Goal: Information Seeking & Learning: Check status

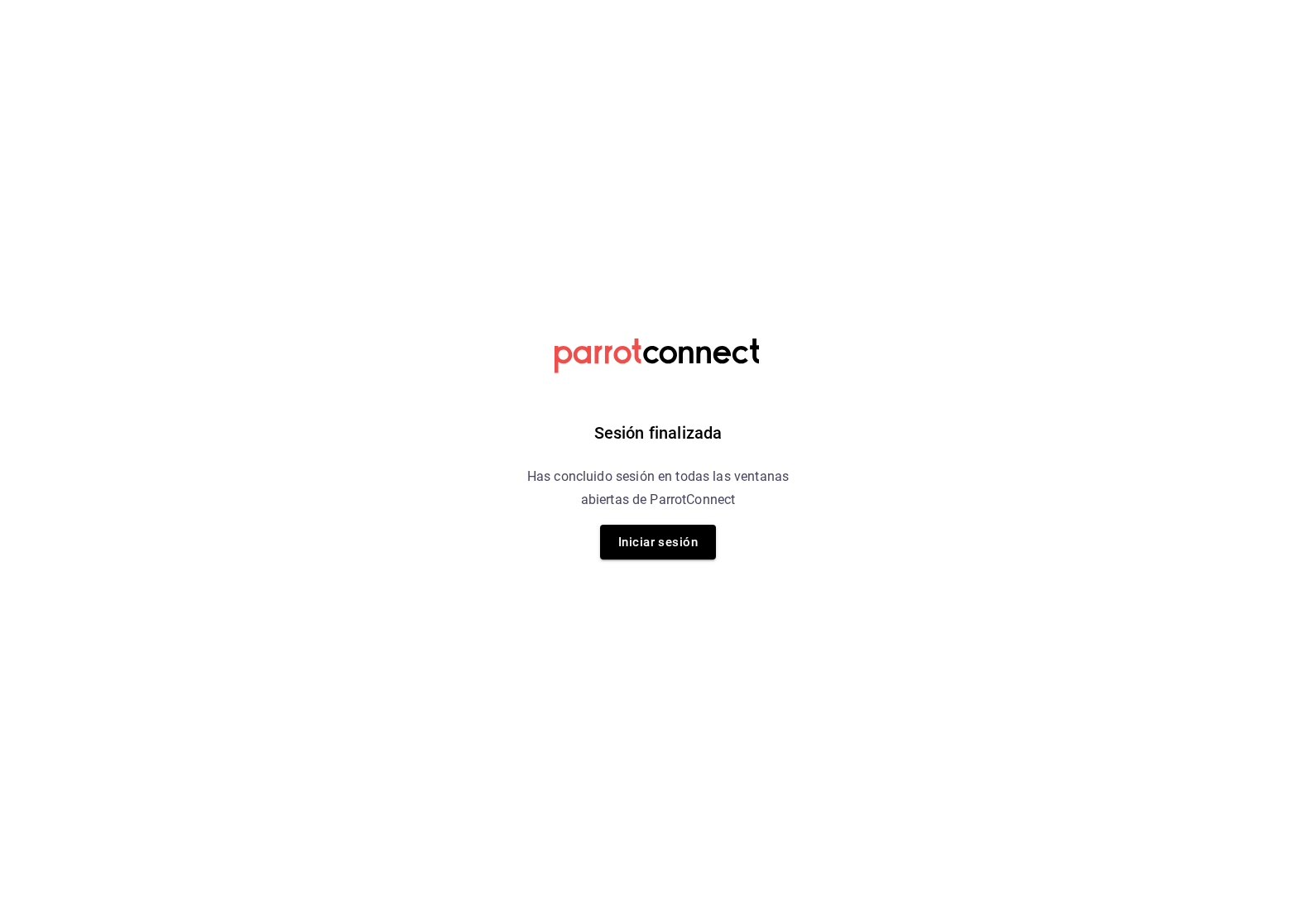
click at [698, 543] on button "Iniciar sesión" at bounding box center [658, 542] width 116 height 35
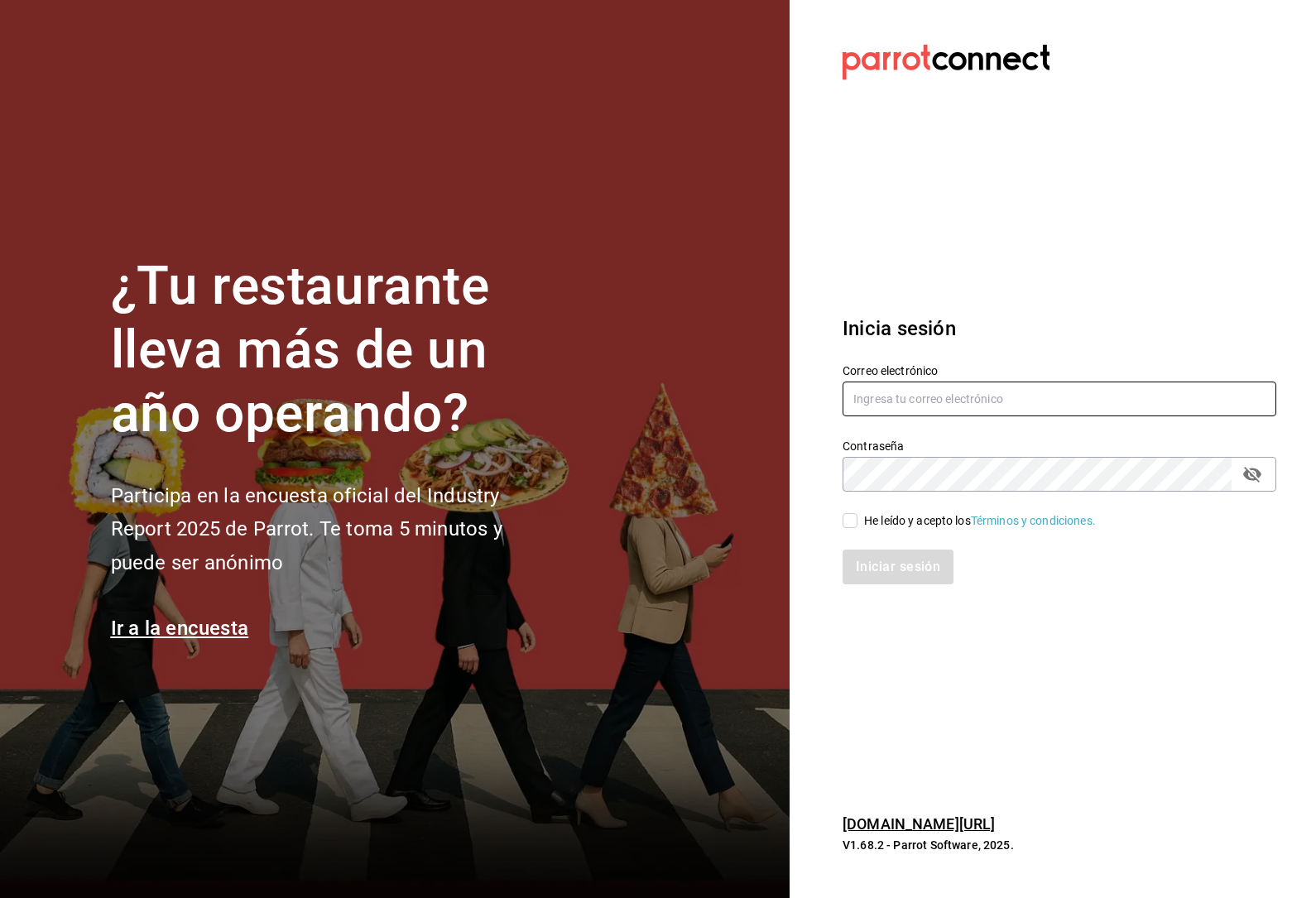
click at [930, 416] on input "text" at bounding box center [1059, 398] width 433 height 35
type input "oscurobrebaje@gmail.com"
click at [843, 528] on input "He leído y acepto los Términos y condiciones." at bounding box center [849, 521] width 15 height 15
checkbox input "true"
click at [899, 584] on button "Iniciar sesión" at bounding box center [898, 567] width 113 height 35
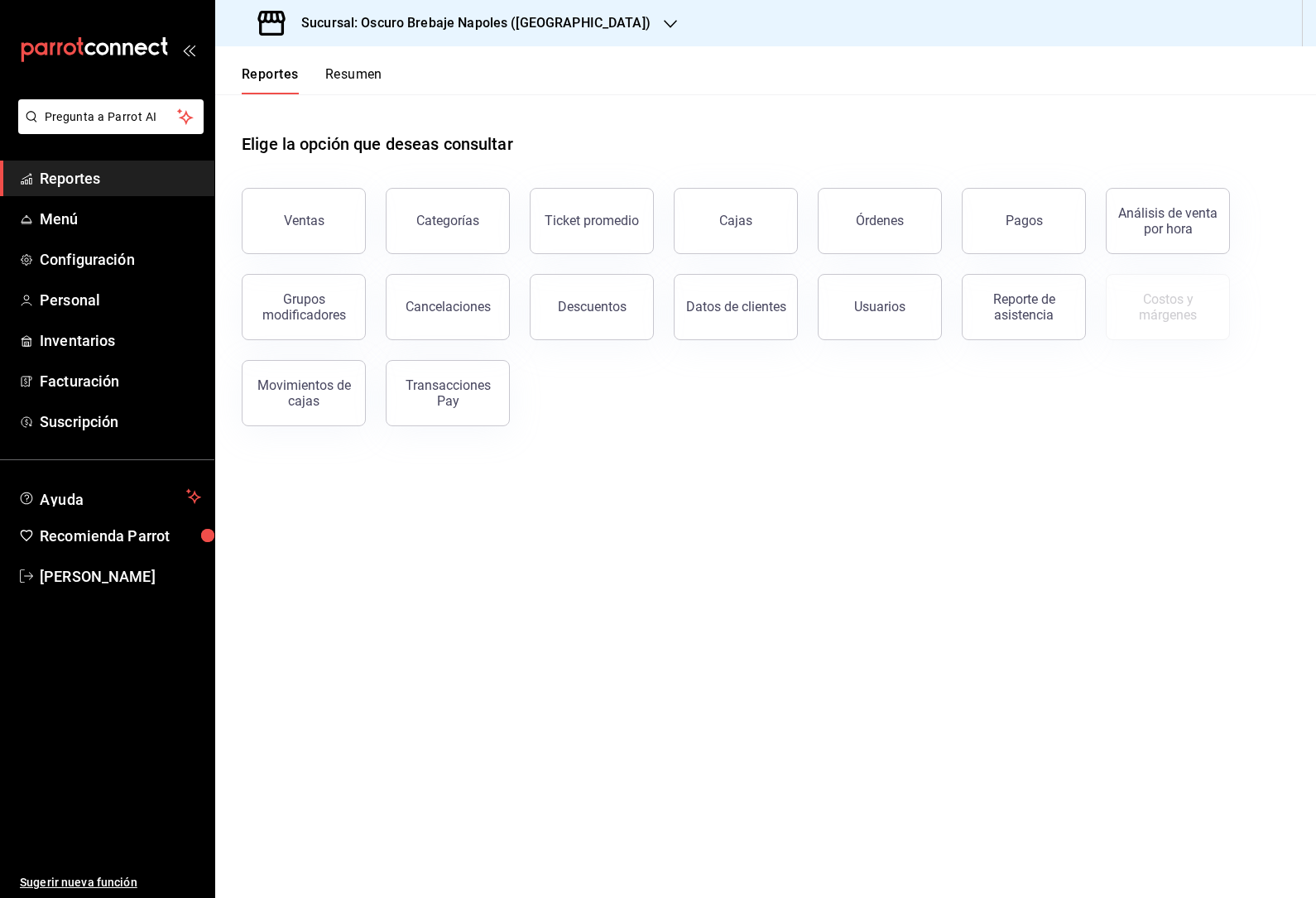
click at [683, 229] on button "Cajas" at bounding box center [735, 221] width 124 height 66
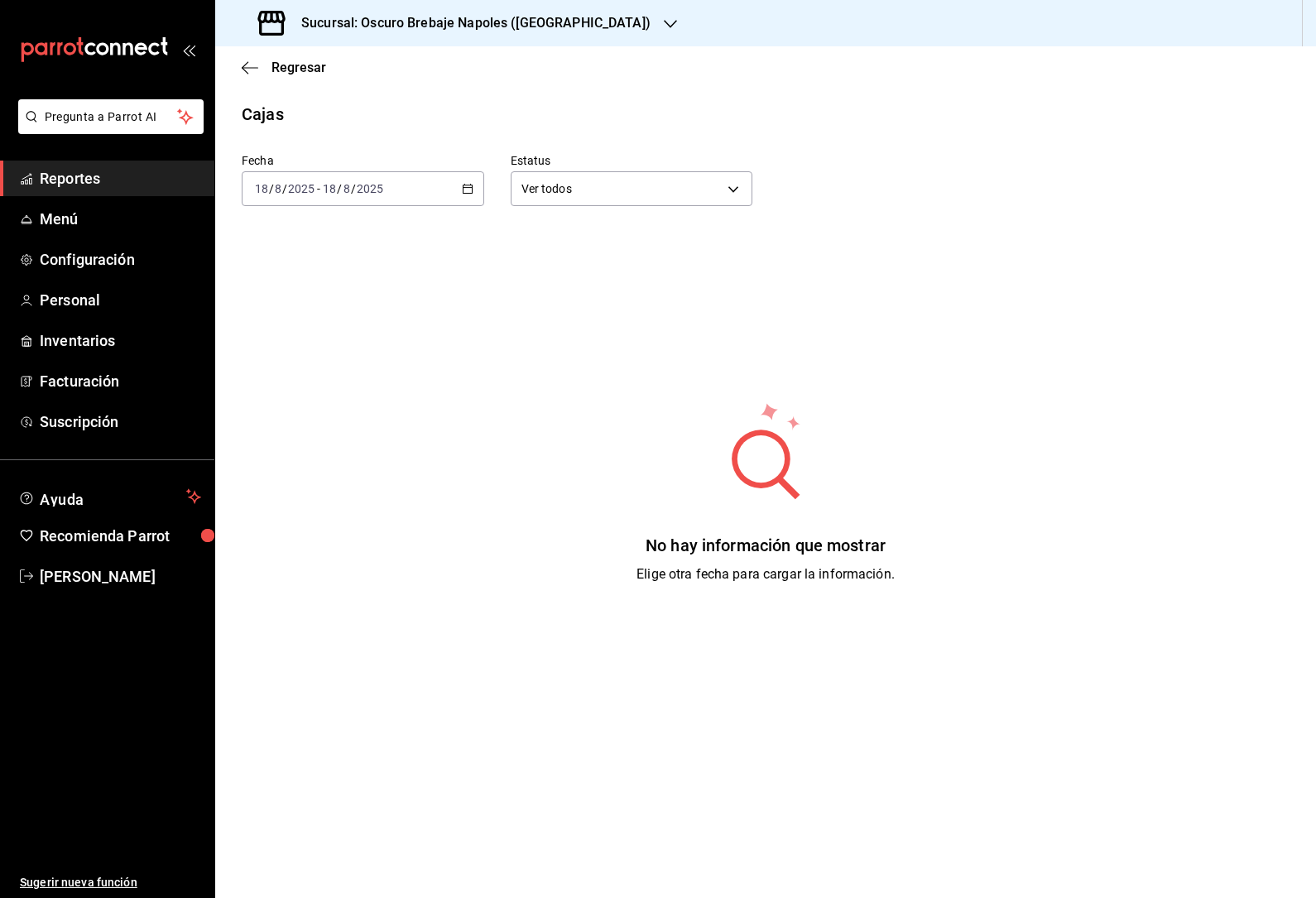
click at [468, 177] on div "[DATE] [DATE] - [DATE] [DATE]" at bounding box center [363, 189] width 242 height 35
click at [343, 411] on li "Rango de fechas" at bounding box center [320, 424] width 155 height 38
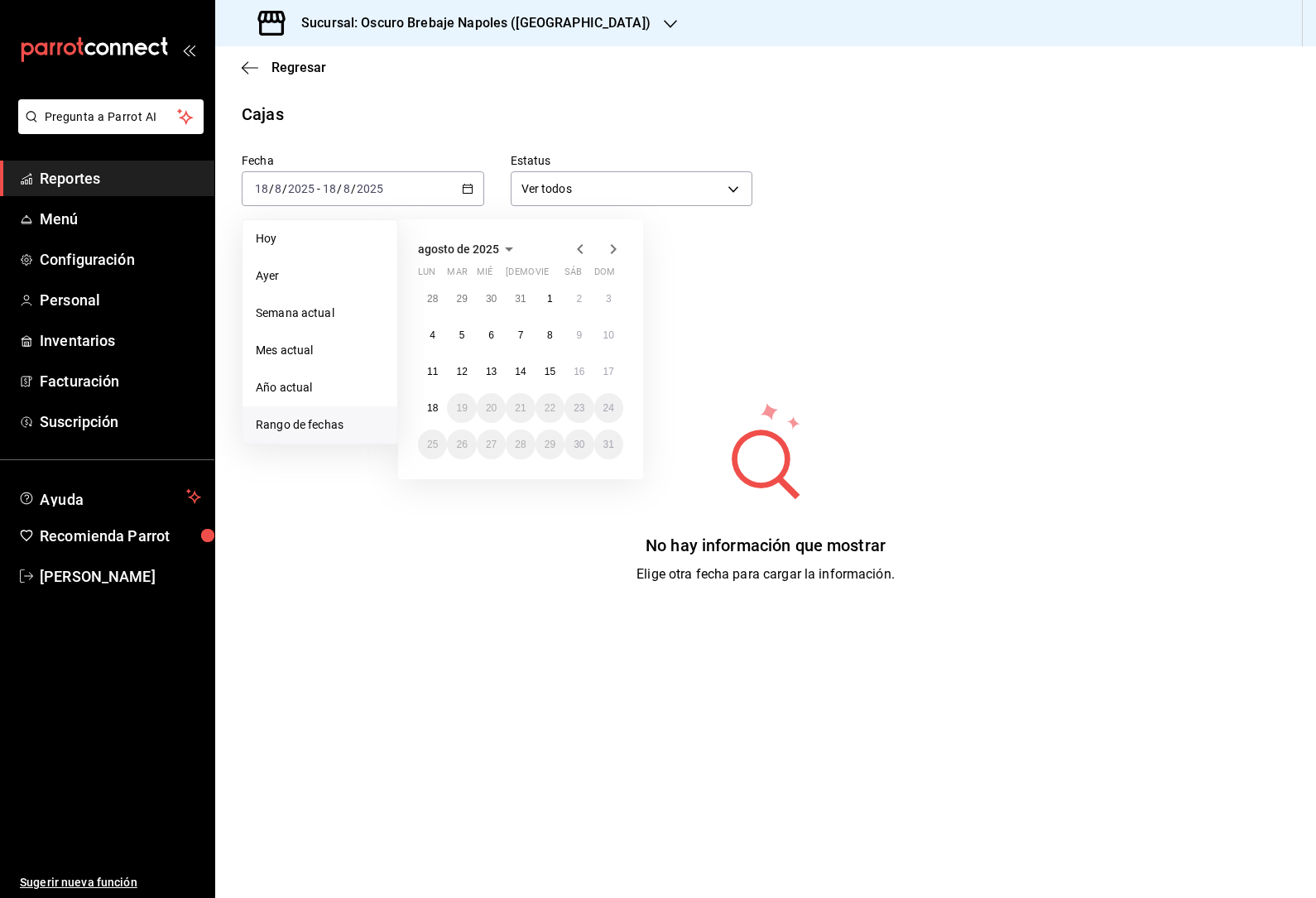
click at [441, 373] on button "11" at bounding box center [433, 371] width 29 height 29
click at [433, 412] on abbr "18" at bounding box center [433, 408] width 11 height 12
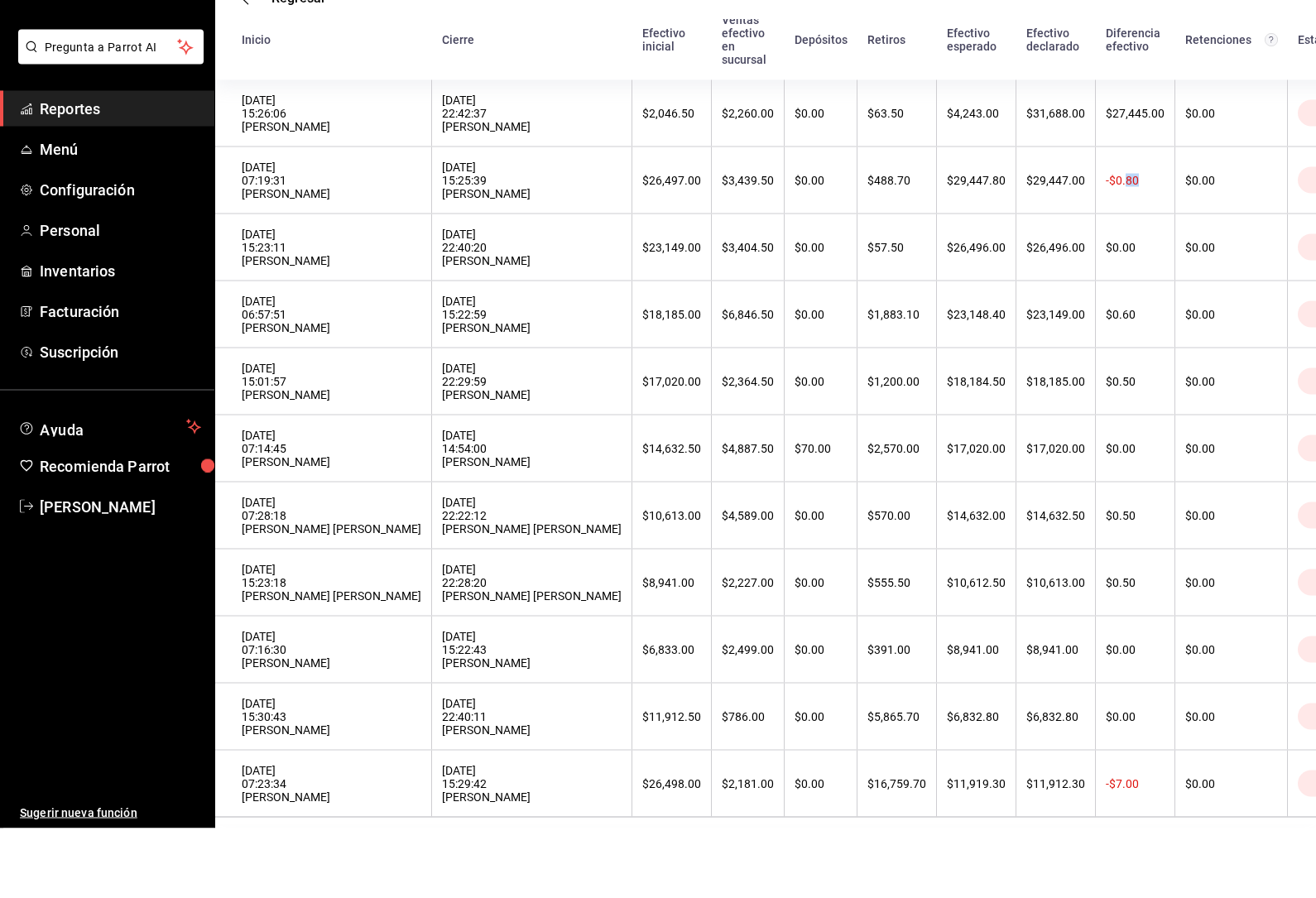
scroll to position [53, 0]
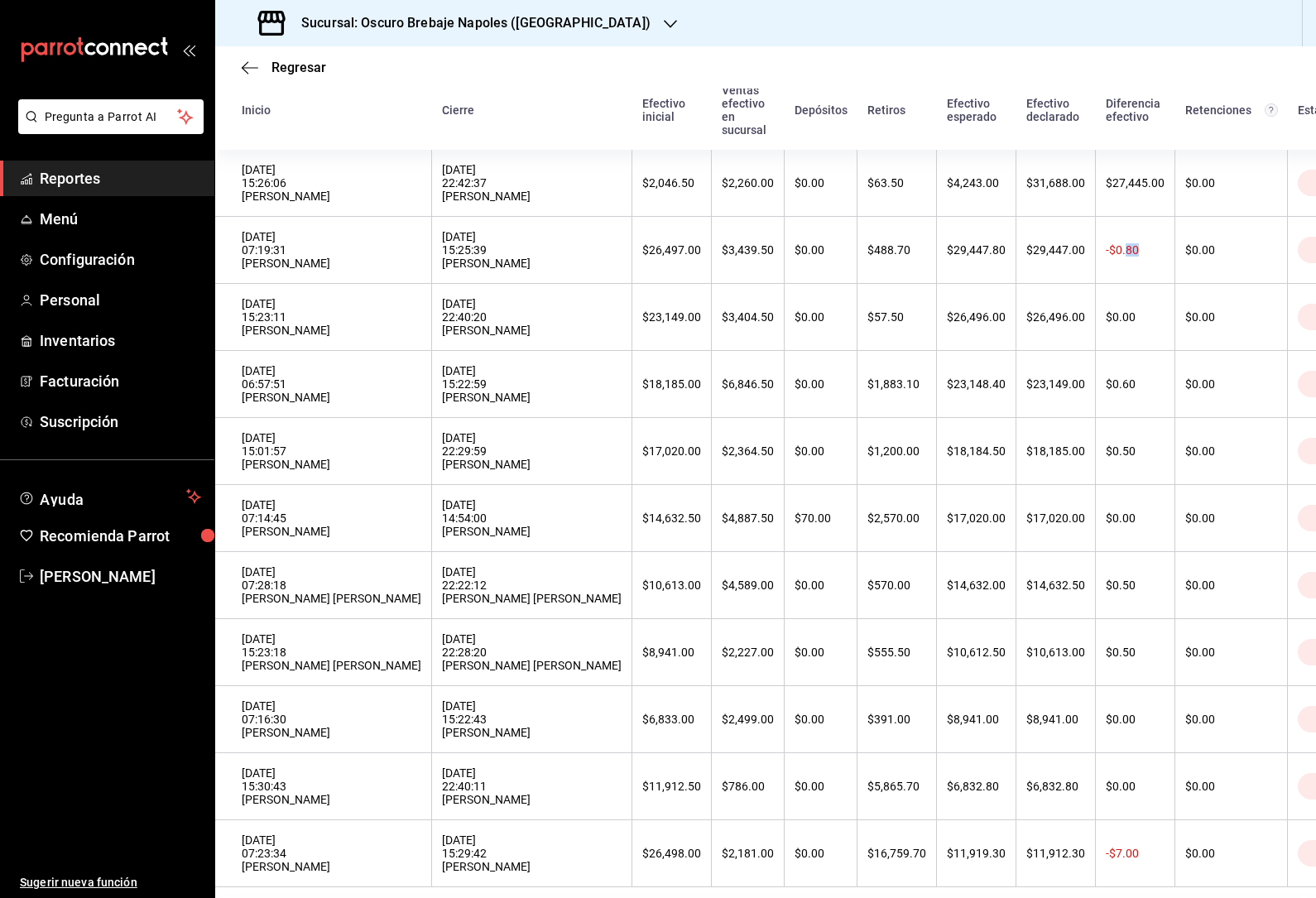
click at [858, 849] on th "$16,759.70" at bounding box center [897, 853] width 80 height 67
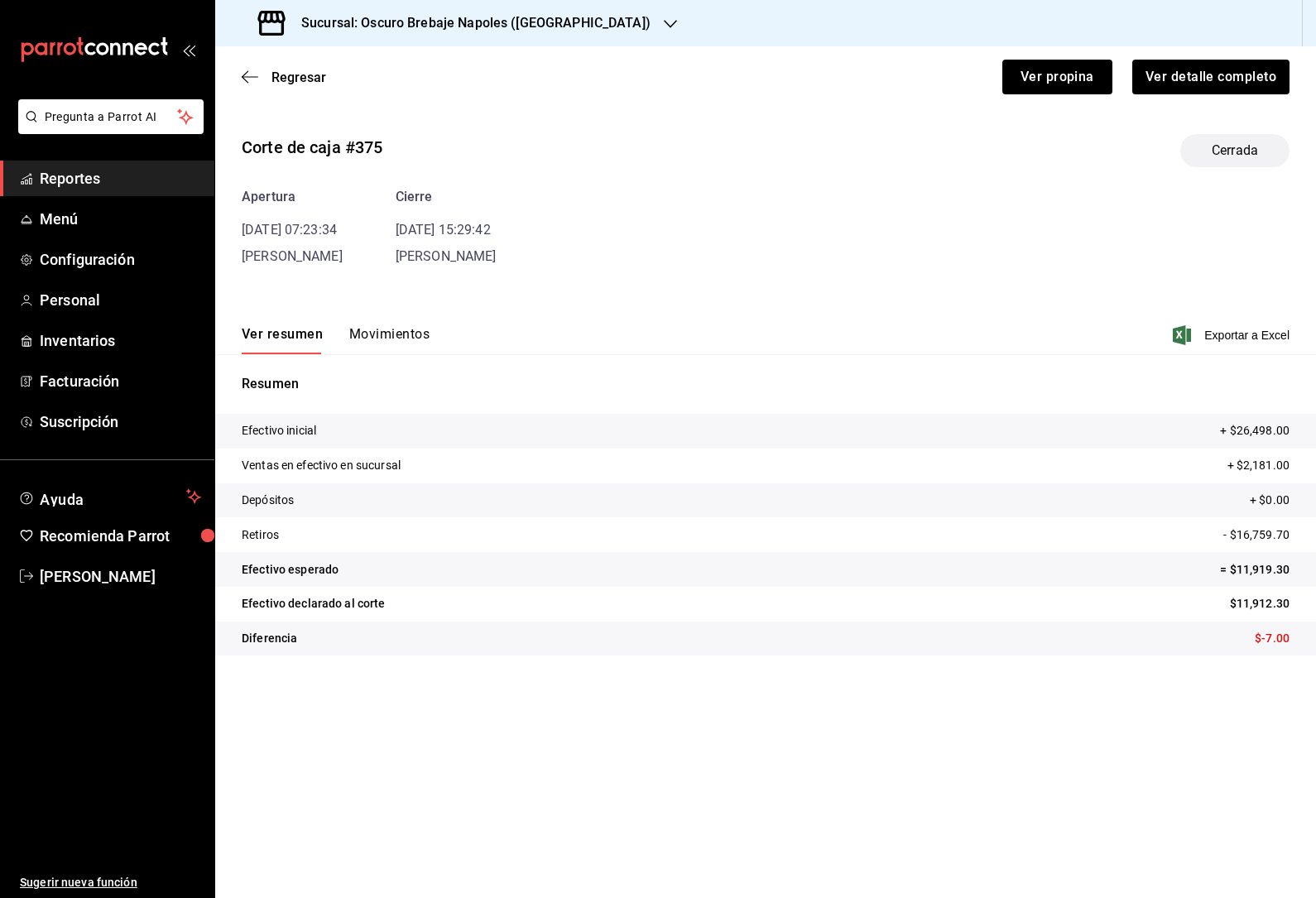
click at [409, 247] on div "[PERSON_NAME]" at bounding box center [446, 257] width 101 height 20
click at [416, 326] on button "Movimientos" at bounding box center [388, 340] width 80 height 28
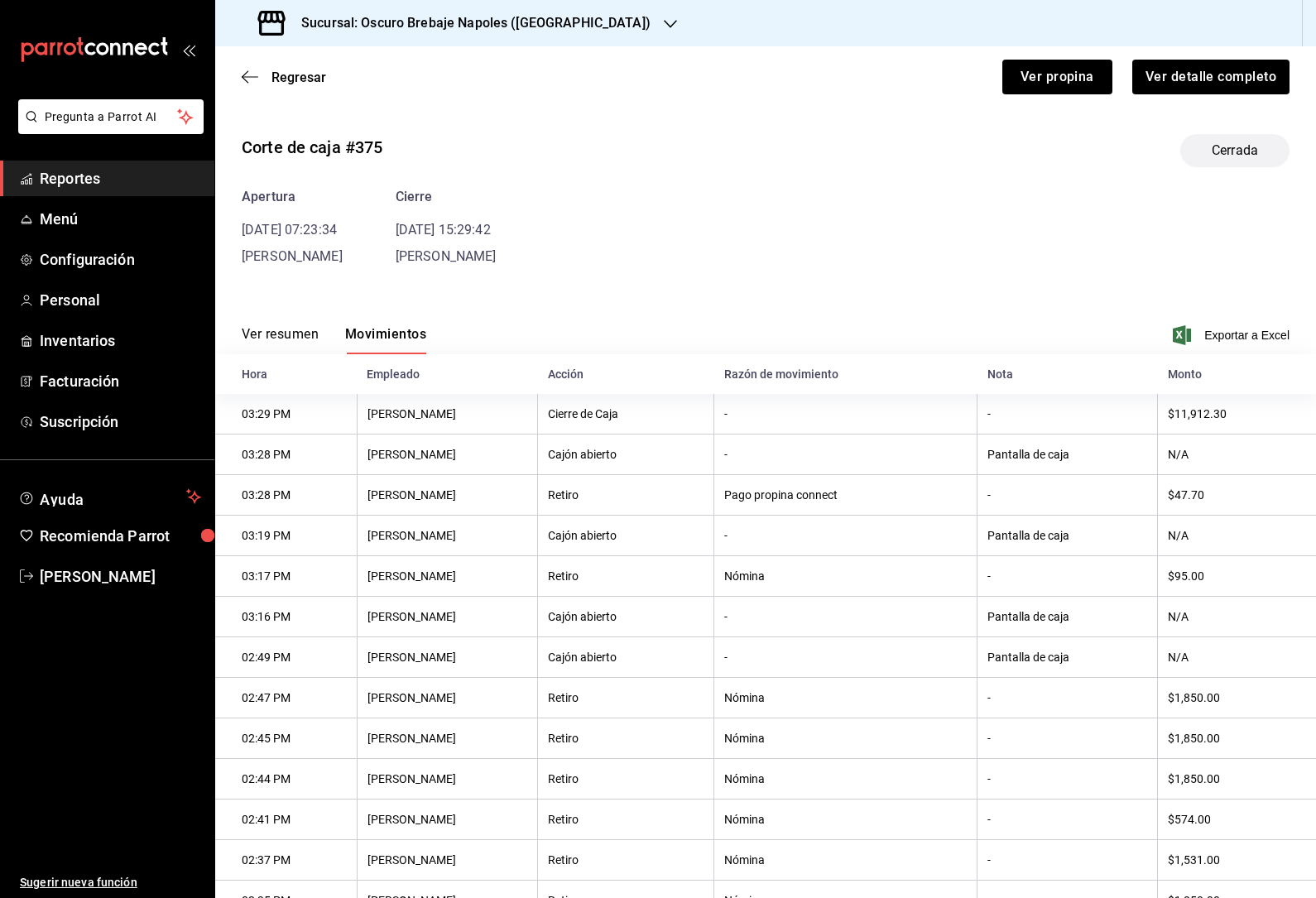
click at [253, 73] on icon "button" at bounding box center [250, 77] width 17 height 15
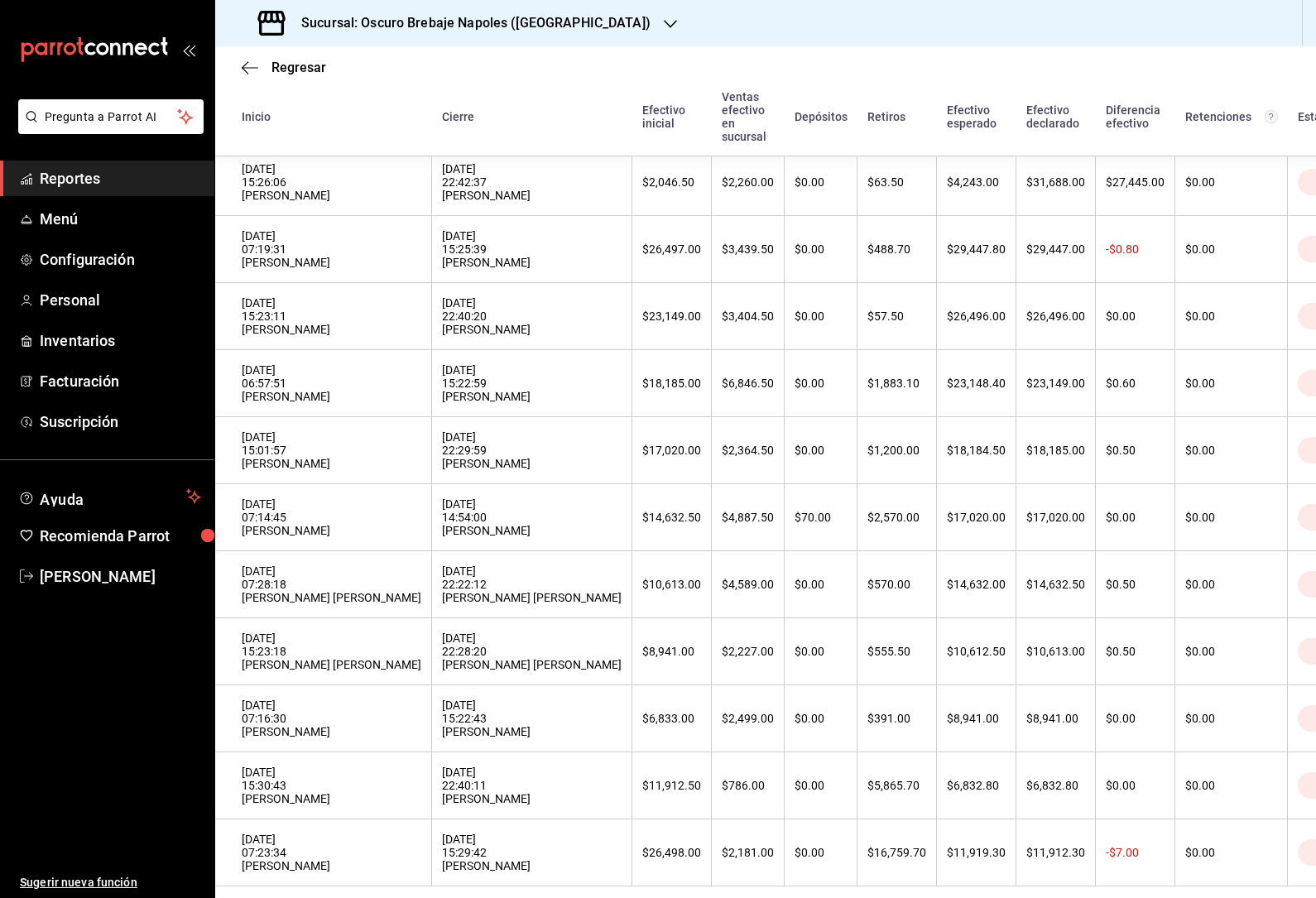
scroll to position [193, 0]
click at [261, 766] on div "[DATE] 15:30:43 [PERSON_NAME]" at bounding box center [332, 785] width 180 height 39
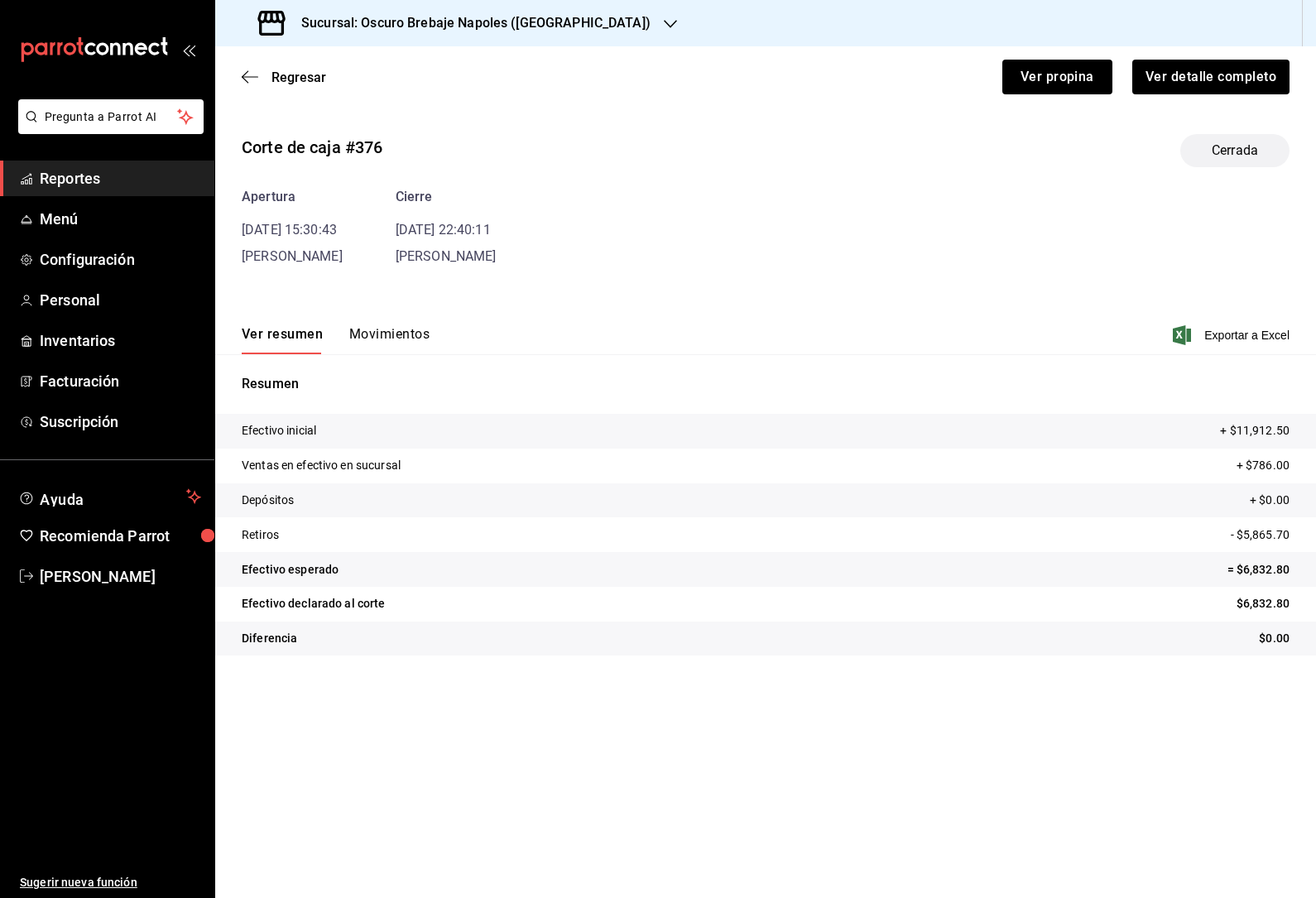
click at [377, 326] on button "Movimientos" at bounding box center [388, 340] width 80 height 28
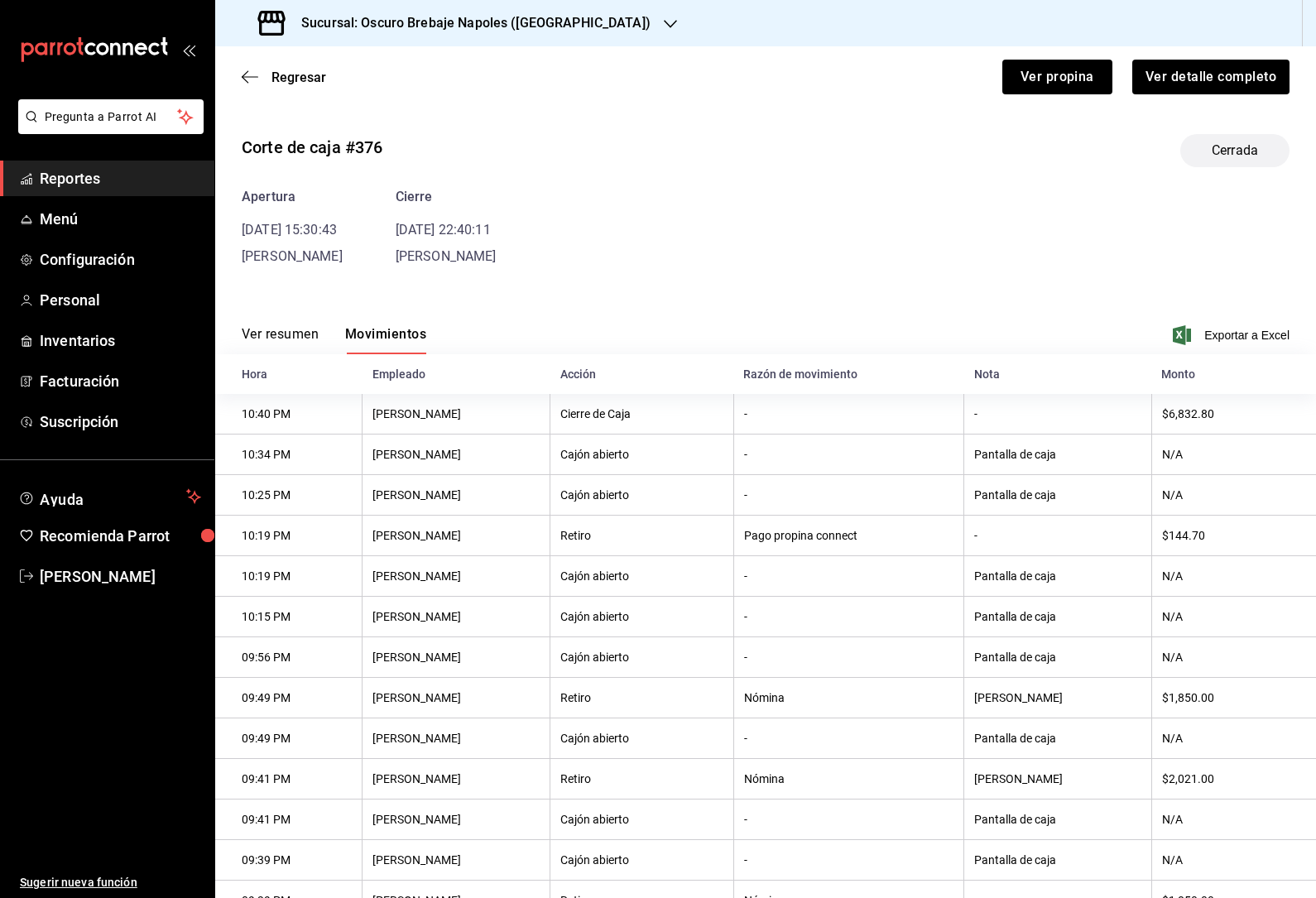
click at [256, 70] on icon "button" at bounding box center [250, 77] width 17 height 15
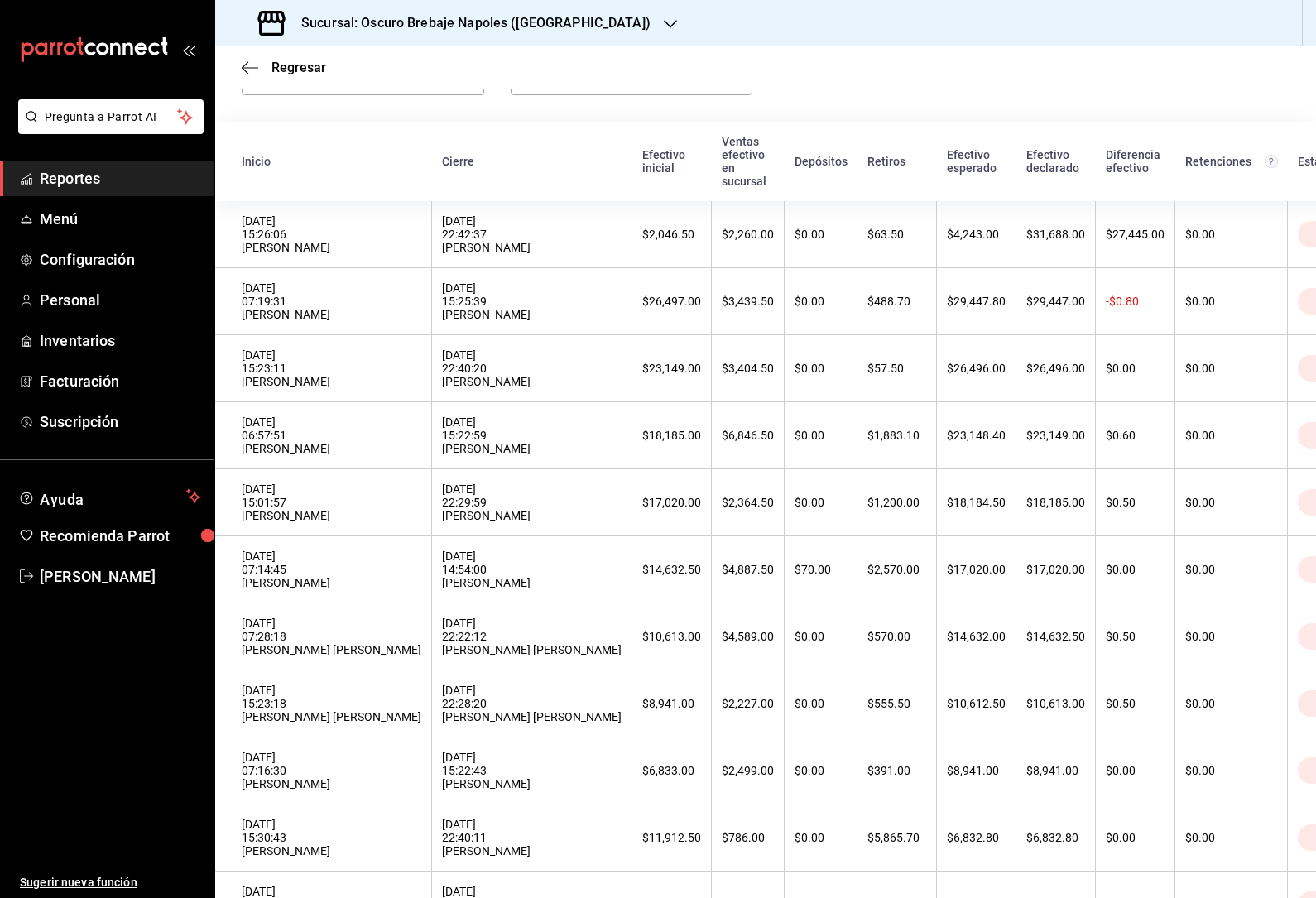
scroll to position [115, 0]
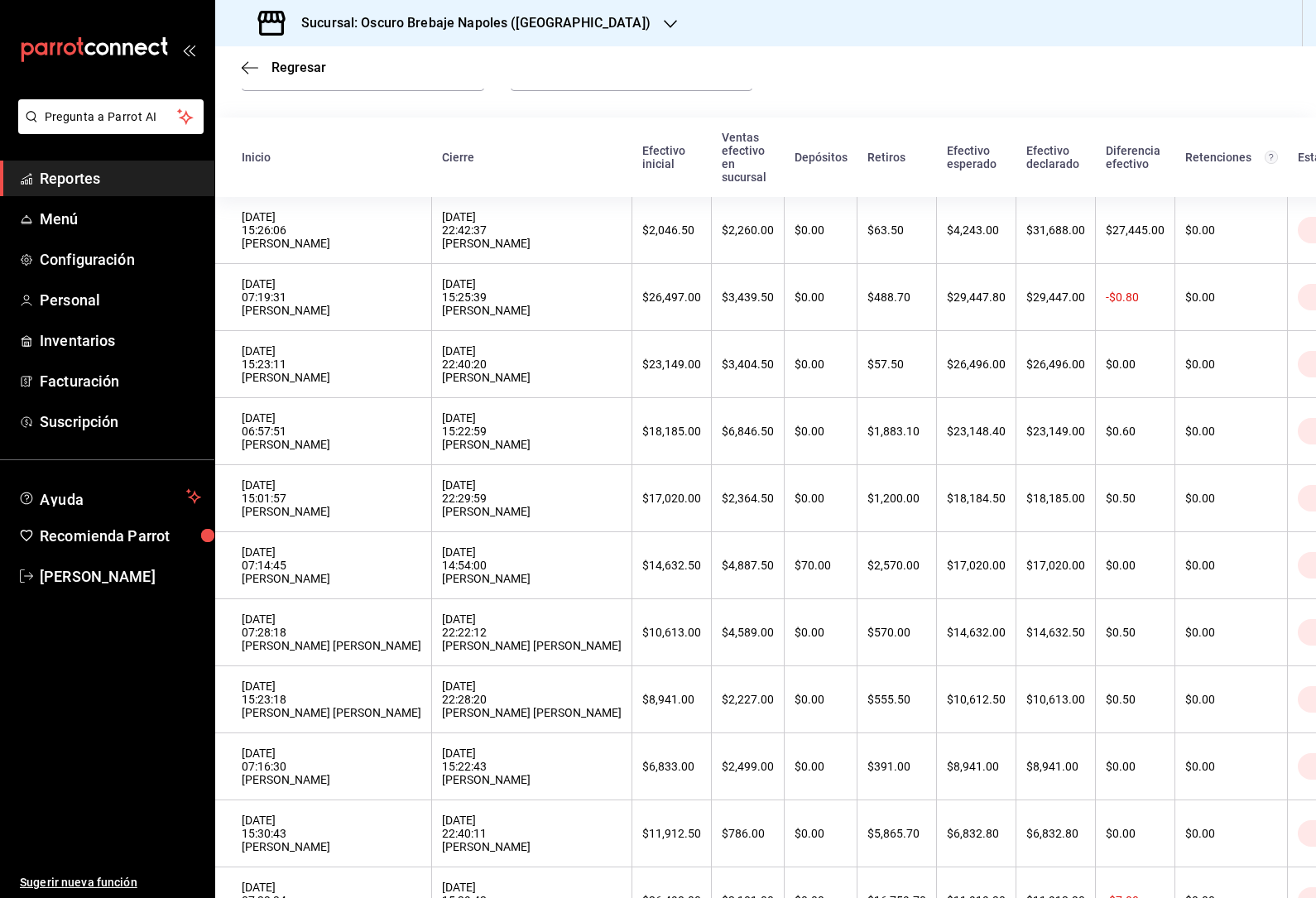
click at [272, 786] on div "[DATE] 07:16:30 [PERSON_NAME]" at bounding box center [332, 766] width 180 height 39
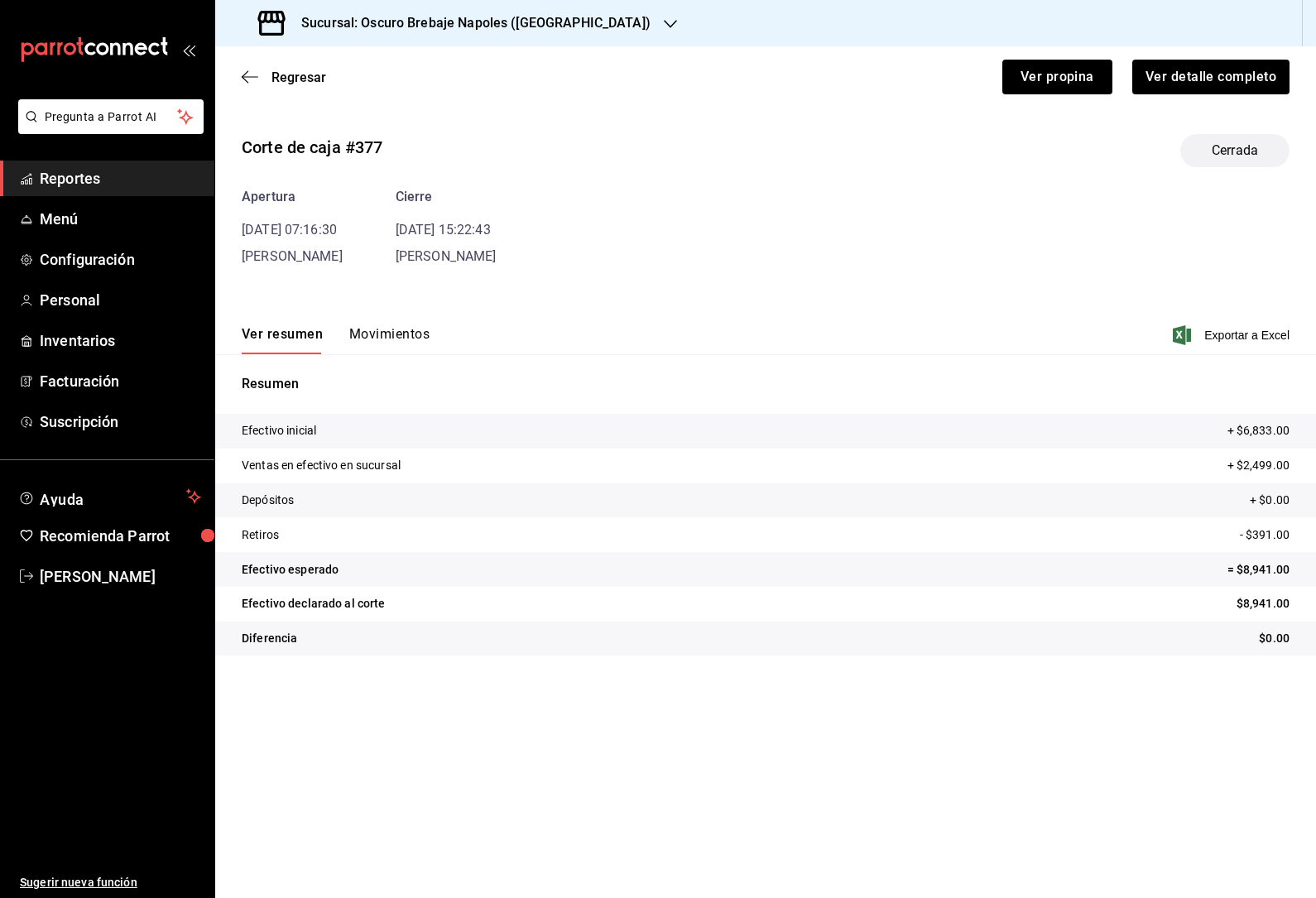
click at [368, 301] on div "Corte de caja #377 Cerrada Apertura [DATE] 07:16:30 [PERSON_NAME] [DATE] 15:22:…" at bounding box center [765, 398] width 1100 height 555
click at [368, 300] on div "Corte de caja #377 Cerrada Apertura [DATE] 07:16:30 [PERSON_NAME] [DATE] 15:22:…" at bounding box center [765, 398] width 1100 height 555
click at [393, 329] on button "Movimientos" at bounding box center [388, 340] width 80 height 28
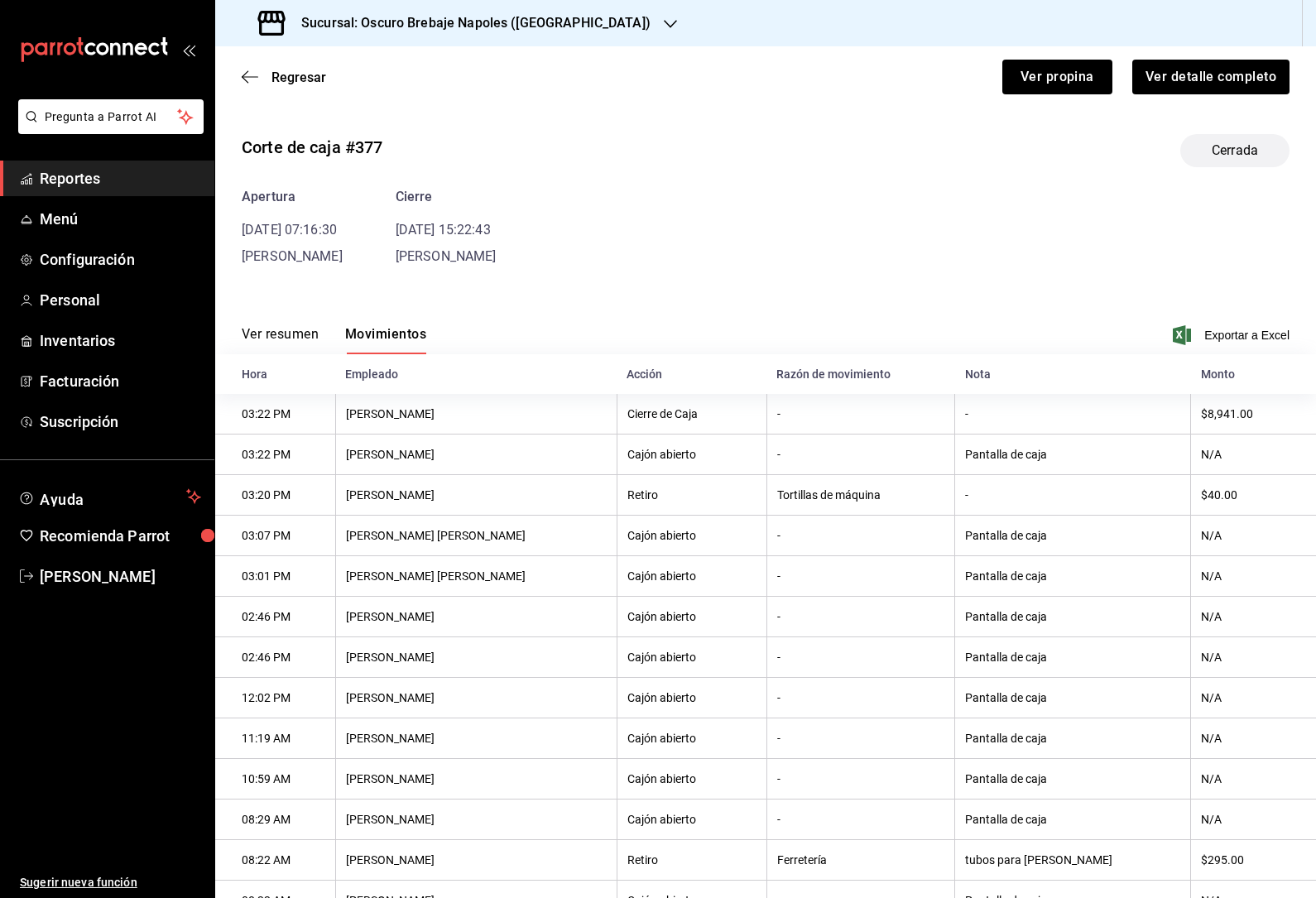
click at [256, 84] on icon "button" at bounding box center [250, 77] width 17 height 15
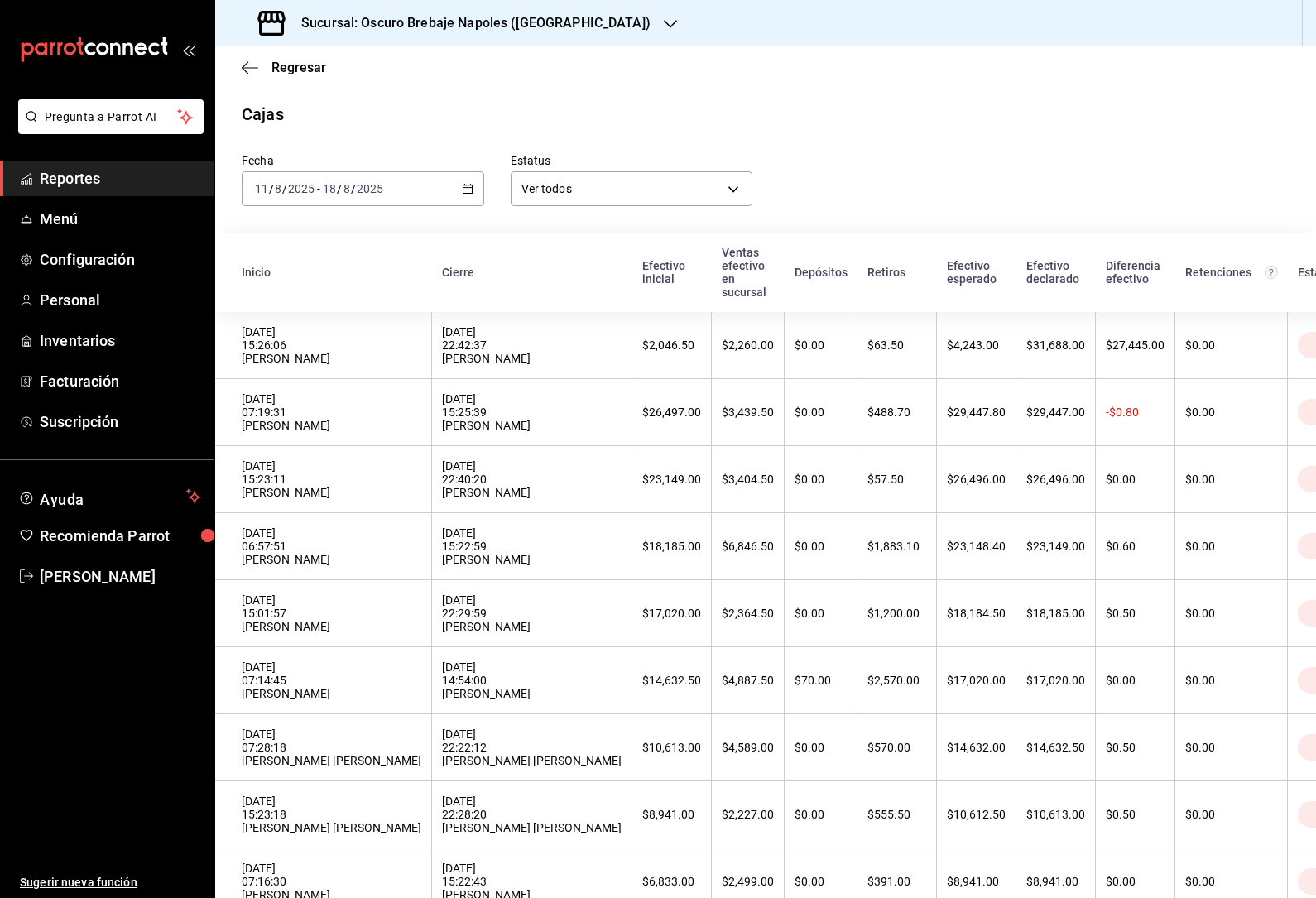
click at [1026, 821] on div "$10,613.00" at bounding box center [1055, 814] width 59 height 13
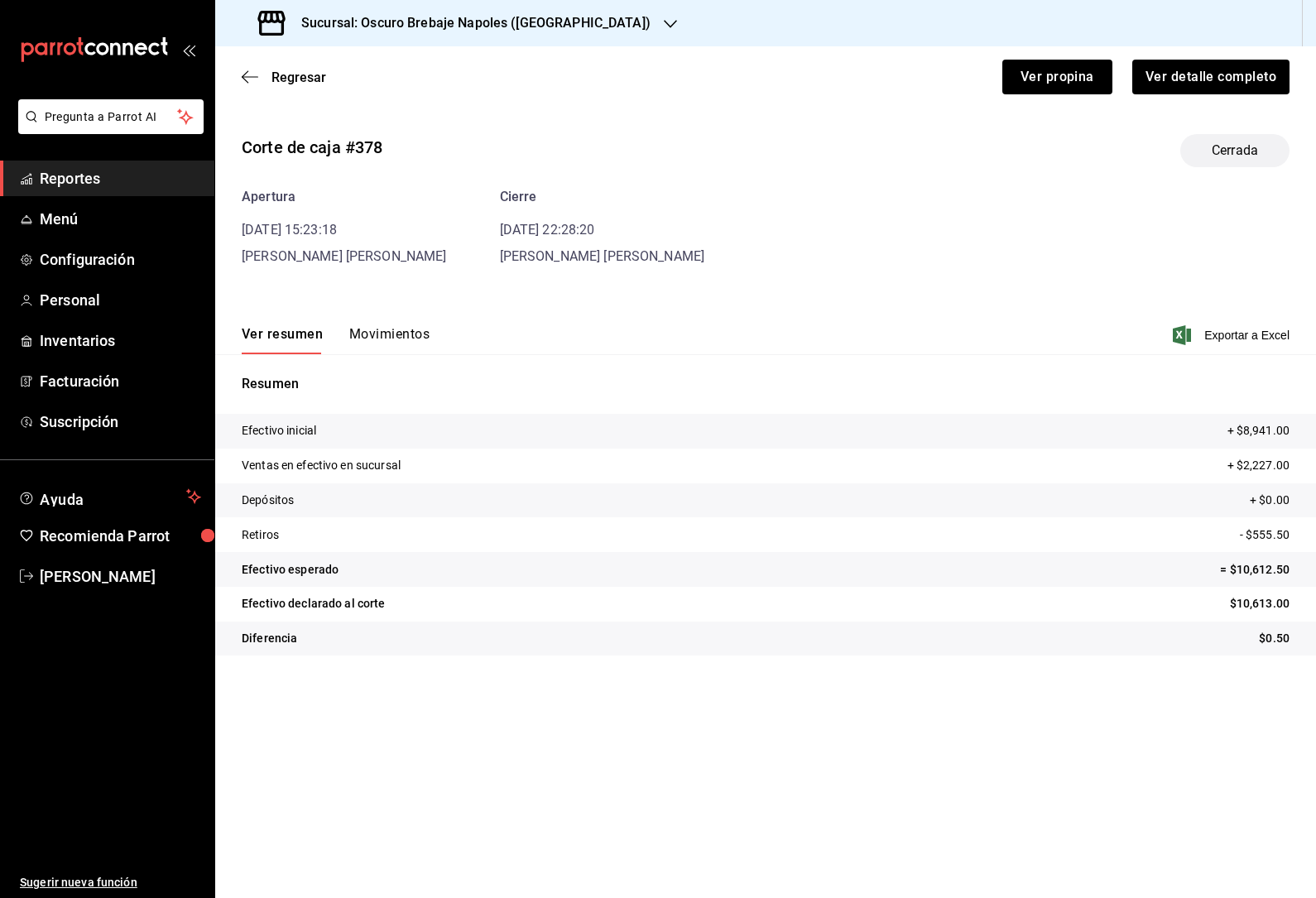
click at [388, 331] on button "Movimientos" at bounding box center [388, 340] width 80 height 28
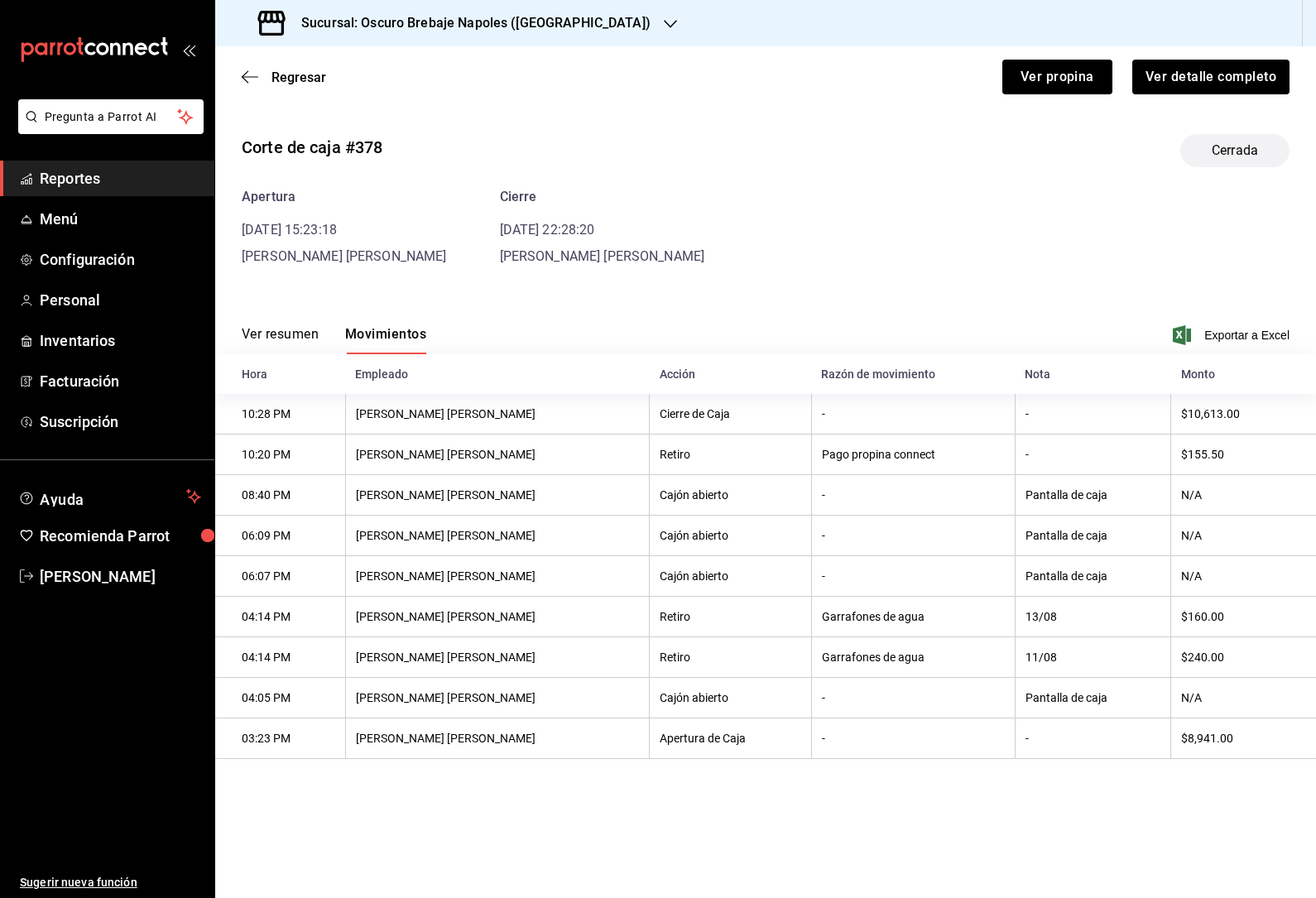
click at [250, 80] on icon "button" at bounding box center [250, 77] width 17 height 15
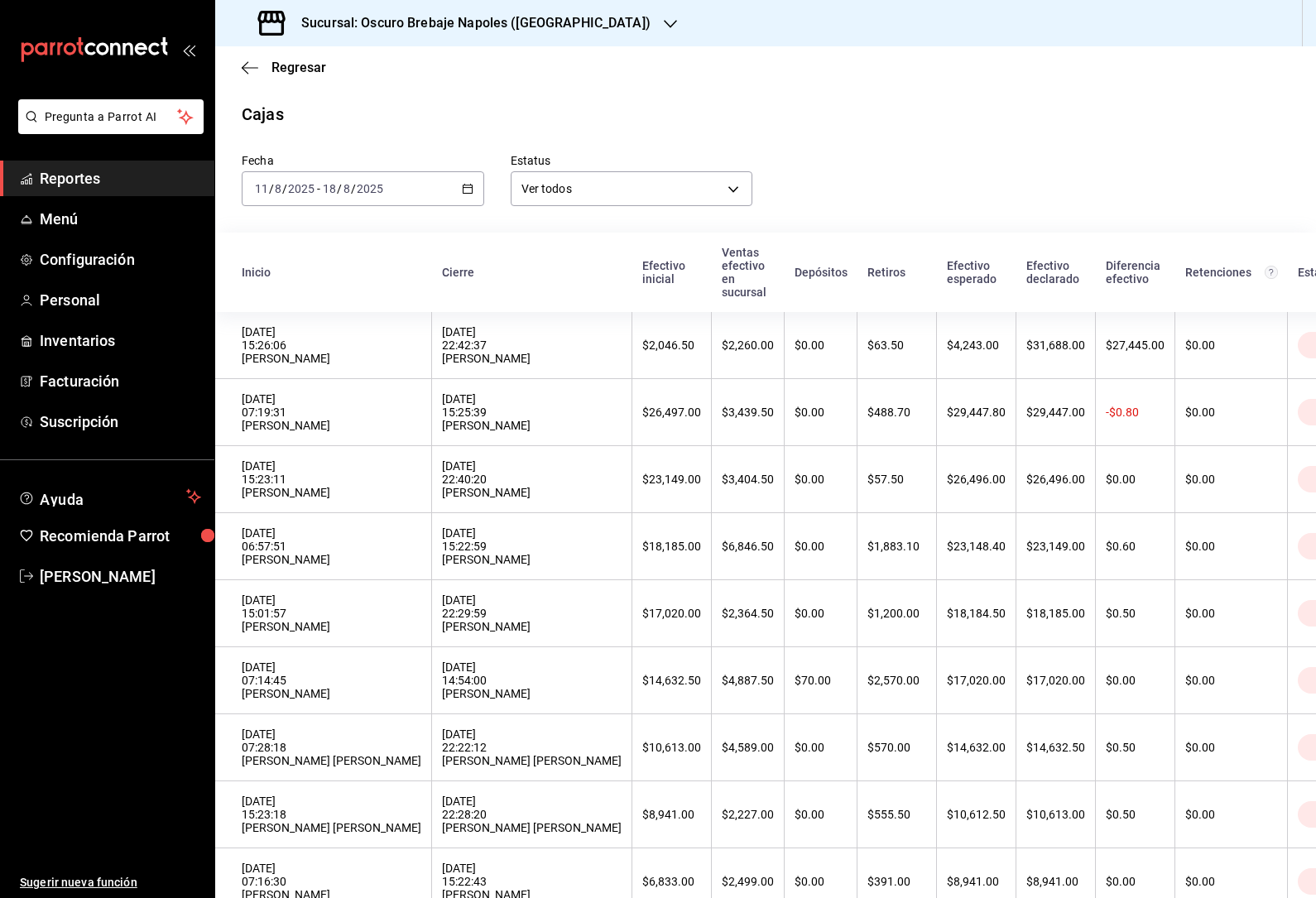
click at [280, 767] on div "[DATE] 07:28:18 [PERSON_NAME] [PERSON_NAME]" at bounding box center [332, 746] width 180 height 39
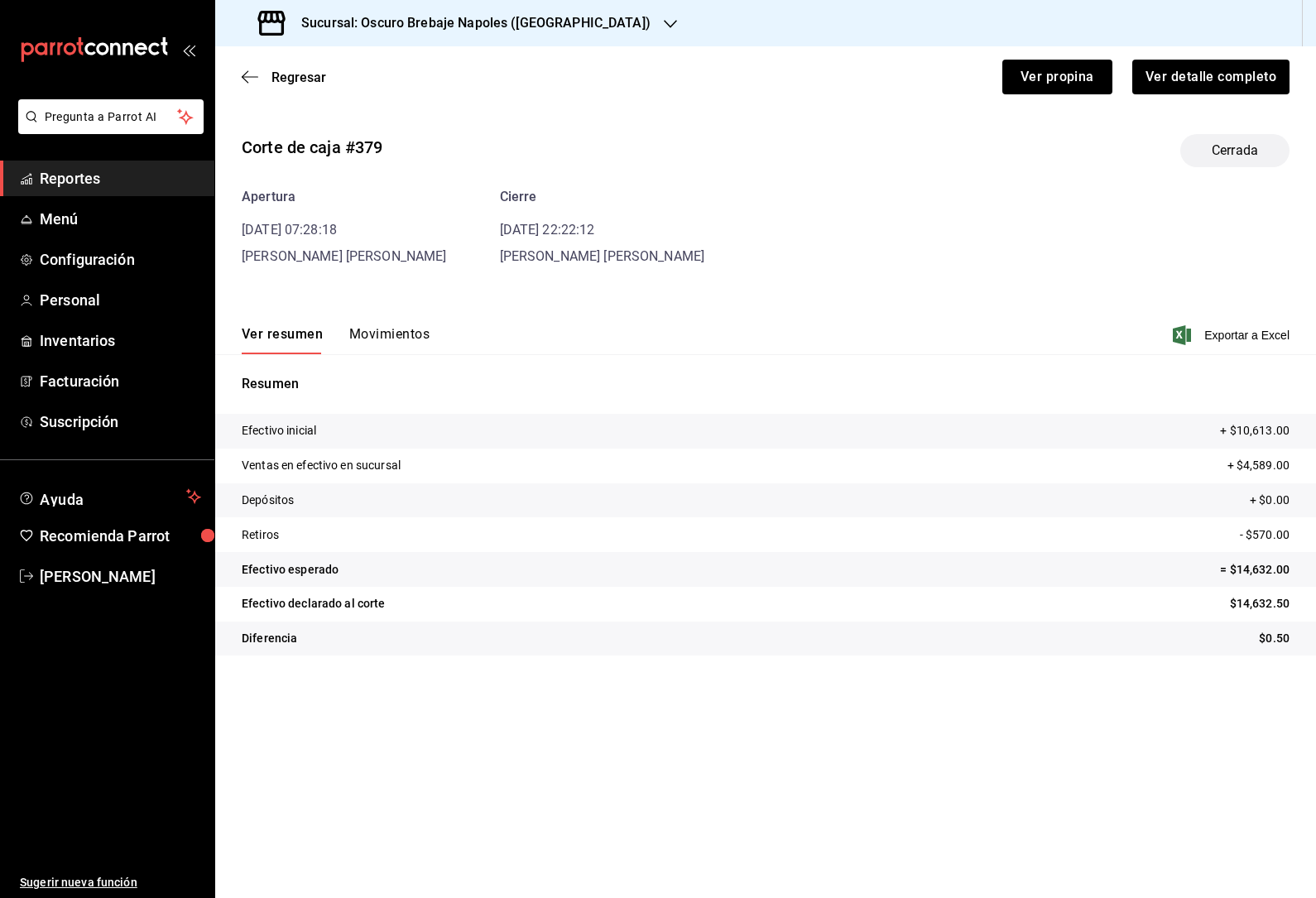
click at [397, 277] on div "Corte de caja #379 Cerrada Apertura [DATE] 07:28:18 [PERSON_NAME] [PERSON_NAME]…" at bounding box center [765, 398] width 1100 height 555
click at [628, 333] on div "Ver resumen Movimientos Exportar a Excel" at bounding box center [765, 330] width 1100 height 48
click at [388, 333] on button "Movimientos" at bounding box center [388, 340] width 80 height 28
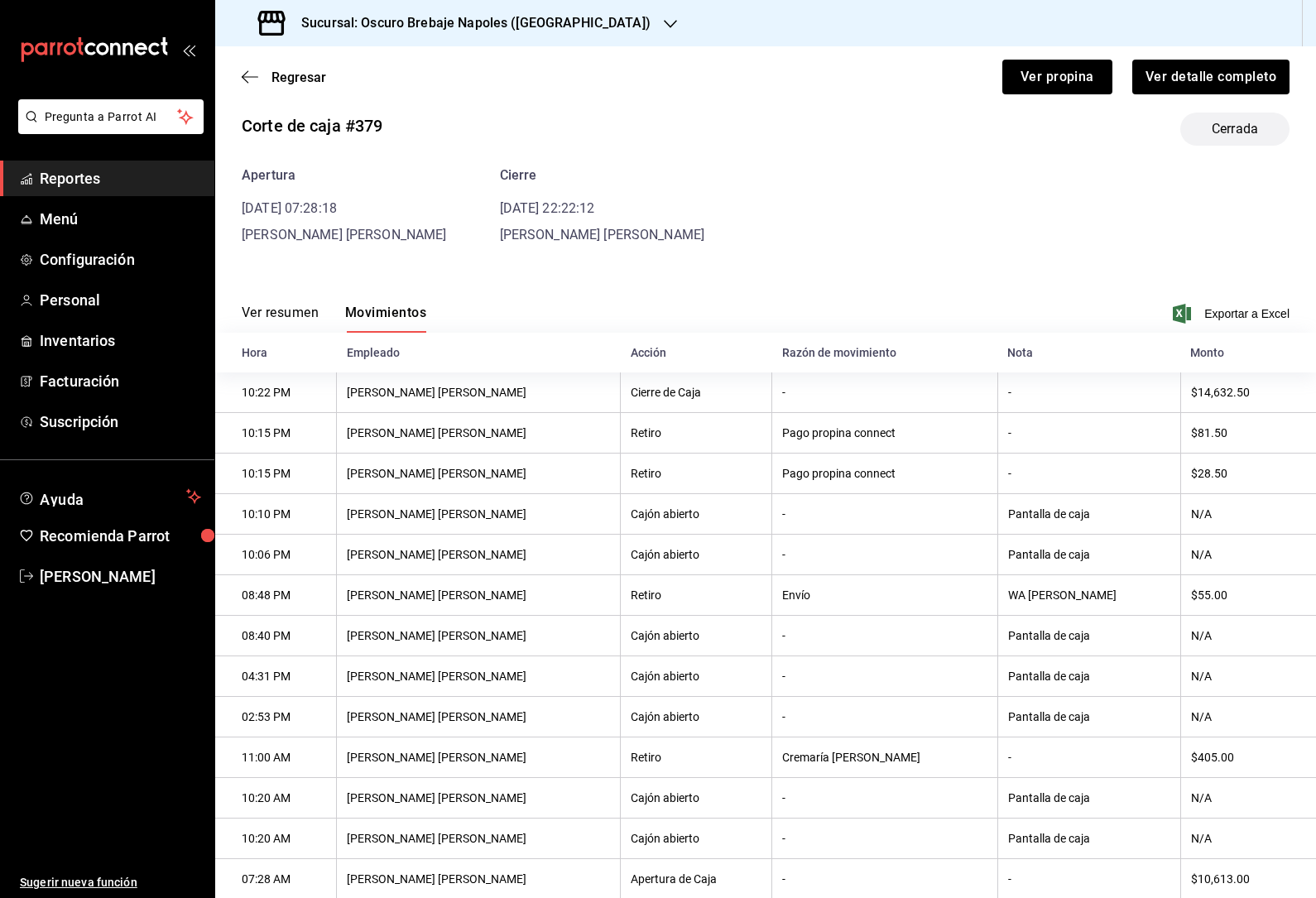
scroll to position [21, 0]
click at [234, 77] on div "Regresar Ver propina Ver detalle completo" at bounding box center [765, 76] width 1100 height 62
click at [242, 73] on icon "button" at bounding box center [250, 77] width 17 height 15
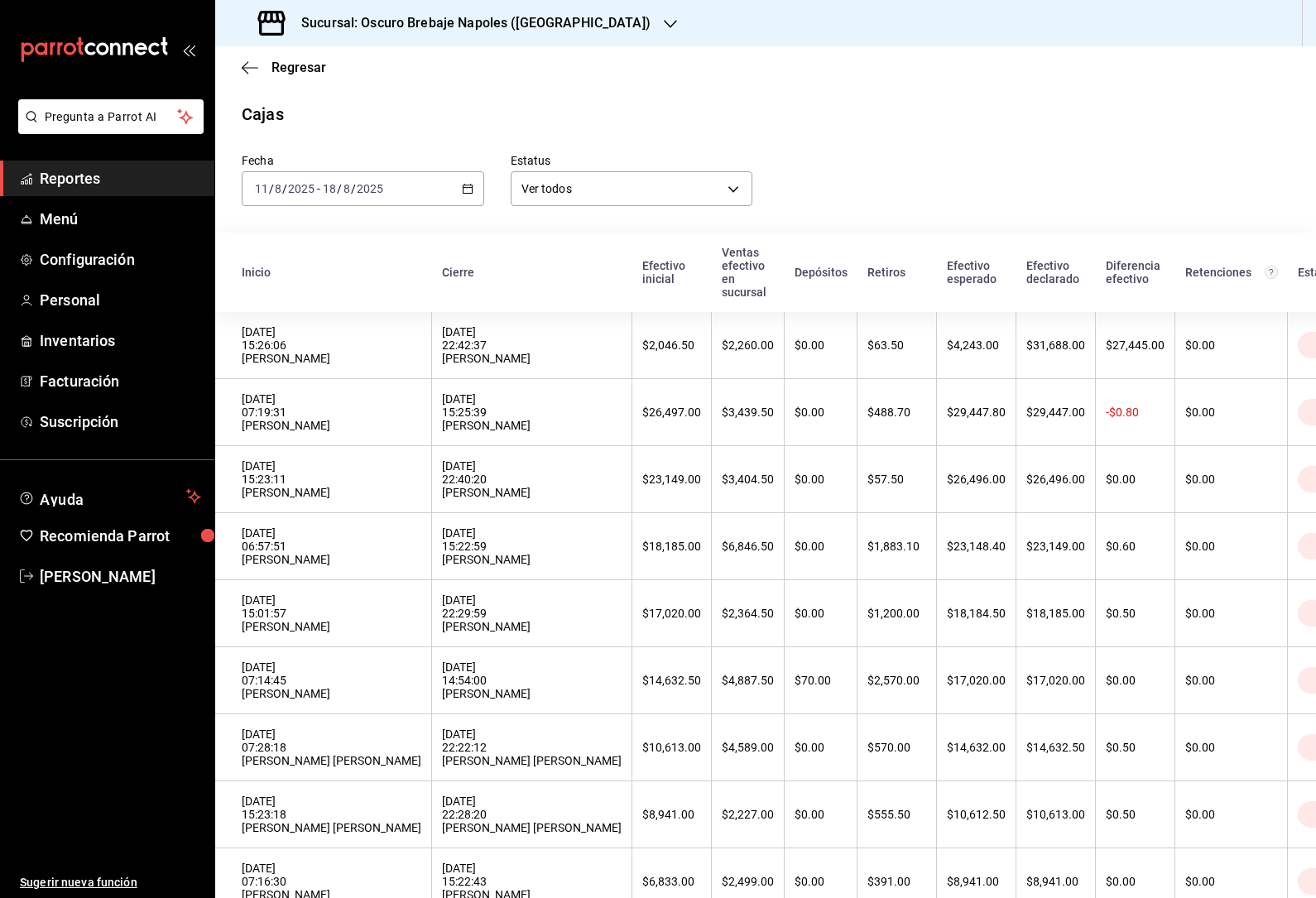
click at [1096, 714] on th "$0.00" at bounding box center [1135, 680] width 80 height 67
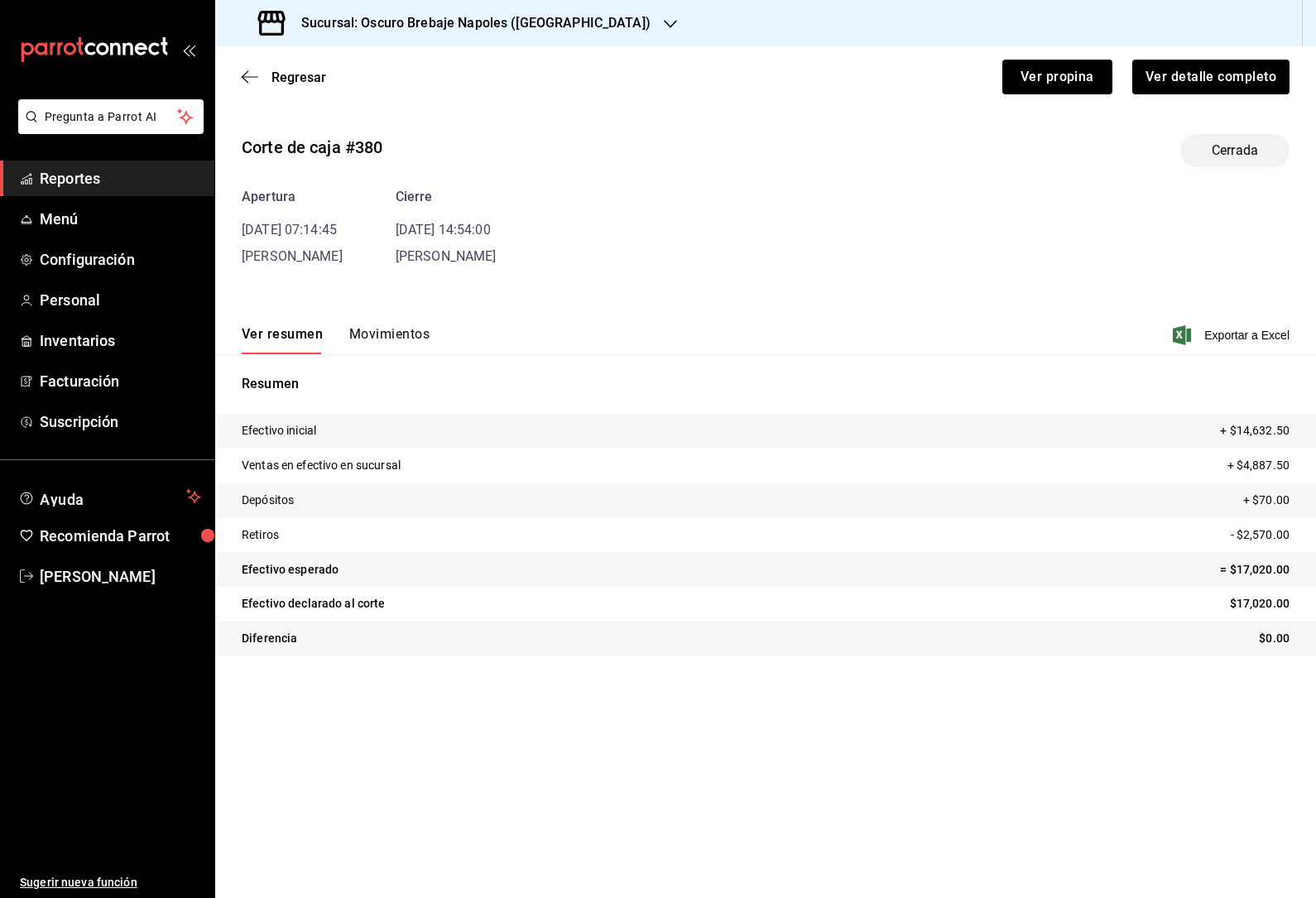
click at [405, 331] on button "Movimientos" at bounding box center [388, 340] width 80 height 28
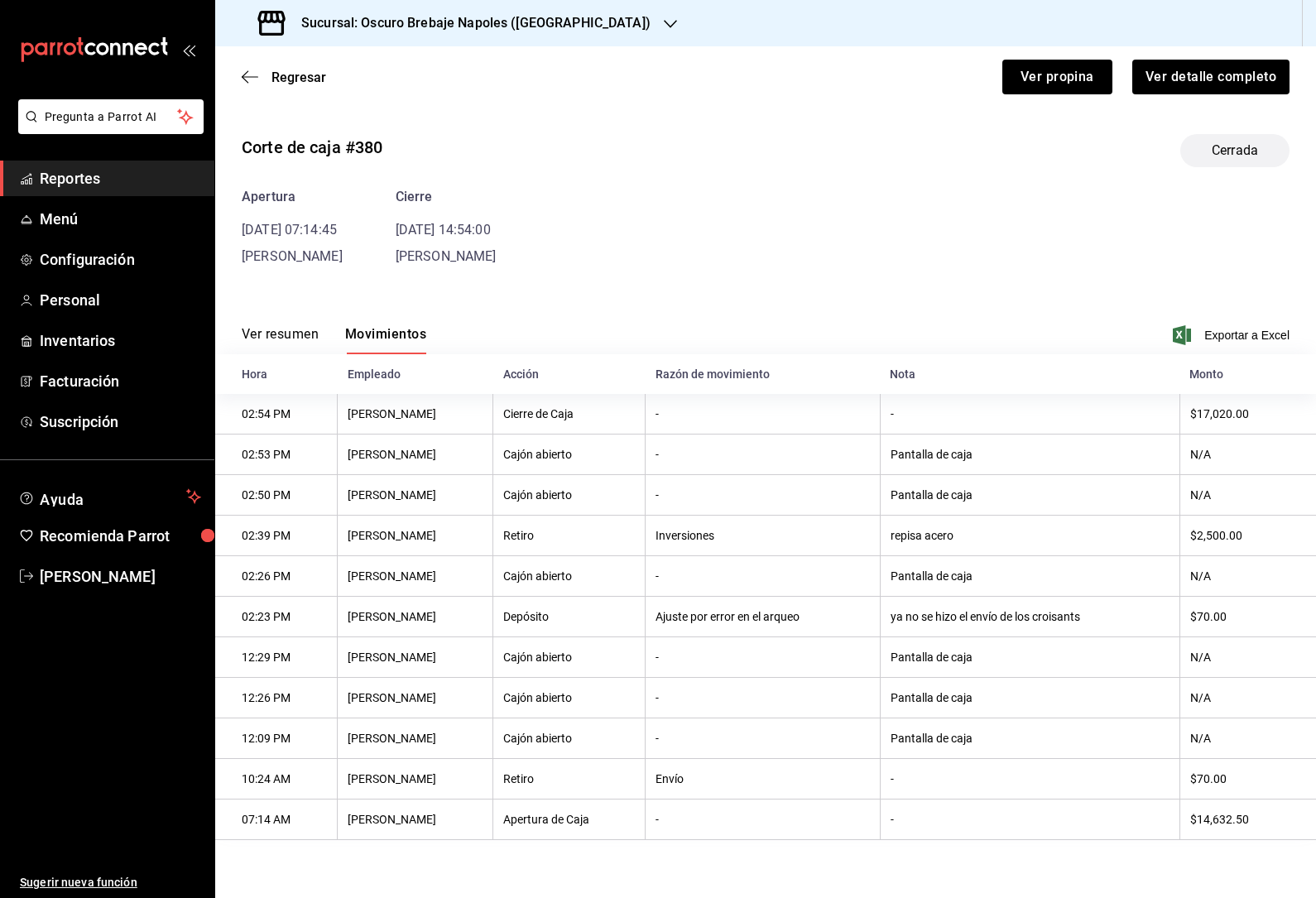
click at [230, 46] on div "Sucursal: Oscuro Brebaje Napoles ([GEOGRAPHIC_DATA])" at bounding box center [456, 23] width 456 height 46
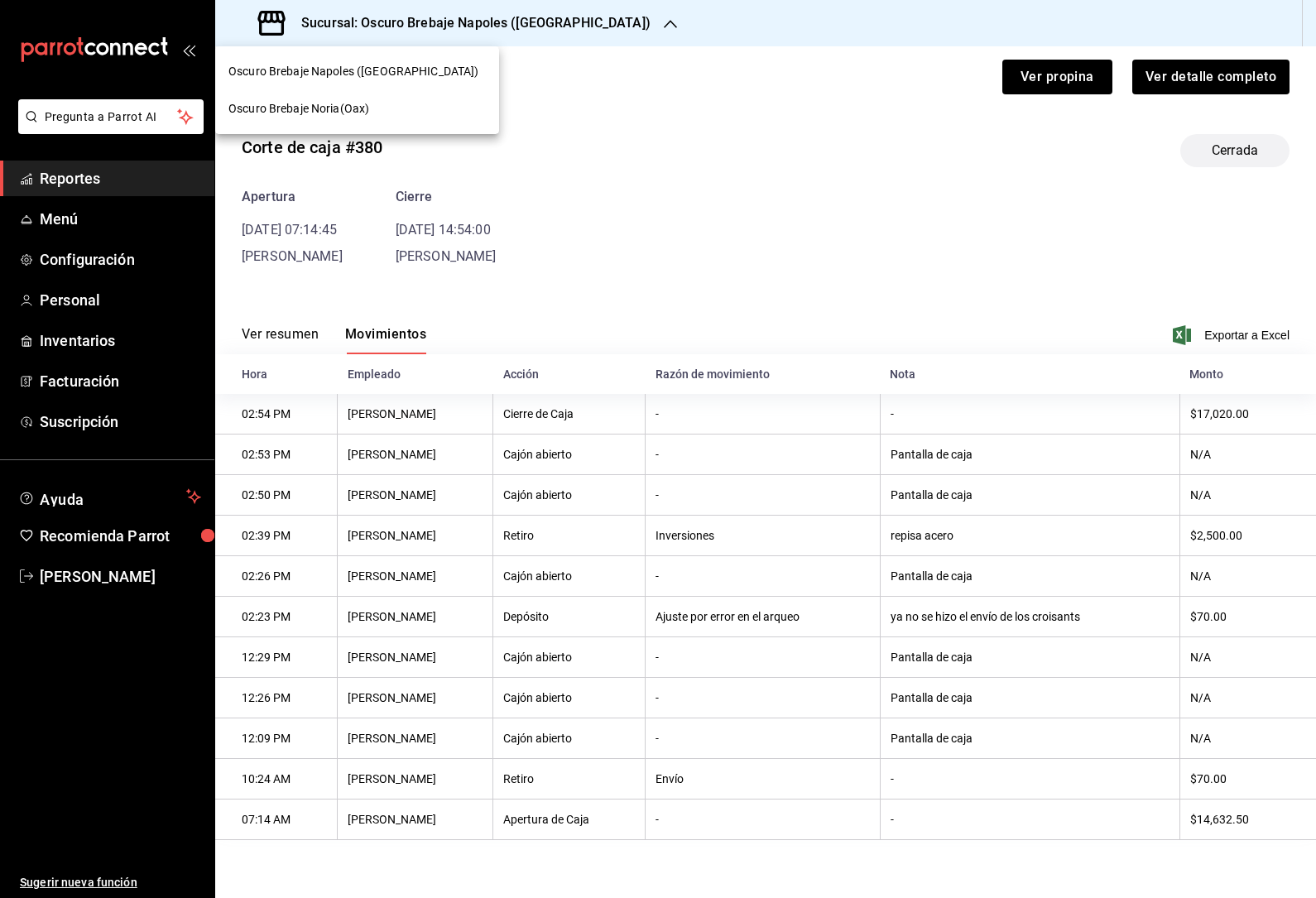
click at [591, 173] on div at bounding box center [658, 449] width 1316 height 898
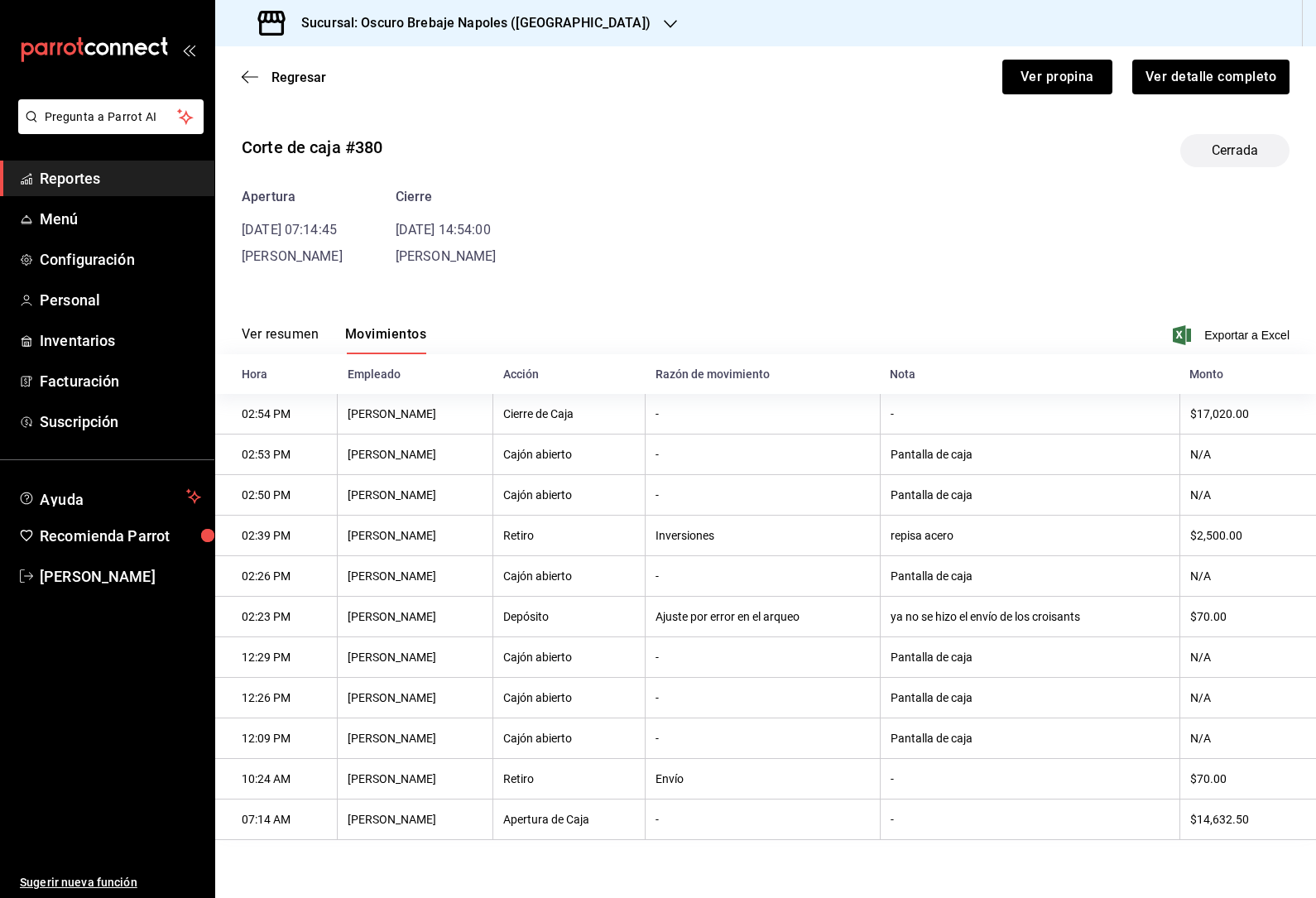
click at [254, 81] on icon "button" at bounding box center [250, 77] width 17 height 15
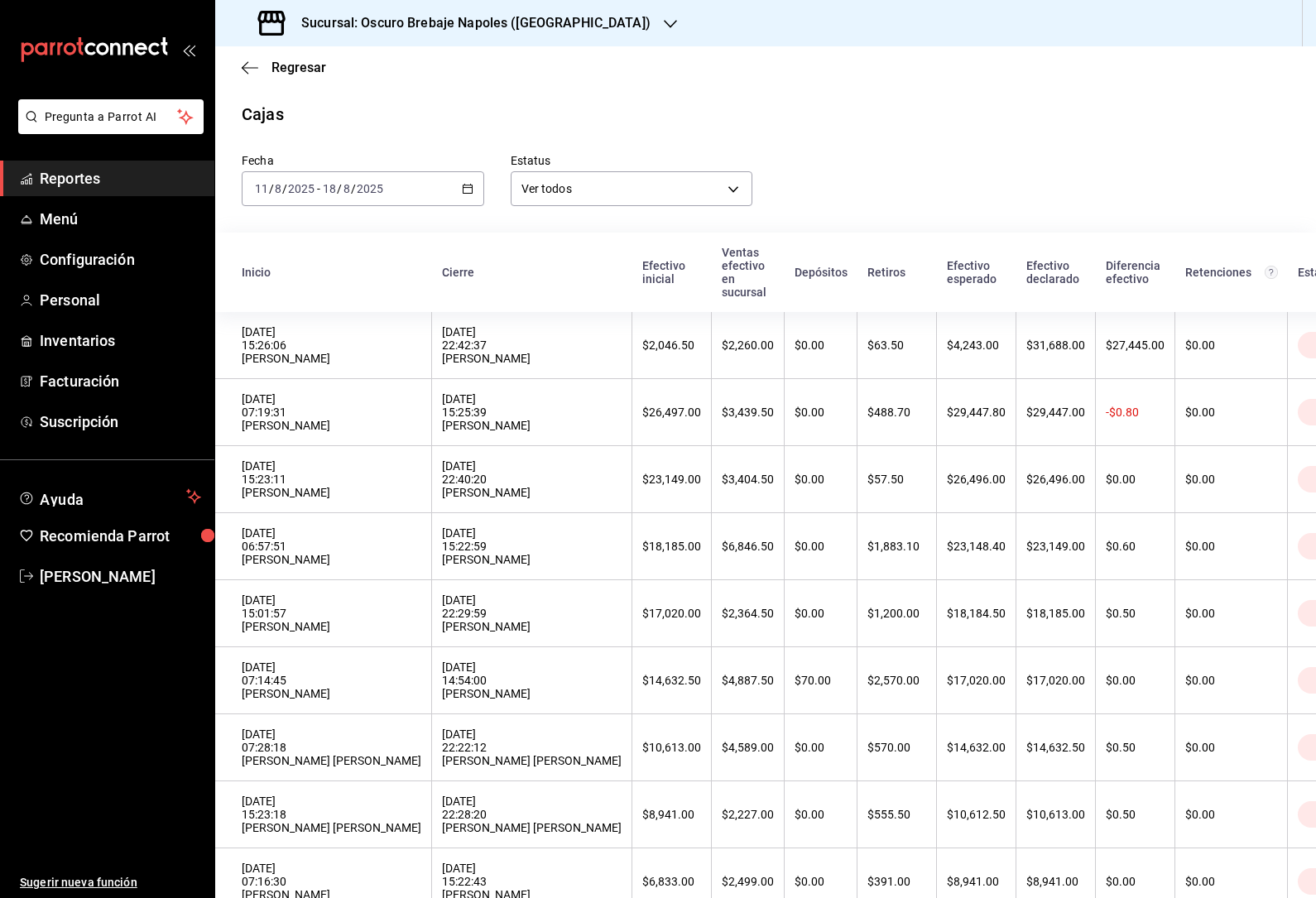
click at [269, 625] on div "[DATE] 15:01:57 [PERSON_NAME]" at bounding box center [332, 612] width 180 height 39
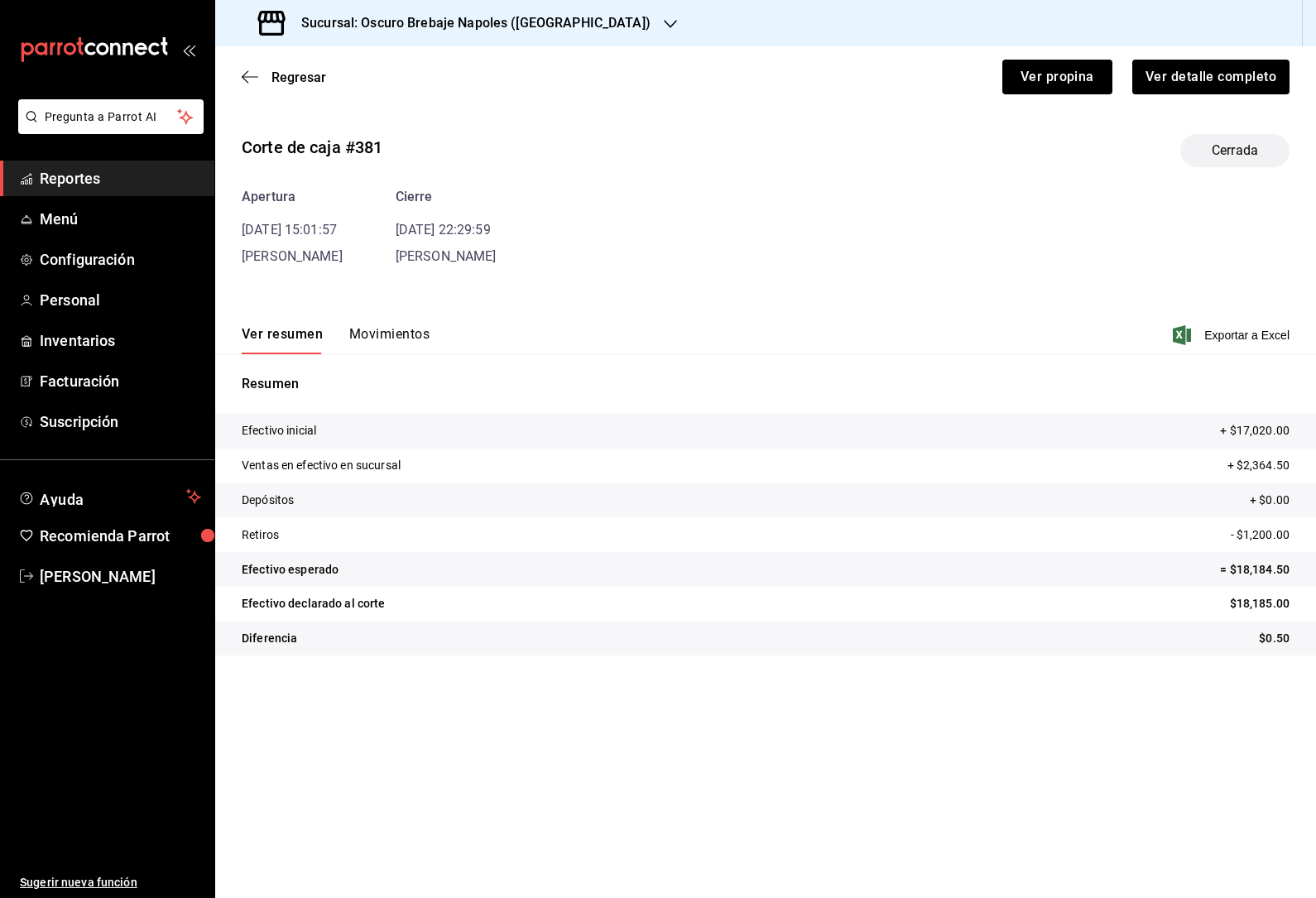
click at [375, 270] on div "Corte de caja #381 Cerrada Apertura [DATE] 15:01:57 [PERSON_NAME] Cierre [DATE]…" at bounding box center [765, 398] width 1100 height 555
click at [376, 330] on button "Movimientos" at bounding box center [388, 340] width 80 height 28
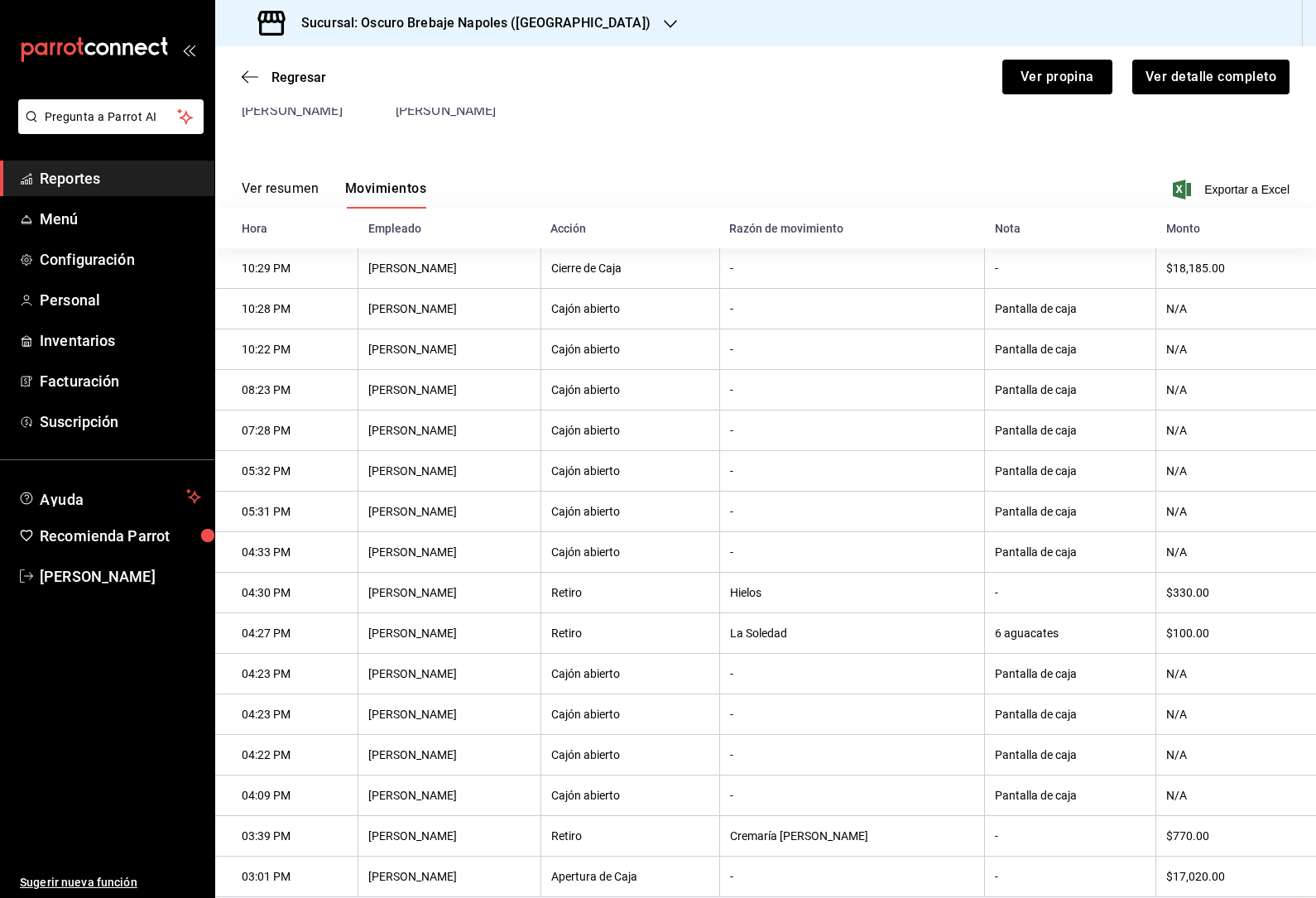
click at [255, 78] on icon "button" at bounding box center [250, 77] width 17 height 15
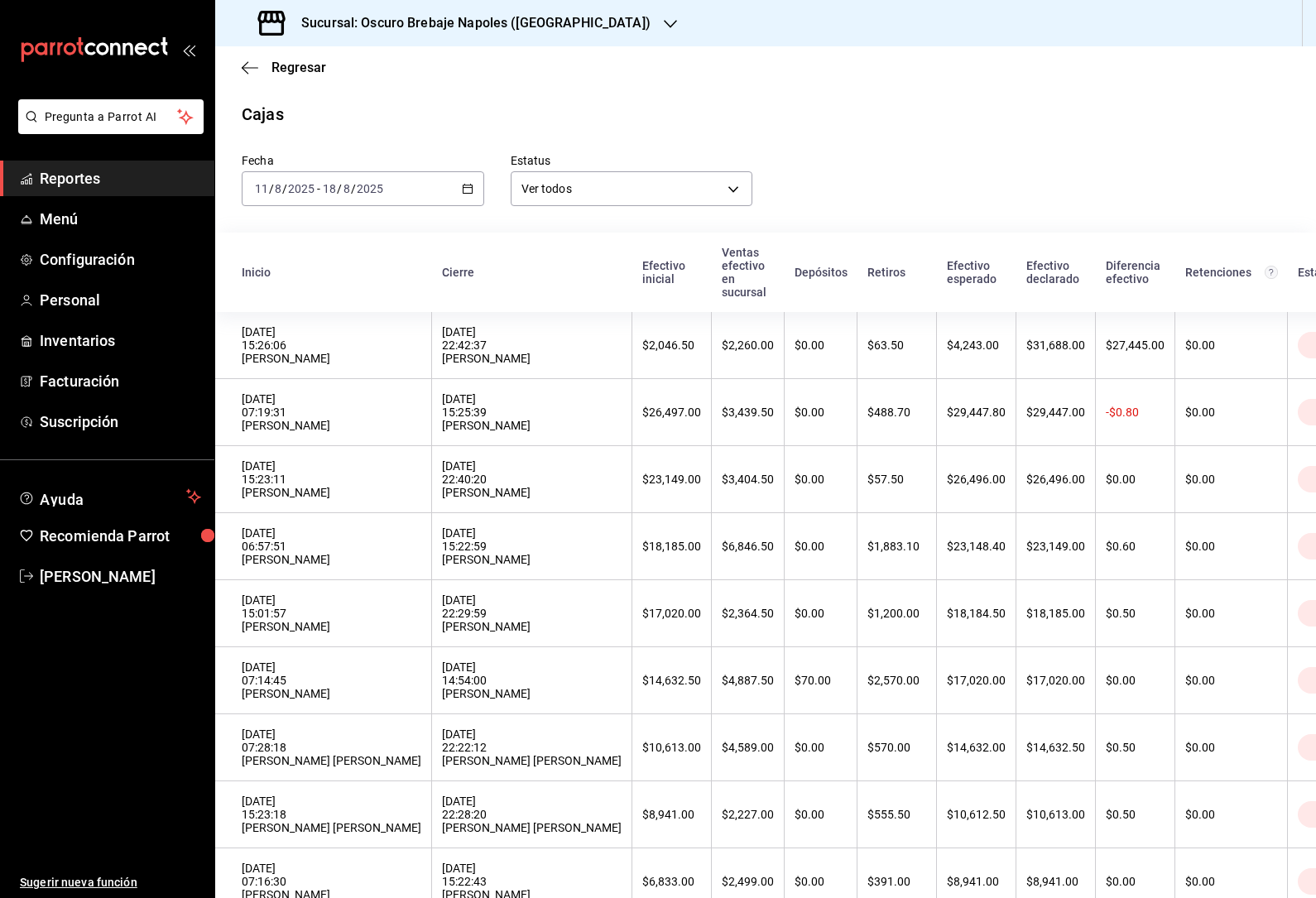
click at [258, 560] on div "[DATE] 06:57:51 [PERSON_NAME]" at bounding box center [332, 545] width 180 height 39
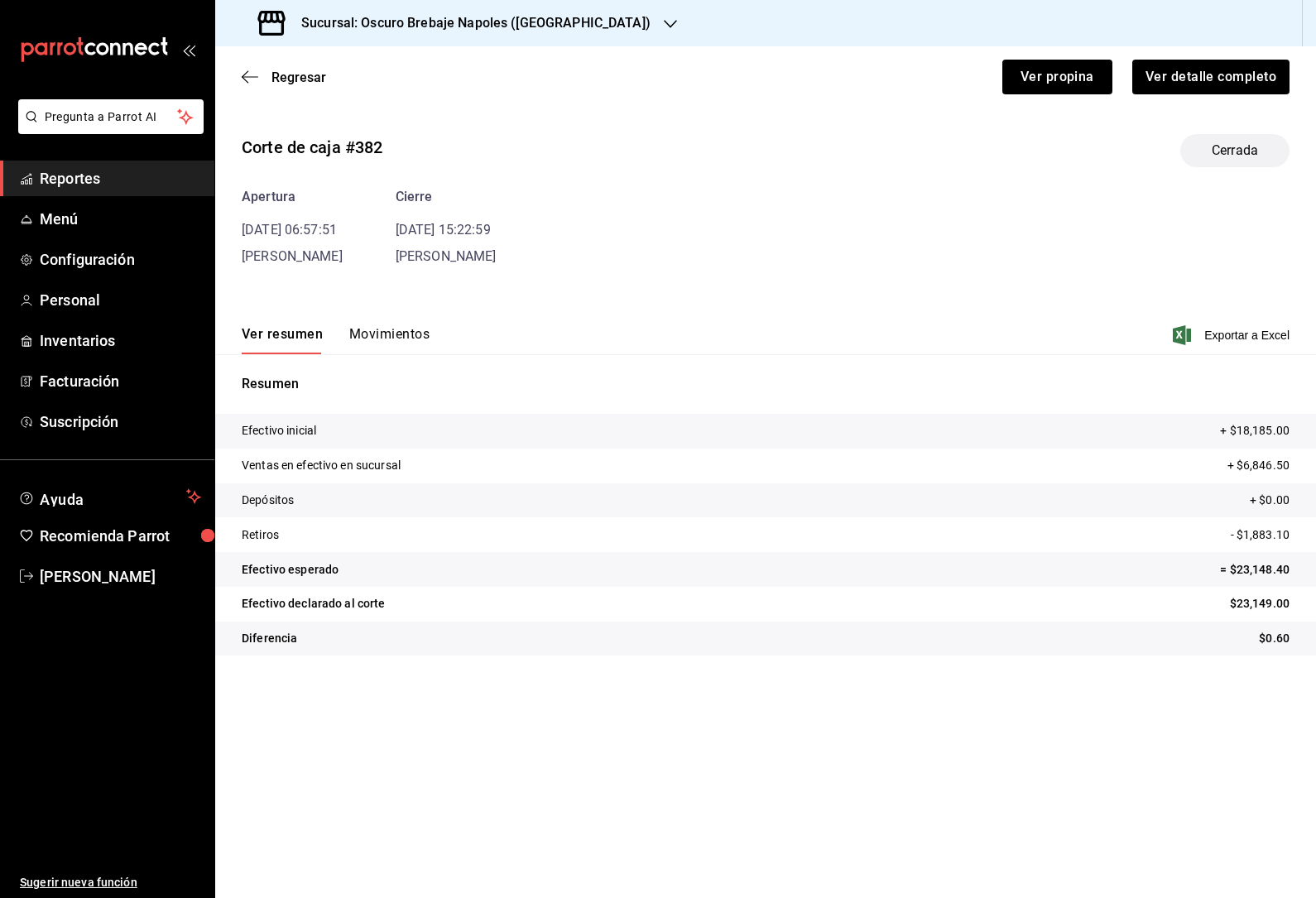
click at [374, 317] on div "Ver resumen Movimientos Exportar a Excel" at bounding box center [765, 330] width 1100 height 48
click at [406, 328] on button "Movimientos" at bounding box center [388, 340] width 80 height 28
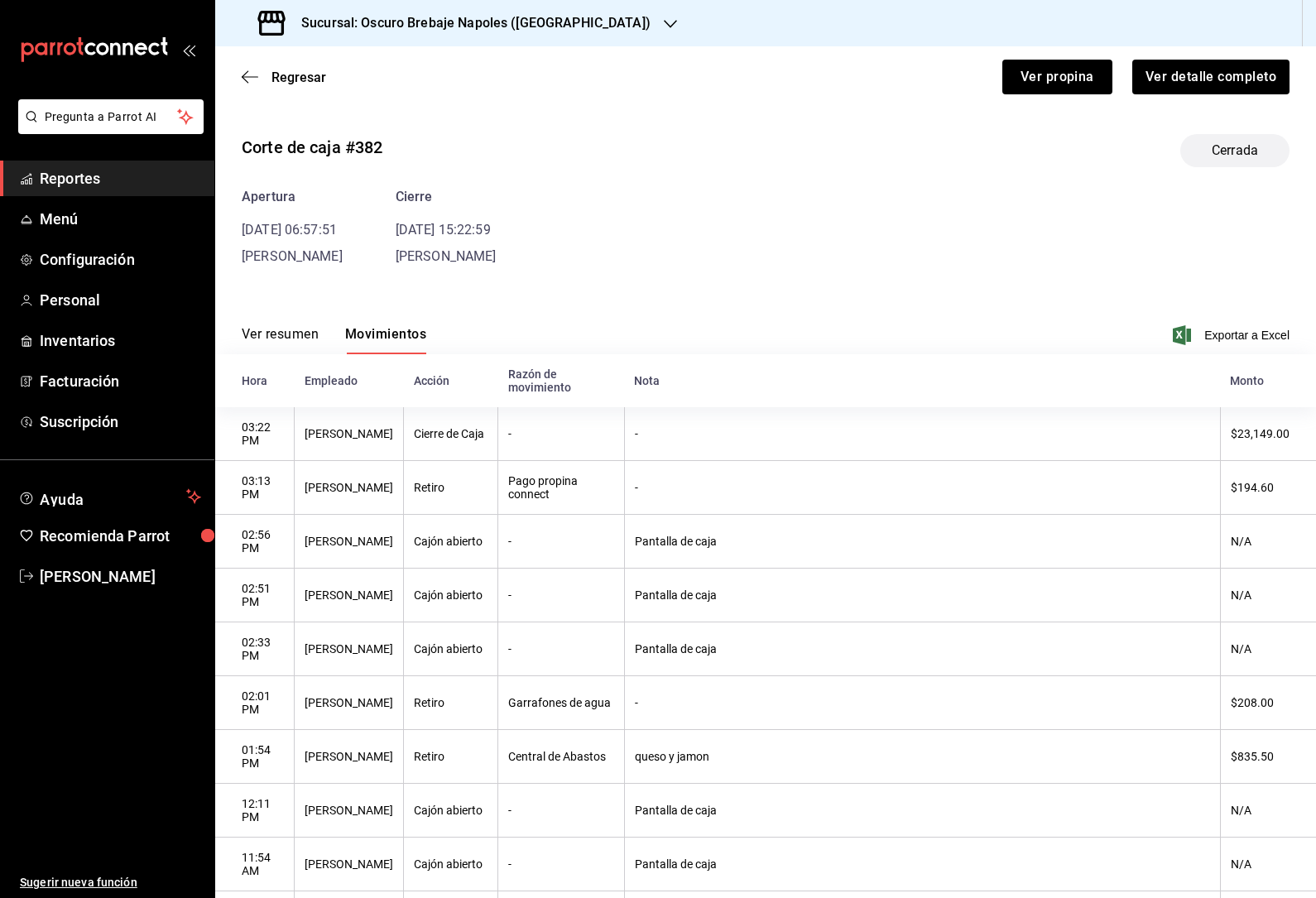
click at [404, 325] on div "Ver resumen Movimientos Exportar a Excel" at bounding box center [765, 330] width 1100 height 48
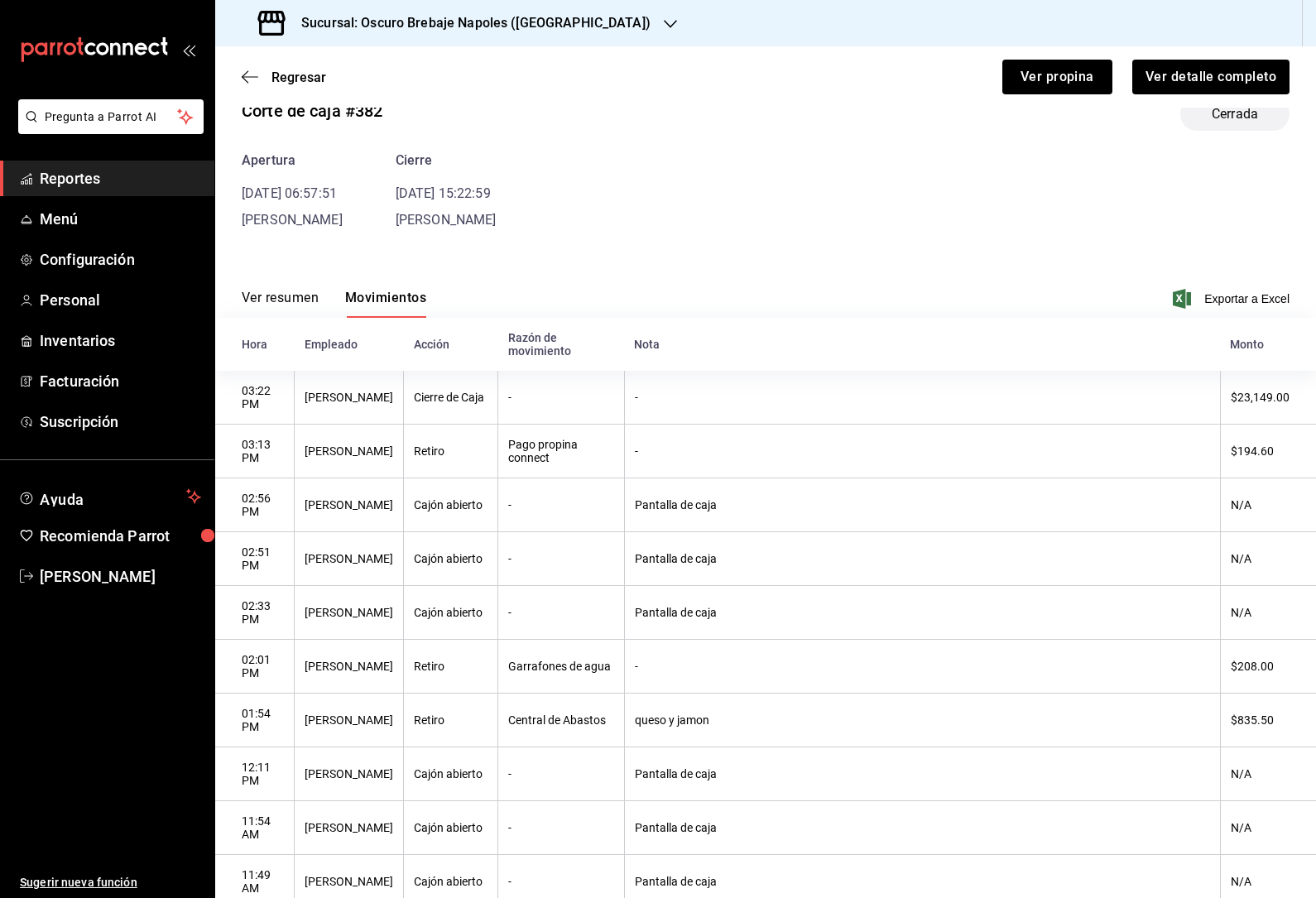
scroll to position [39, 0]
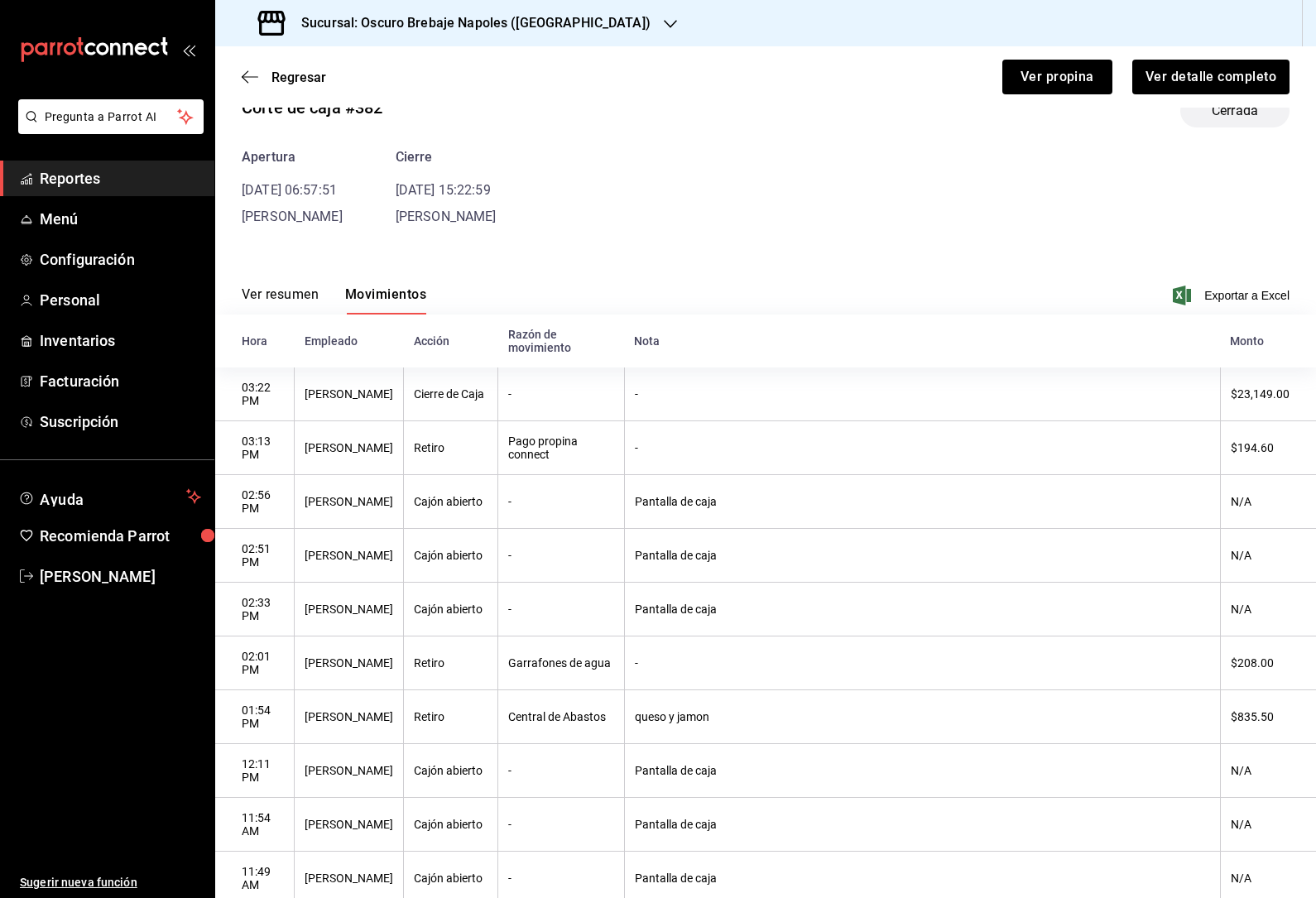
click at [255, 71] on icon "button" at bounding box center [250, 77] width 17 height 15
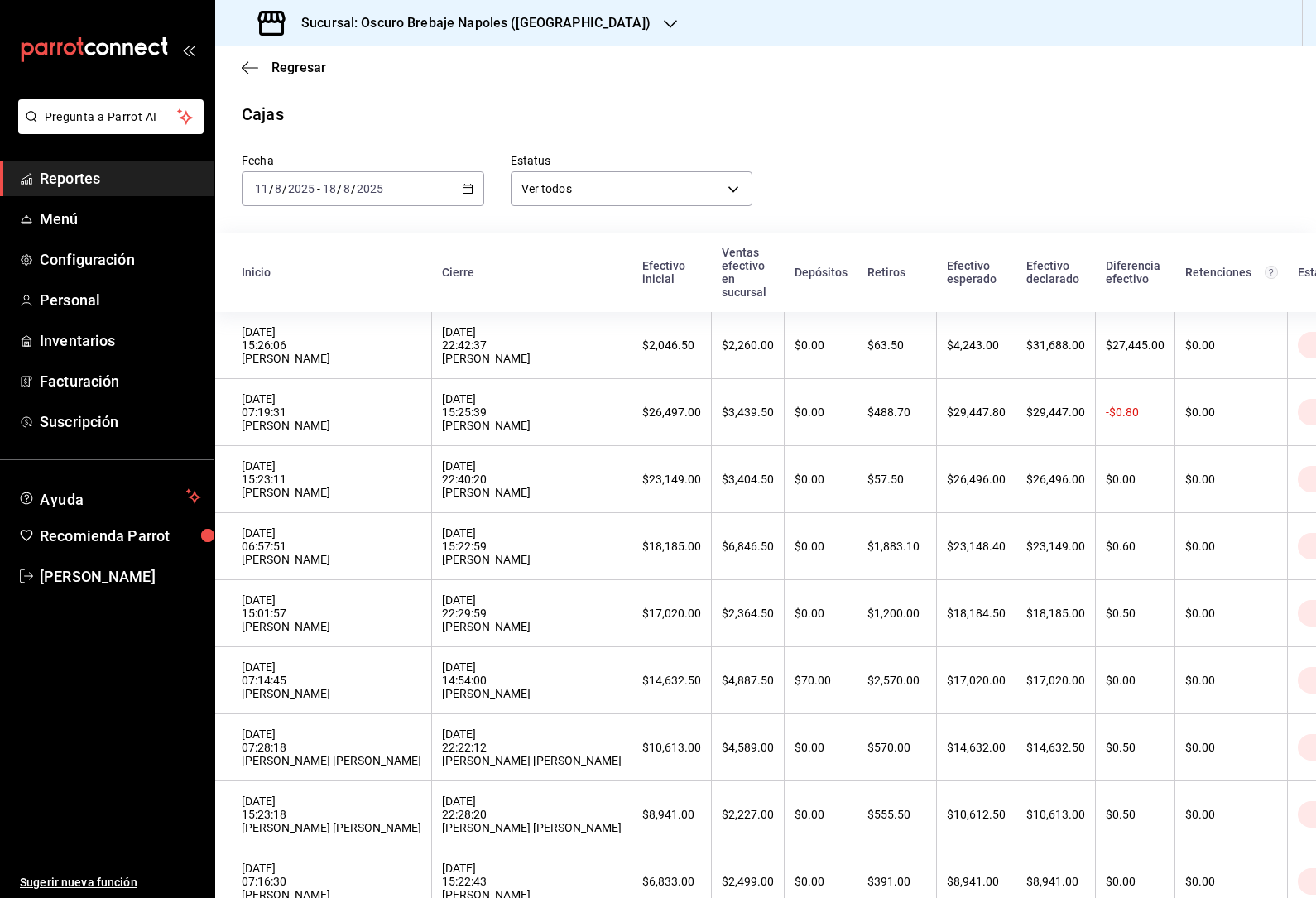
click at [259, 487] on div "[DATE] 15:23:11 [PERSON_NAME]" at bounding box center [332, 478] width 180 height 39
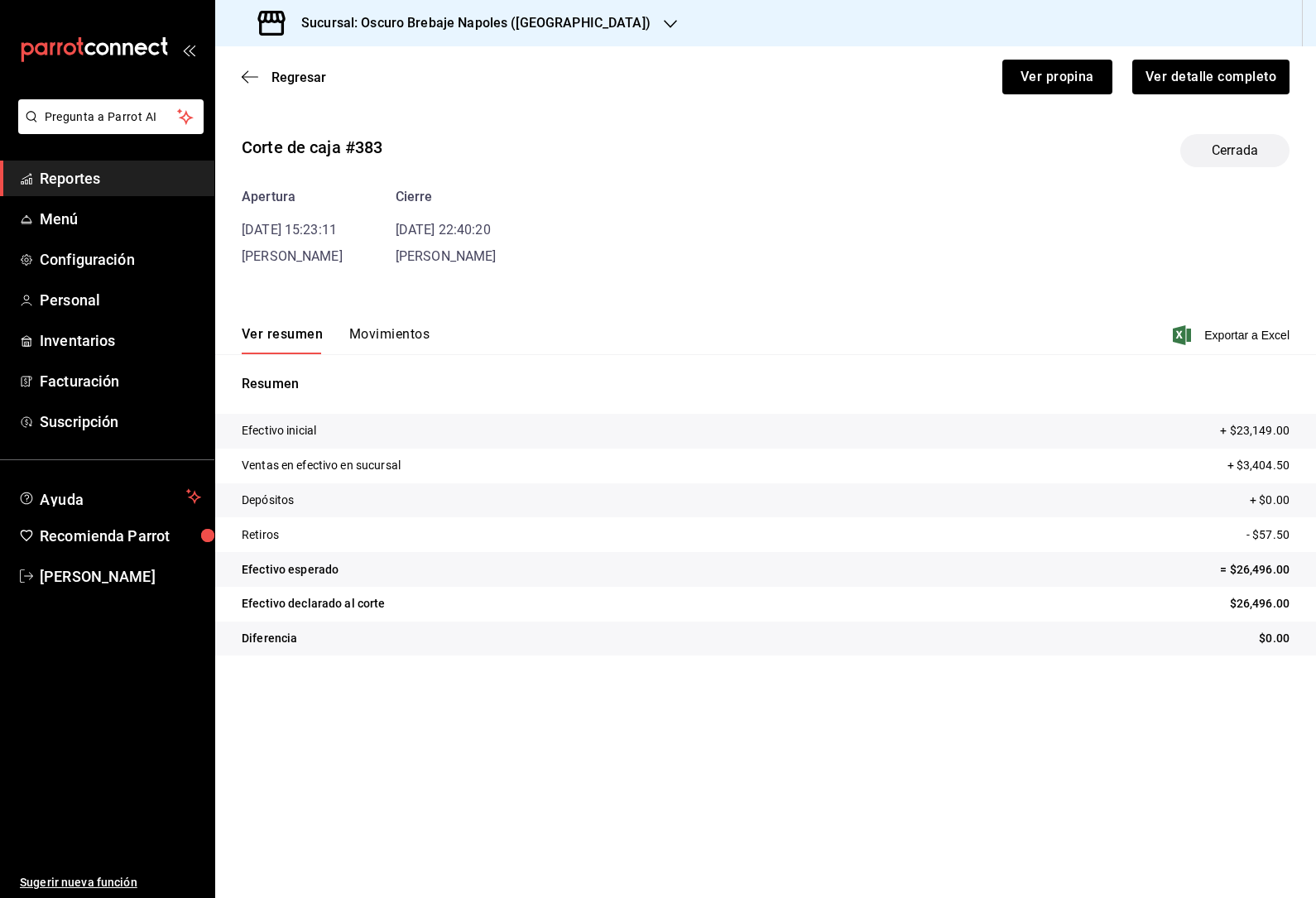
click at [374, 278] on div "Corte de caja #383 Cerrada Apertura [DATE] 15:23:11 [PERSON_NAME] Cierre [DATE]…" at bounding box center [765, 398] width 1100 height 555
click at [409, 336] on button "Movimientos" at bounding box center [388, 340] width 80 height 28
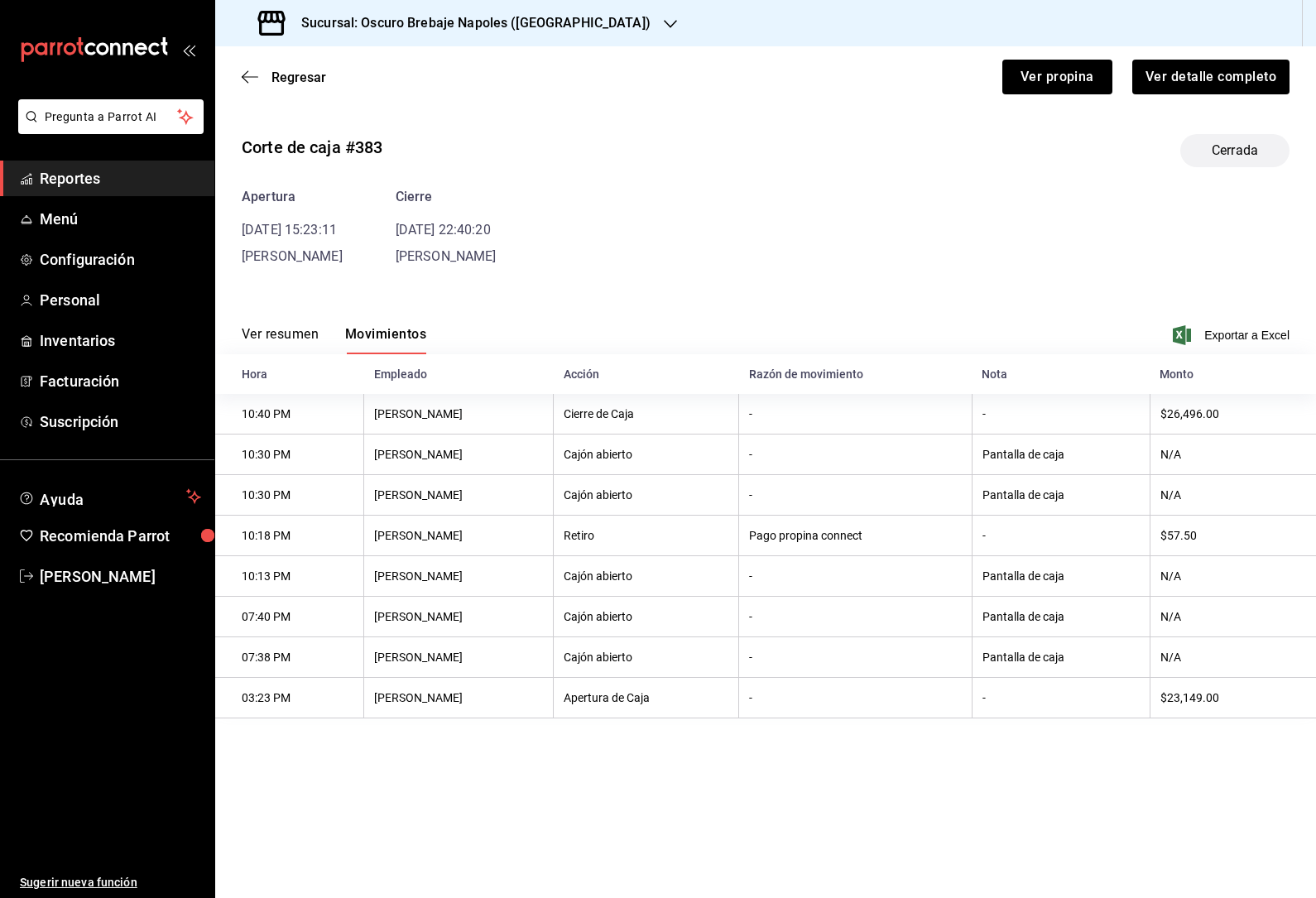
click at [239, 62] on div "Regresar Ver propina Ver detalle completo" at bounding box center [765, 76] width 1100 height 62
click at [248, 78] on icon "button" at bounding box center [250, 77] width 17 height 15
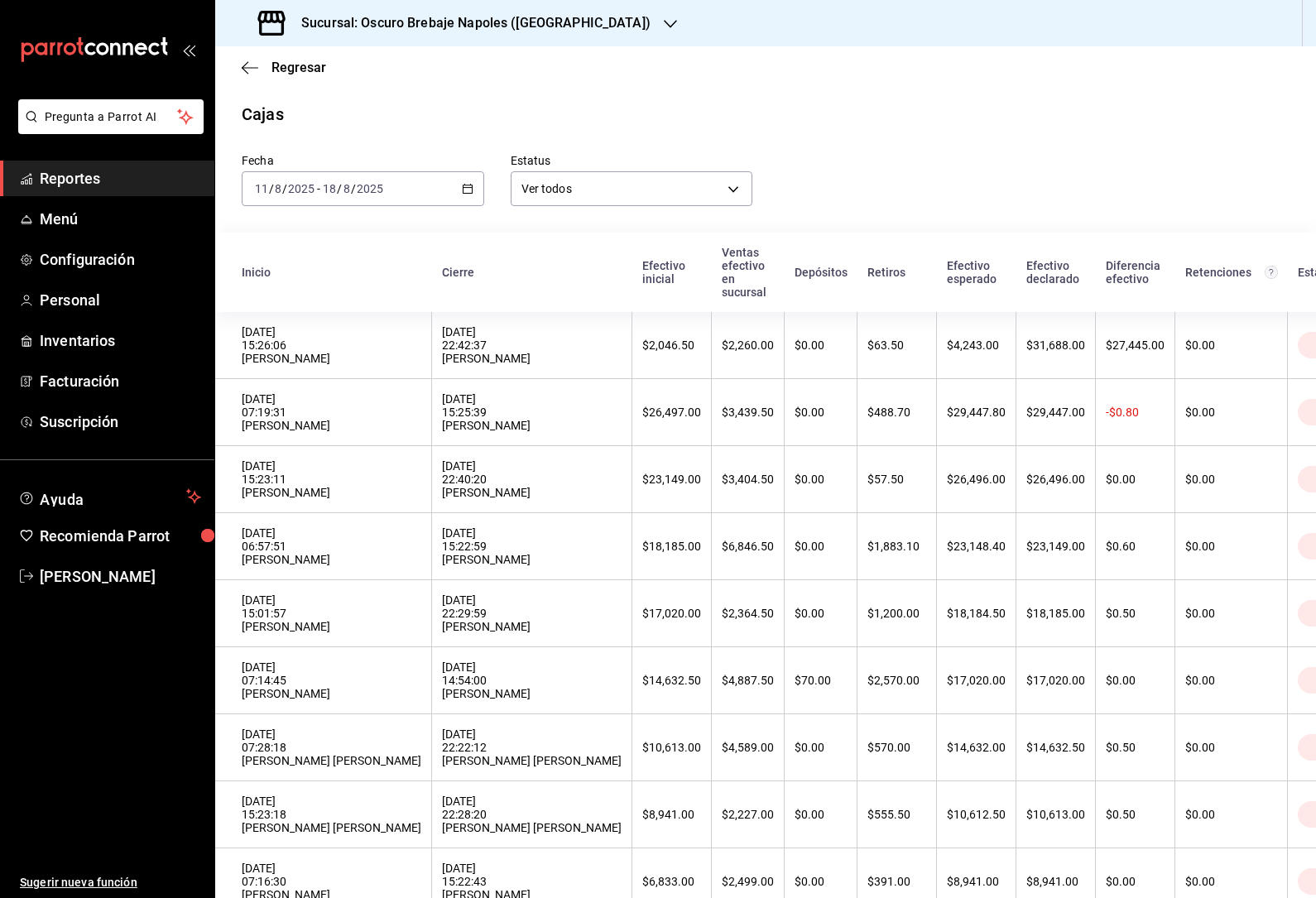
click at [264, 421] on div "[DATE] 07:19:31 [PERSON_NAME]" at bounding box center [332, 411] width 180 height 39
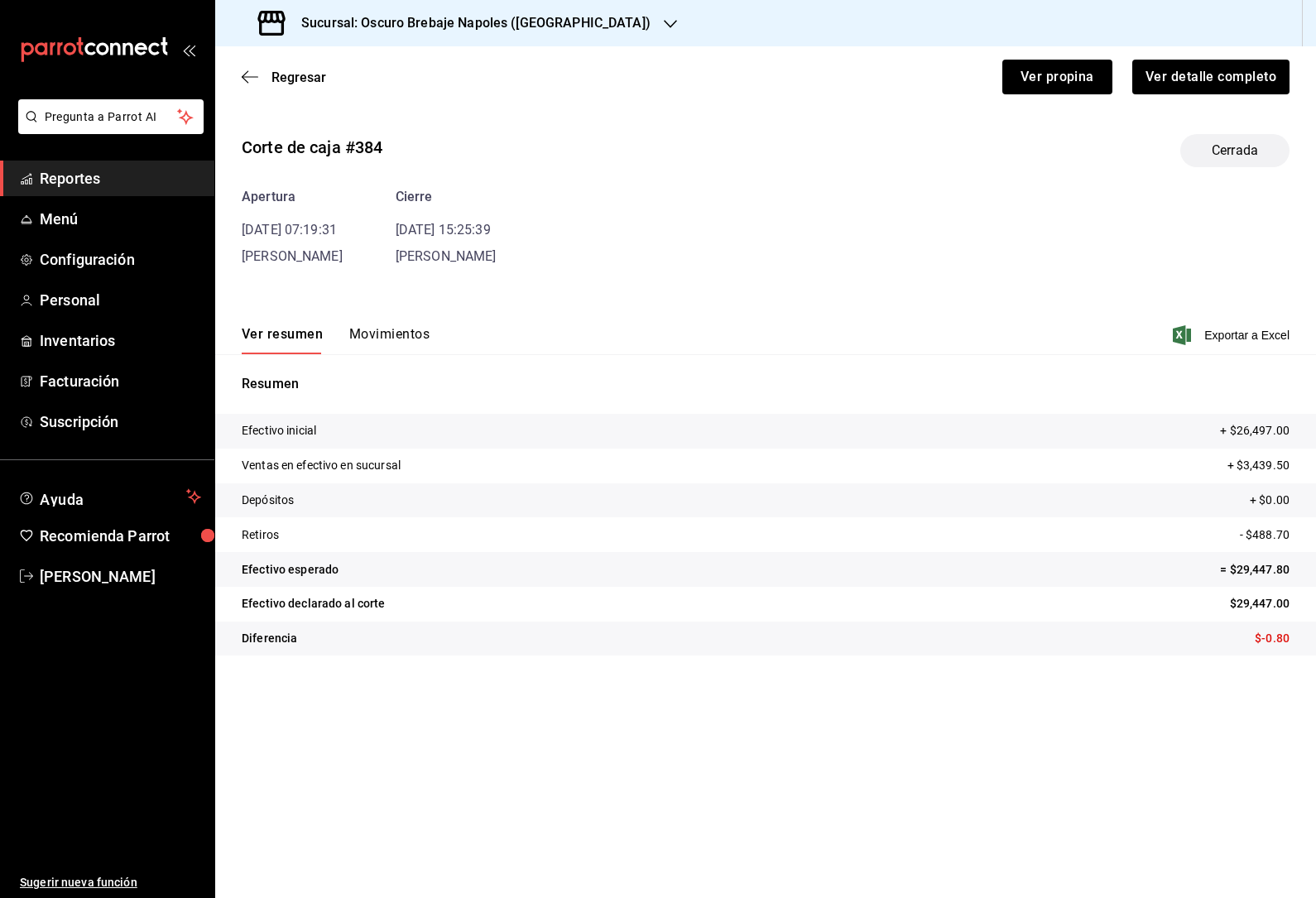
click at [343, 262] on span "[PERSON_NAME]" at bounding box center [292, 255] width 101 height 16
click at [388, 342] on button "Movimientos" at bounding box center [388, 340] width 80 height 28
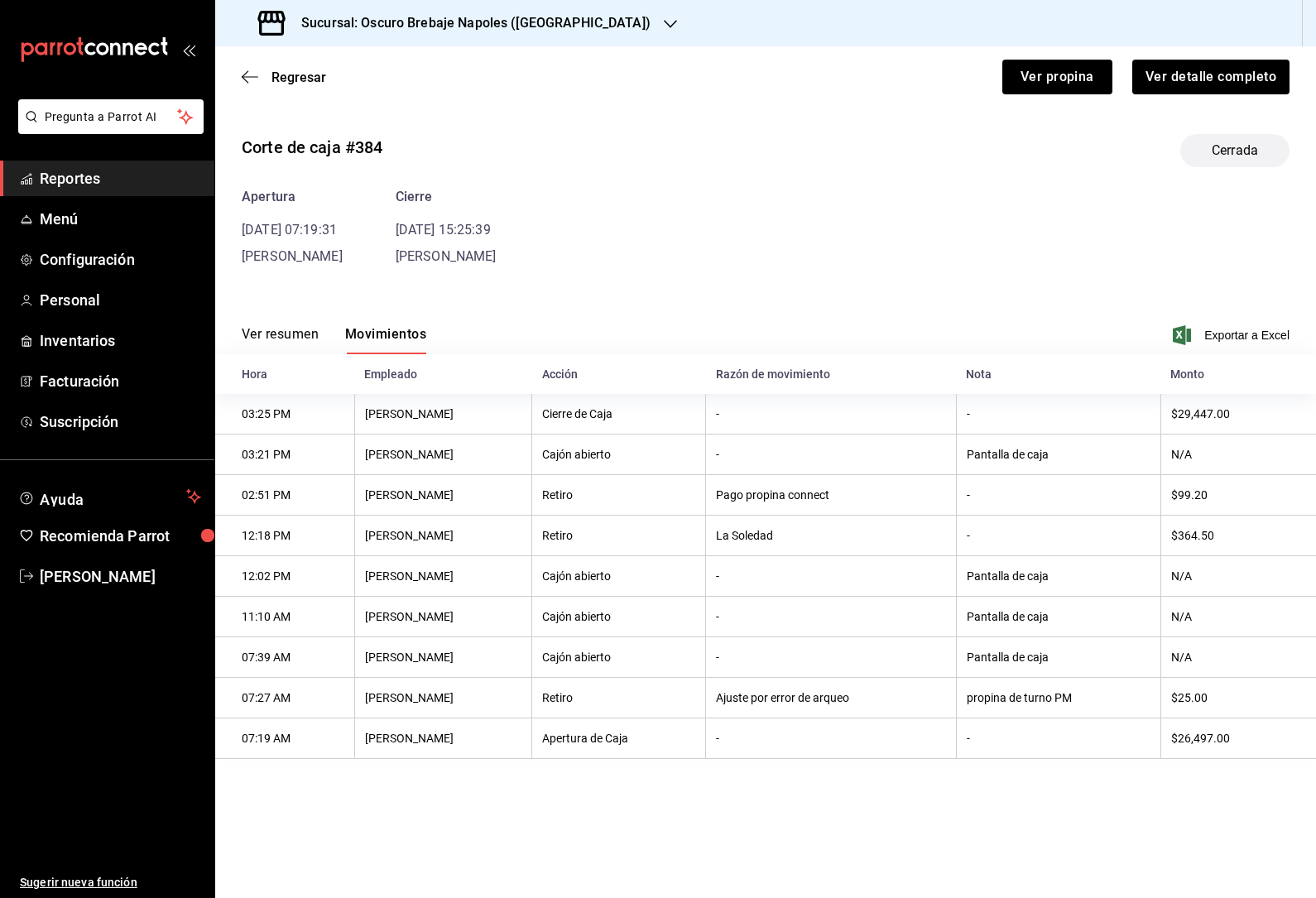
click at [247, 75] on icon "button" at bounding box center [250, 77] width 17 height 15
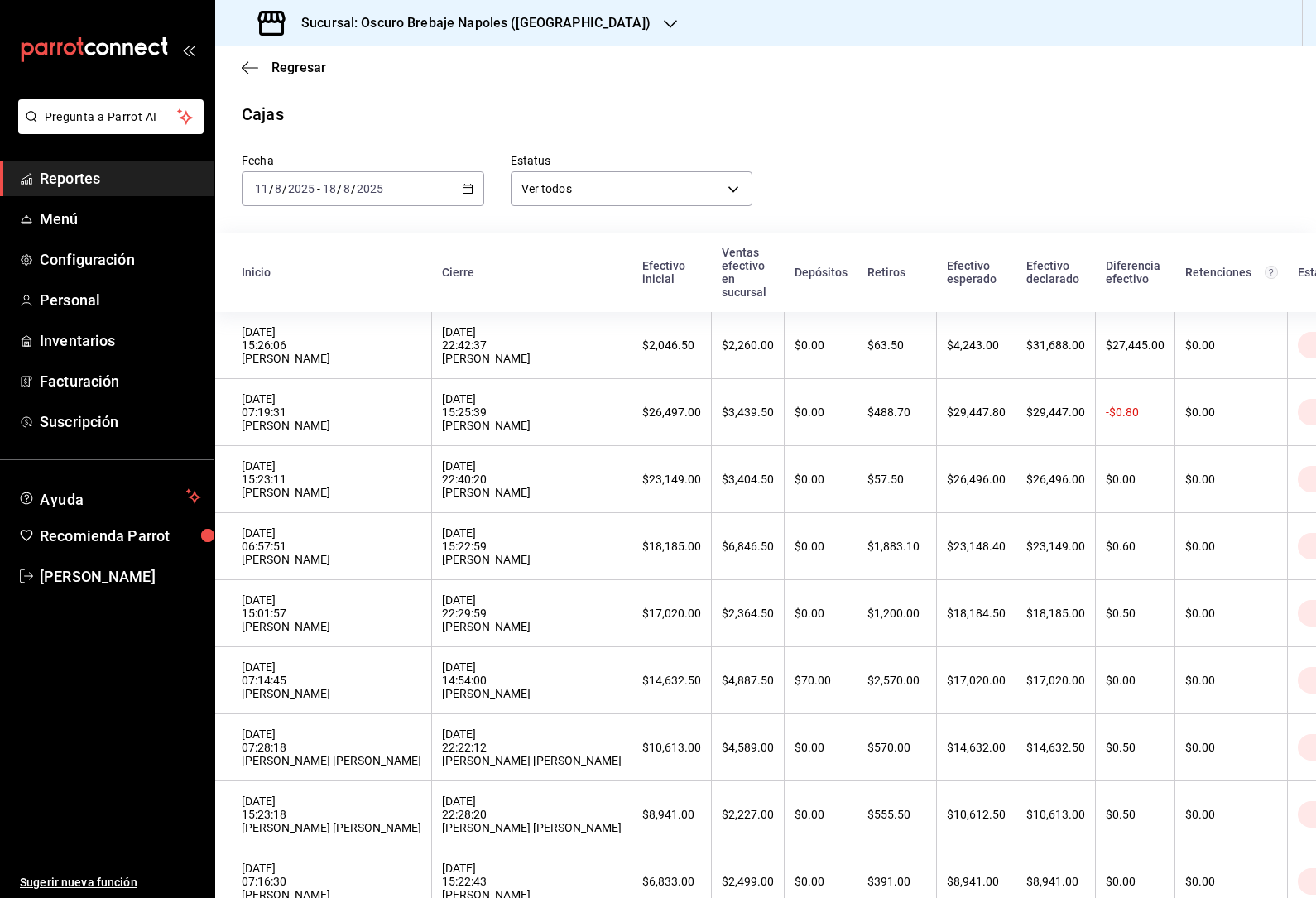
click at [265, 357] on div "[DATE] 15:26:06 [PERSON_NAME]" at bounding box center [332, 344] width 180 height 39
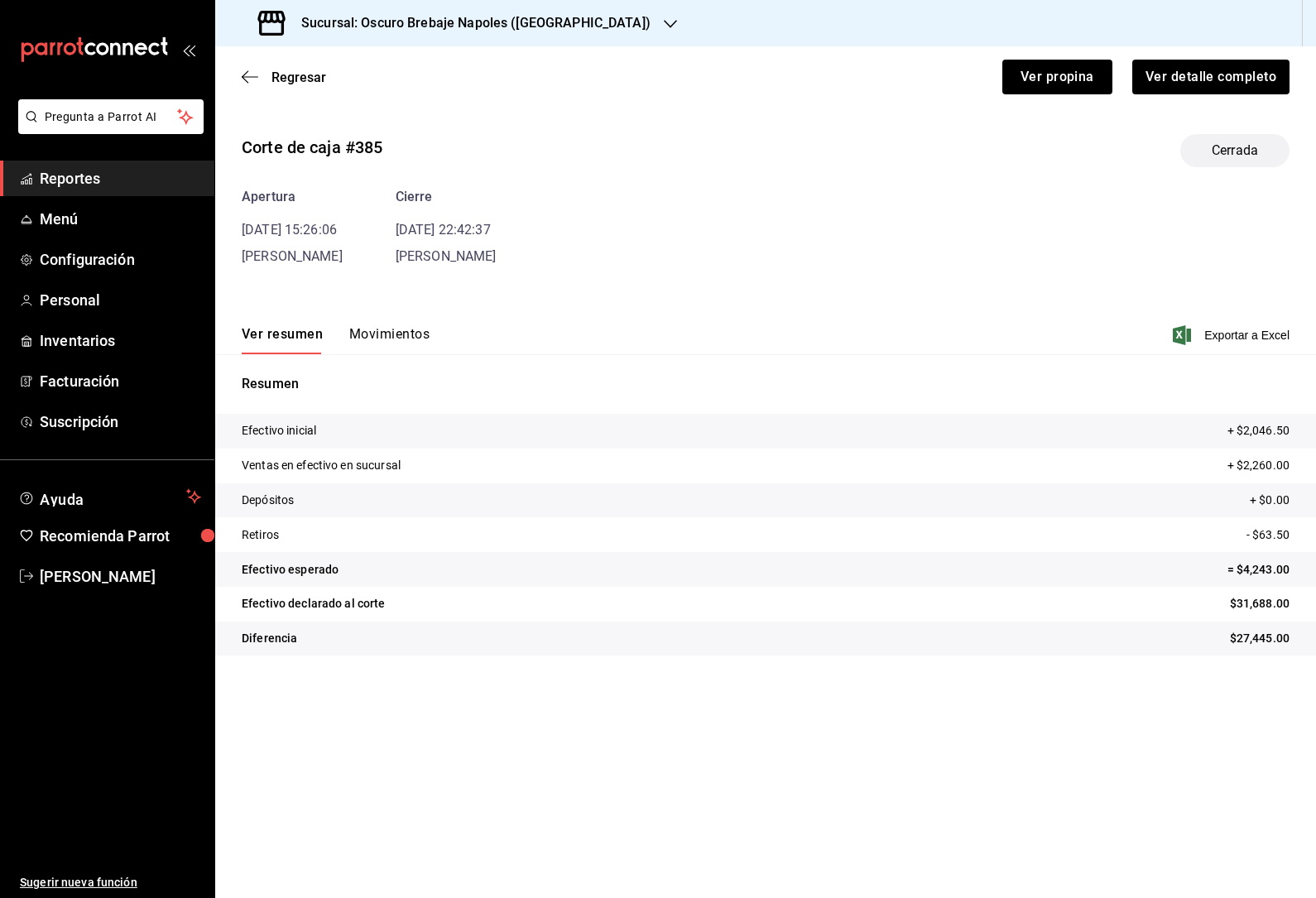
click at [365, 286] on div "Corte de caja #385 Cerrada Apertura [DATE] 15:26:06 [PERSON_NAME] [DATE] 22:42:…" at bounding box center [765, 398] width 1100 height 555
click at [376, 342] on button "Movimientos" at bounding box center [388, 340] width 80 height 28
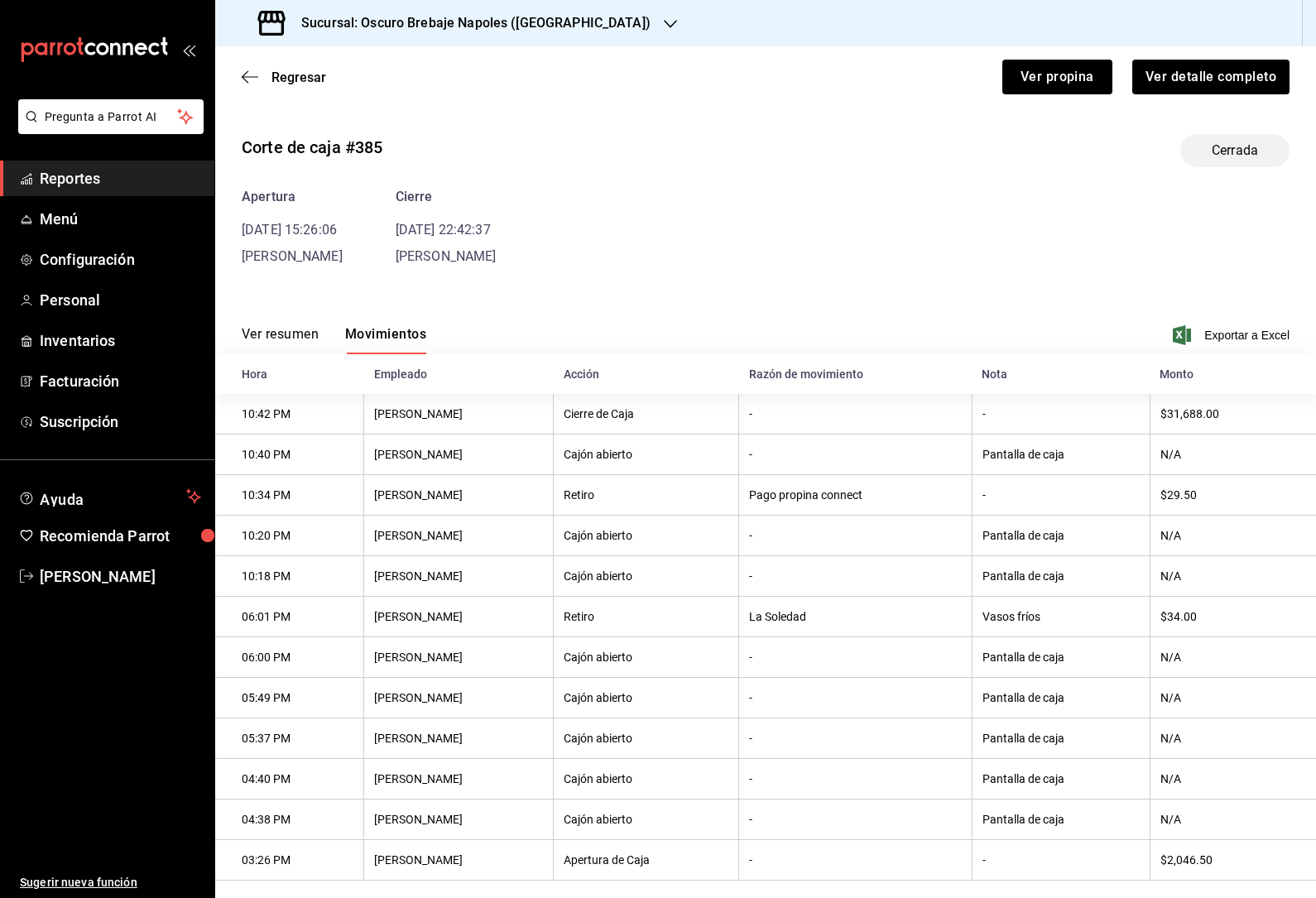
click at [245, 78] on icon "button" at bounding box center [250, 77] width 17 height 15
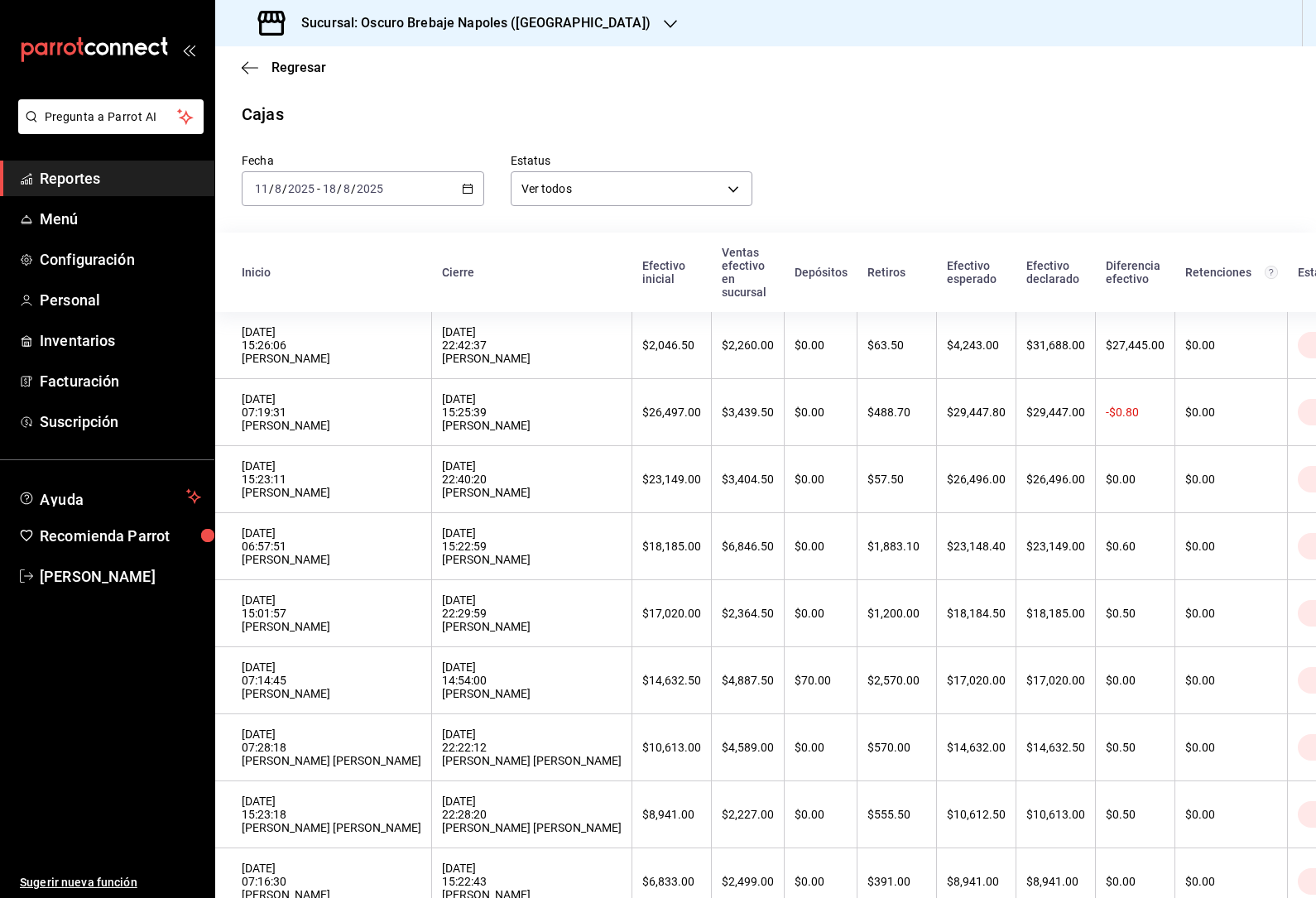
click at [247, 69] on icon "button" at bounding box center [250, 68] width 17 height 15
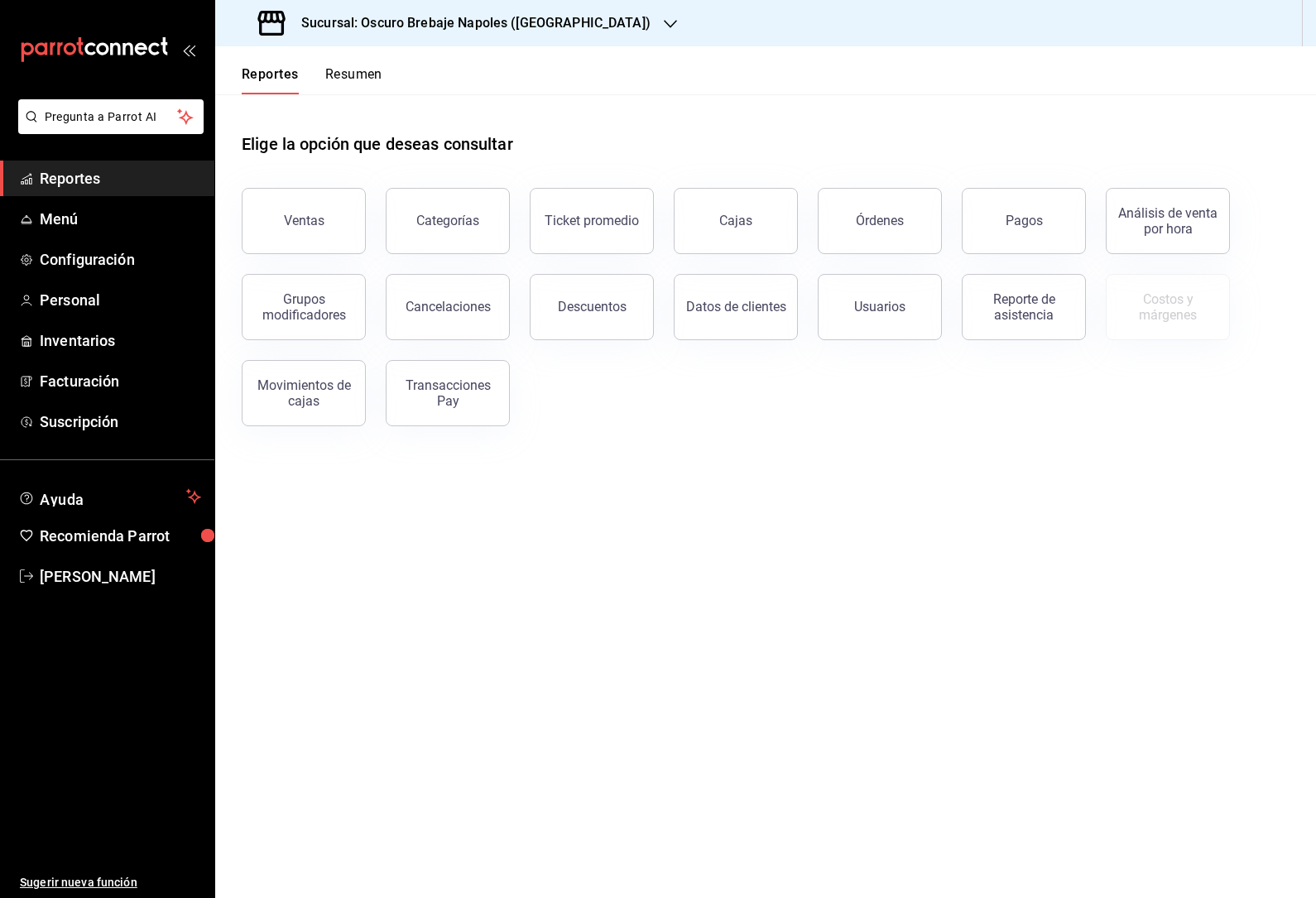
click at [1026, 223] on div "Pagos" at bounding box center [1024, 220] width 38 height 16
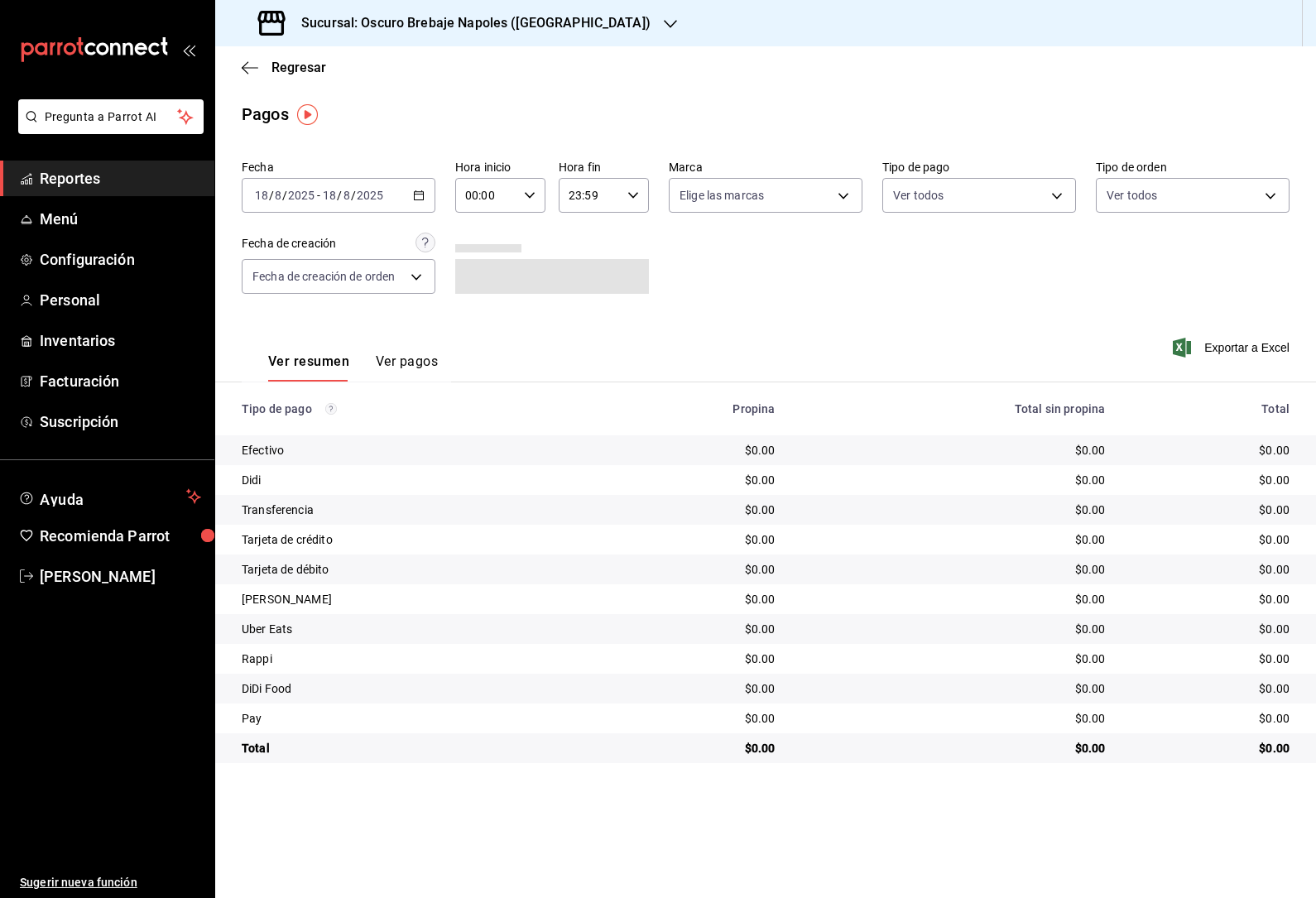
click at [422, 194] on icon "button" at bounding box center [419, 195] width 12 height 12
click at [365, 422] on li "Rango de fechas" at bounding box center [320, 432] width 155 height 38
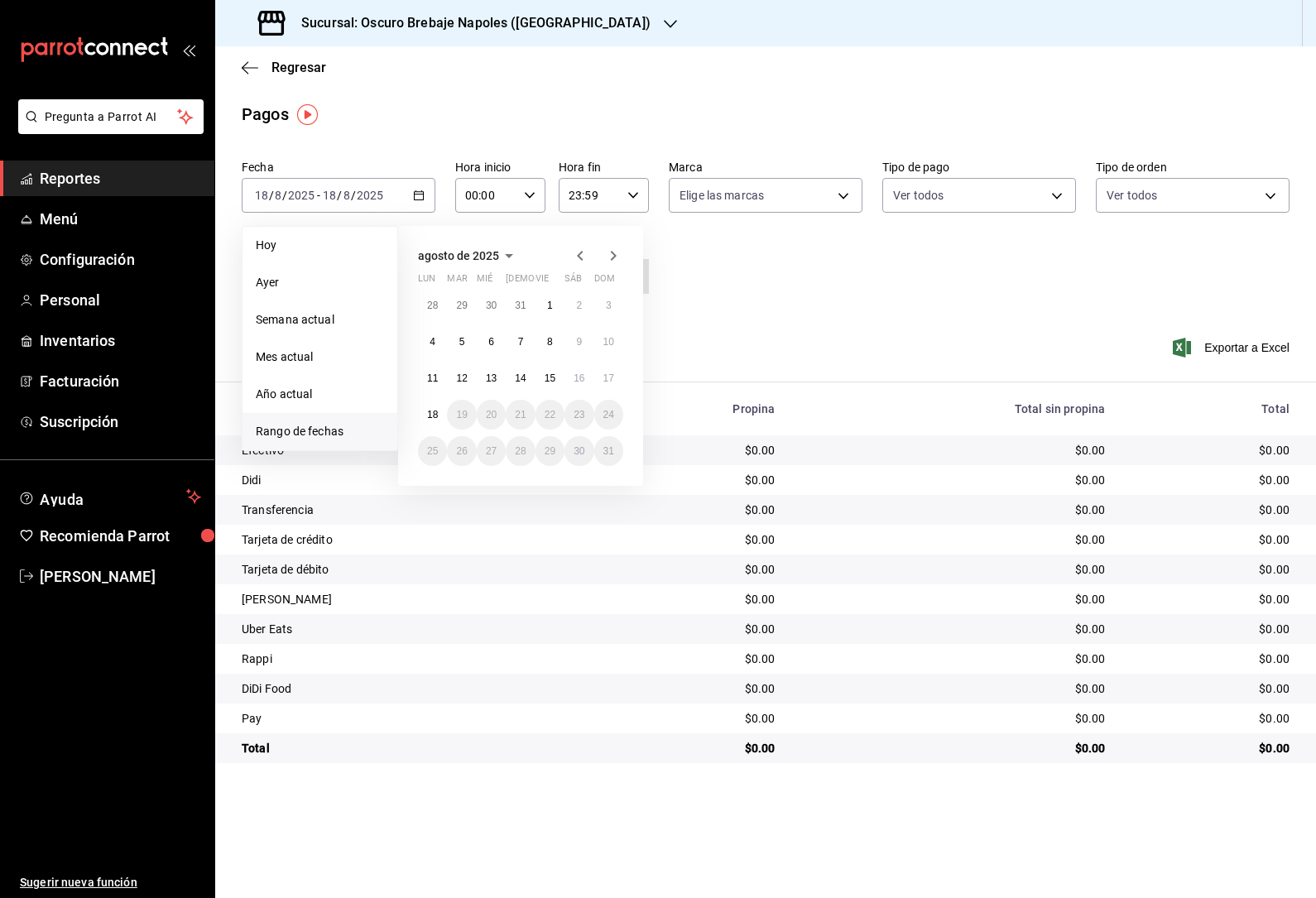
click at [462, 378] on abbr "12" at bounding box center [462, 377] width 11 height 12
click at [461, 378] on abbr "12" at bounding box center [462, 377] width 11 height 12
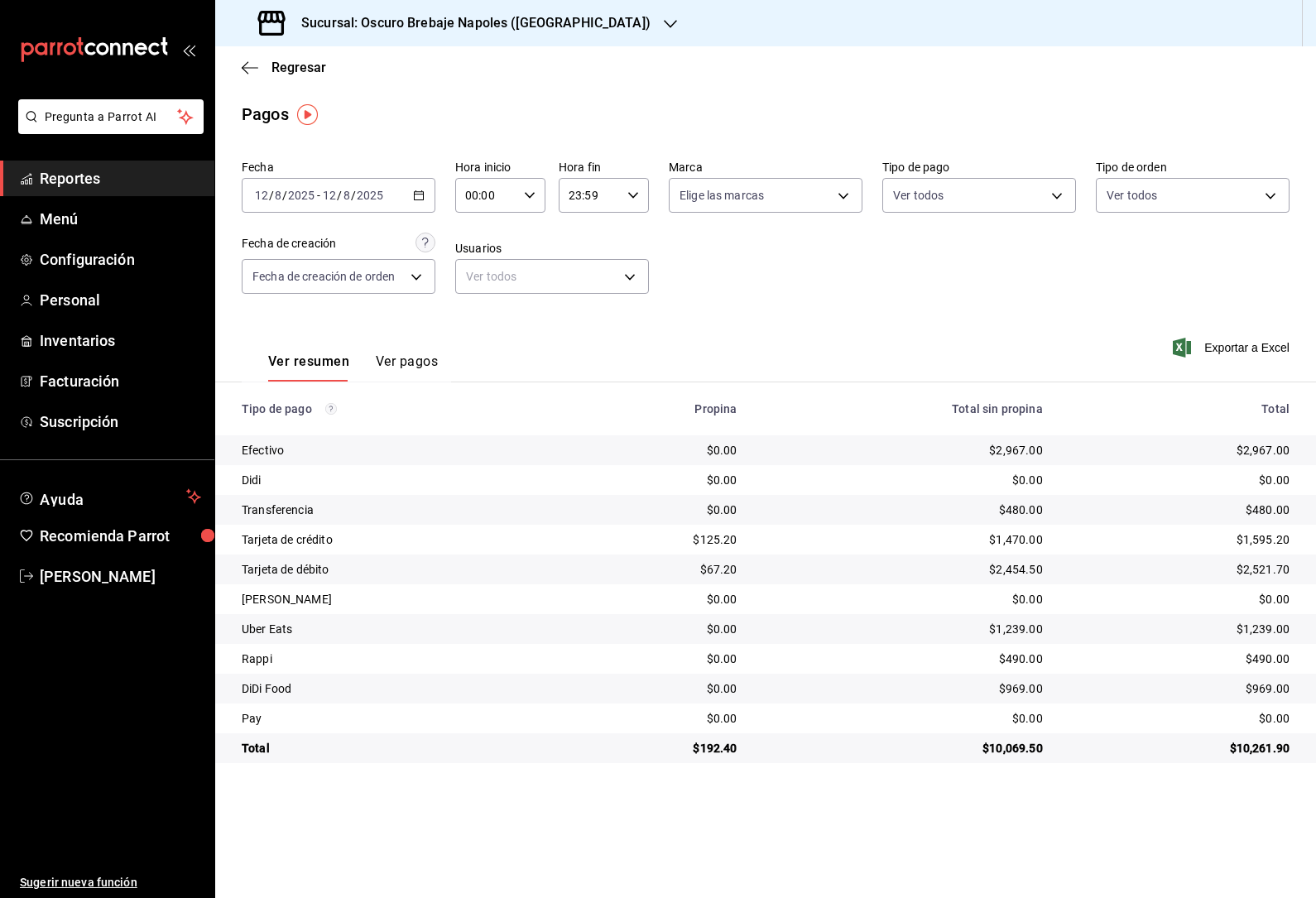
click at [1030, 174] on div "Ver todos" at bounding box center [979, 192] width 194 height 41
click at [1044, 188] on body "Pregunta a Parrot AI Reportes Menú Configuración Personal Inventarios Facturaci…" at bounding box center [658, 449] width 1316 height 898
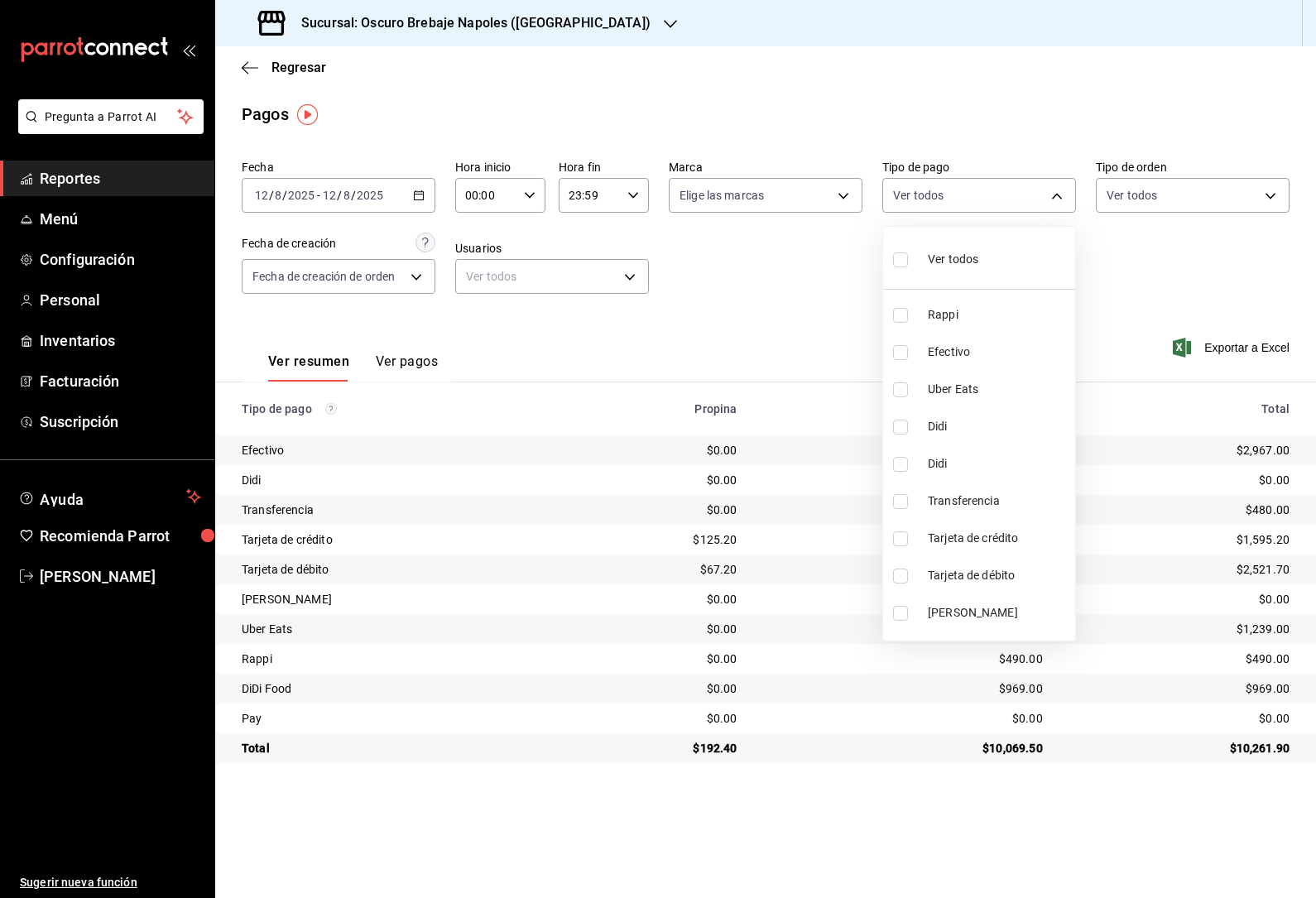
click at [907, 536] on input "checkbox" at bounding box center [900, 539] width 15 height 15
checkbox input "true"
type input "326e7c32-5482-4039-8195-19b1d2c78a2a"
click at [908, 538] on label at bounding box center [903, 539] width 21 height 15
click at [908, 538] on input "checkbox" at bounding box center [900, 539] width 15 height 15
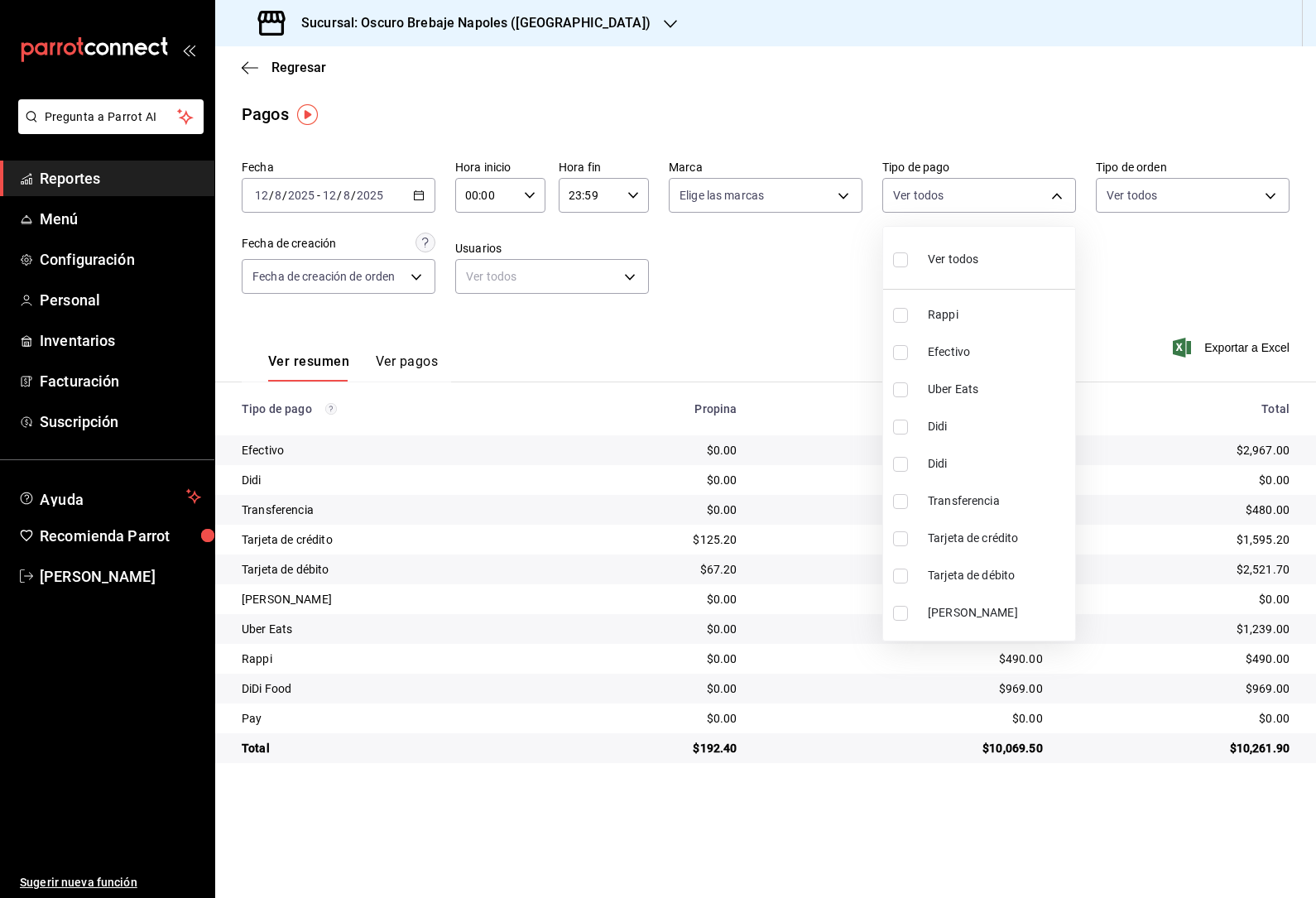
checkbox input "true"
type input "326e7c32-5482-4039-8195-19b1d2c78a2a"
click at [906, 578] on input "checkbox" at bounding box center [900, 576] width 15 height 15
checkbox input "true"
type input "326e7c32-5482-4039-8195-19b1d2c78a2a,6561023c-1829-4e10-8604-f9ff50501773"
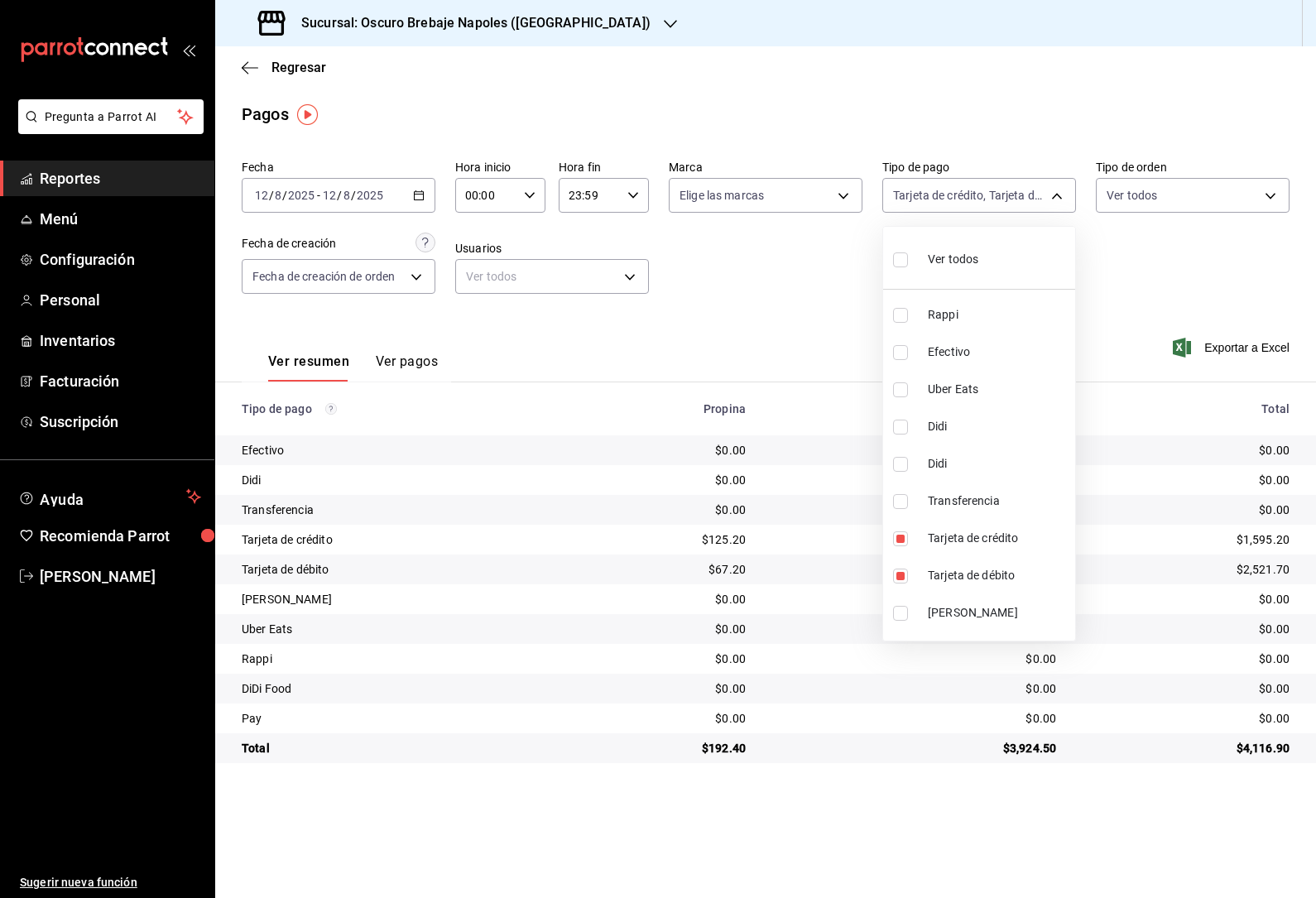
click at [1041, 192] on div at bounding box center [658, 449] width 1316 height 898
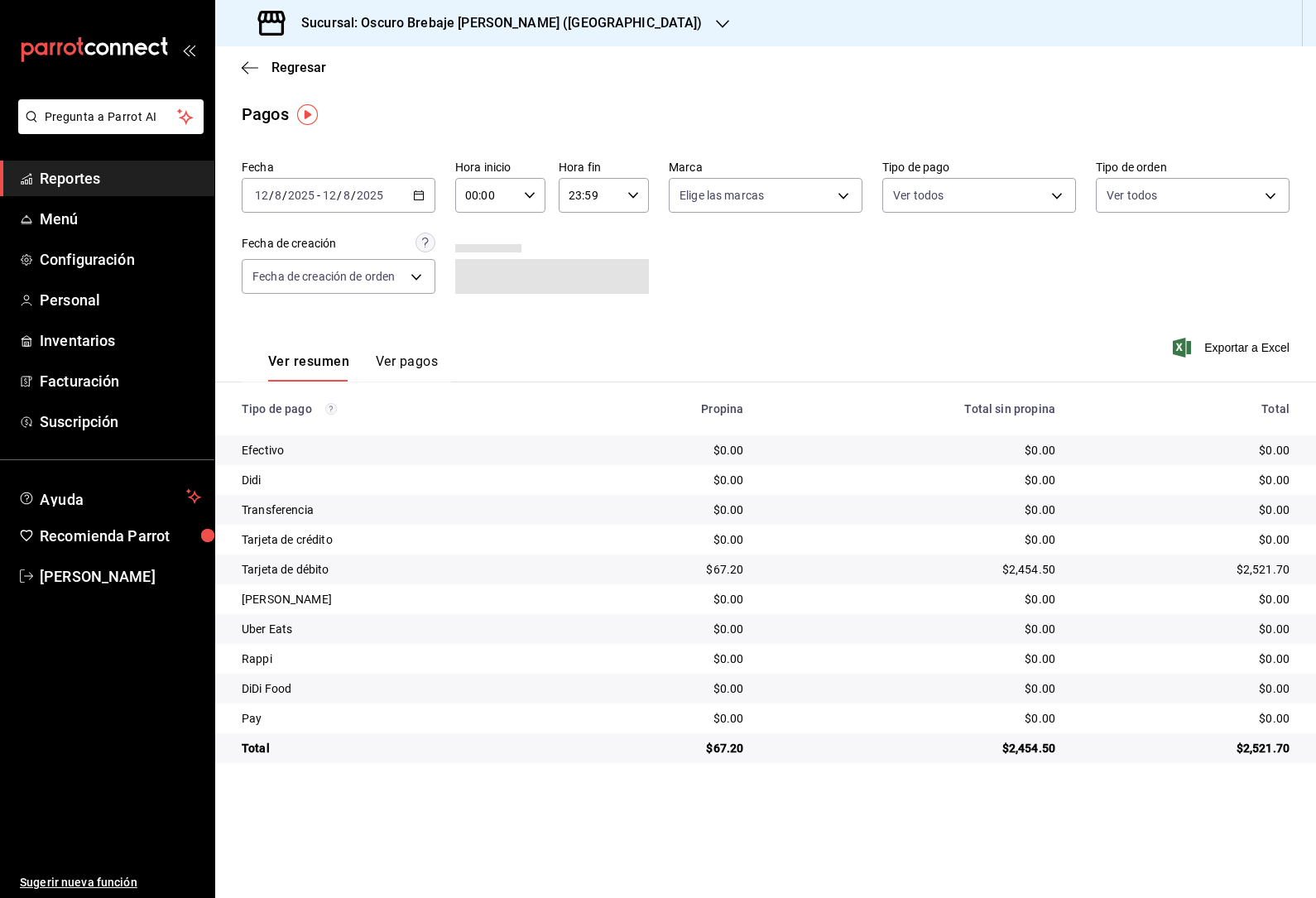
click at [1006, 193] on body "Pregunta a Parrot AI Reportes Menú Configuración Personal Inventarios Facturaci…" at bounding box center [658, 449] width 1316 height 898
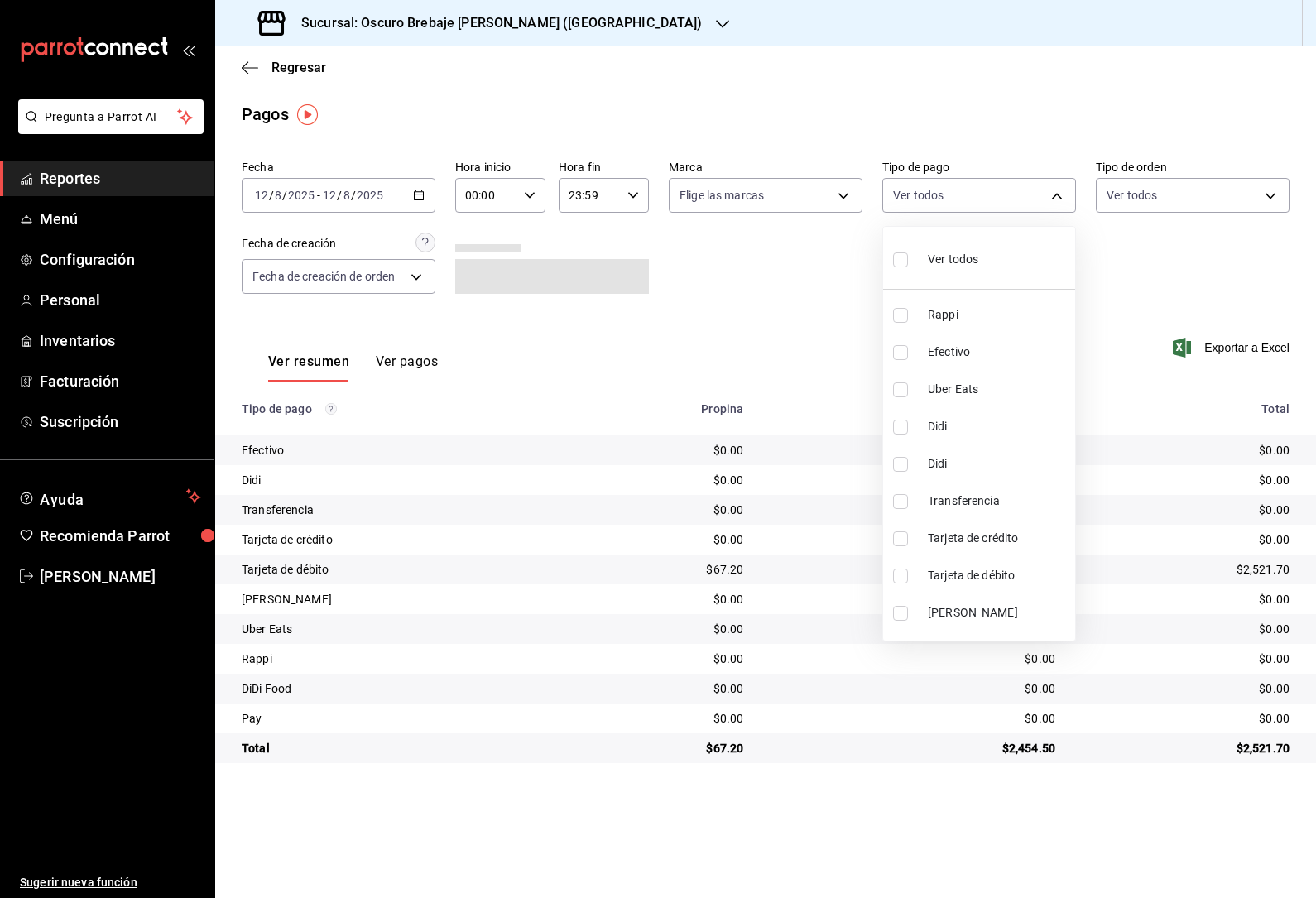
click at [964, 551] on li "Tarjeta de crédito" at bounding box center [978, 538] width 192 height 38
type input "326e7c32-5482-4039-8195-19b1d2c78a2a"
checkbox input "true"
click at [1004, 571] on span "Tarjeta de débito" at bounding box center [997, 575] width 141 height 17
type input "326e7c32-5482-4039-8195-19b1d2c78a2a,6561023c-1829-4e10-8604-f9ff50501773"
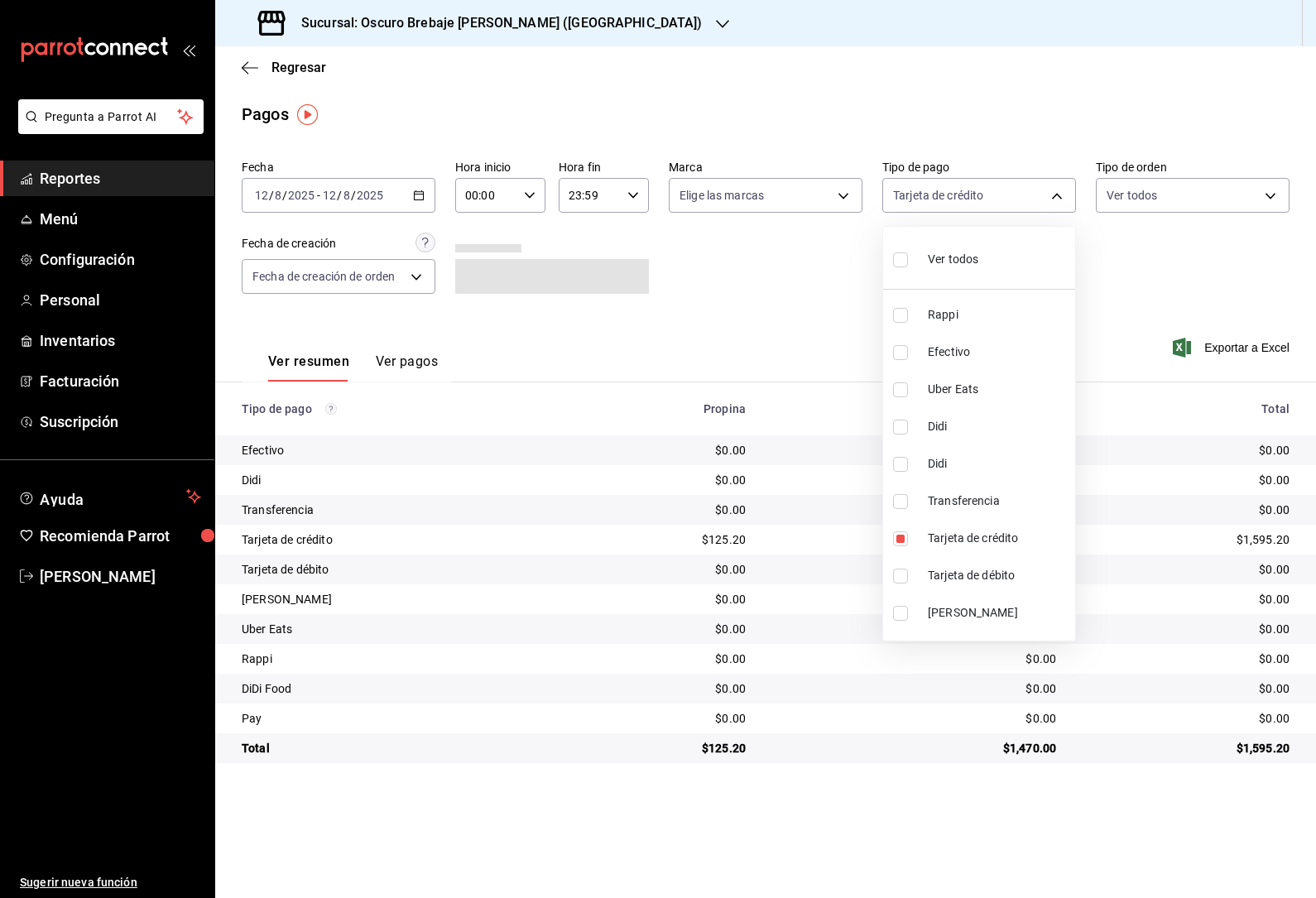
checkbox input "true"
click at [1197, 281] on div at bounding box center [658, 449] width 1316 height 898
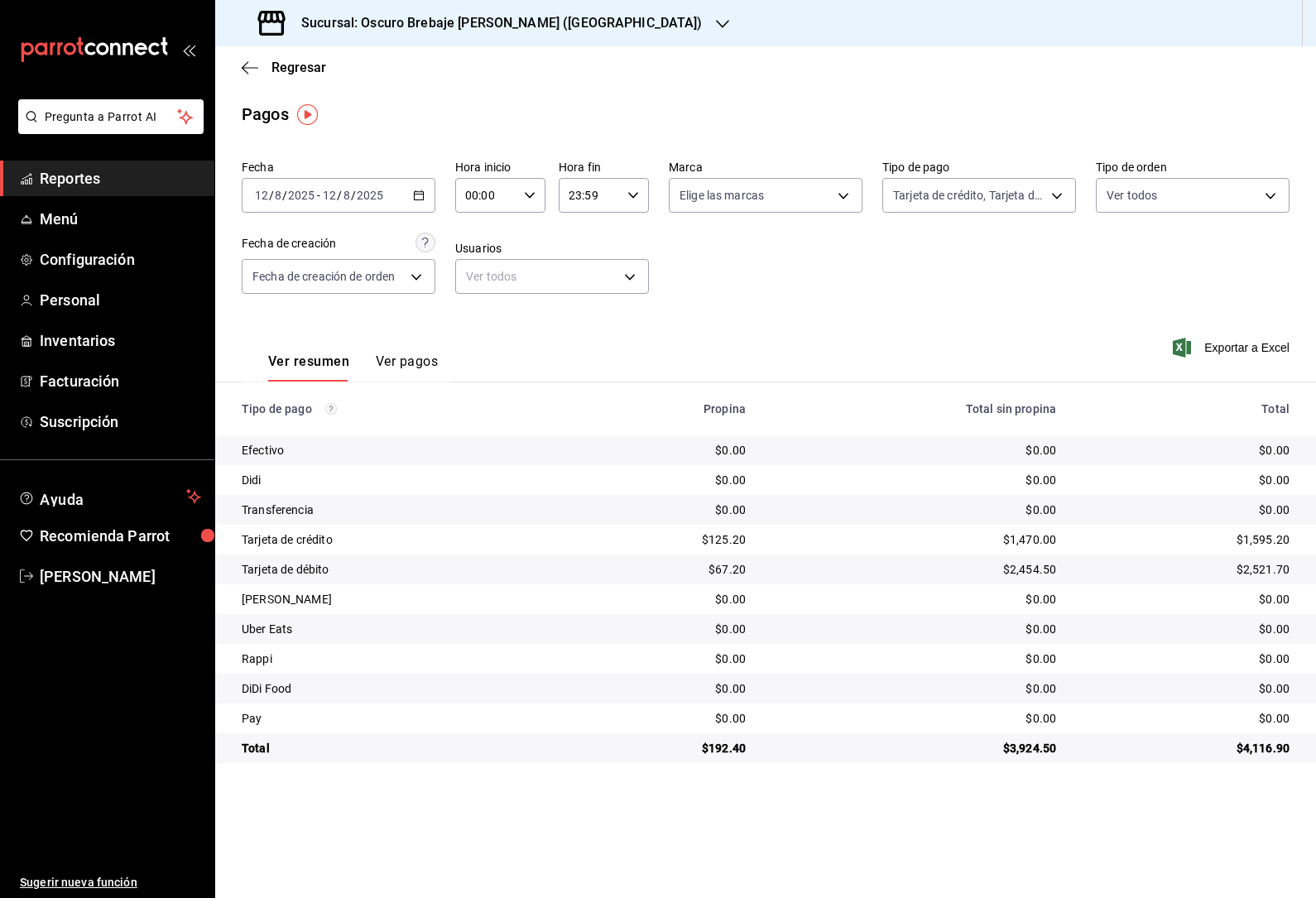
click at [422, 180] on div "2025-08-12 12 / 8 / 2025 - 2025-08-12 12 / 8 / 2025" at bounding box center [338, 196] width 194 height 35
click at [344, 422] on li "Rango de fechas" at bounding box center [320, 432] width 155 height 38
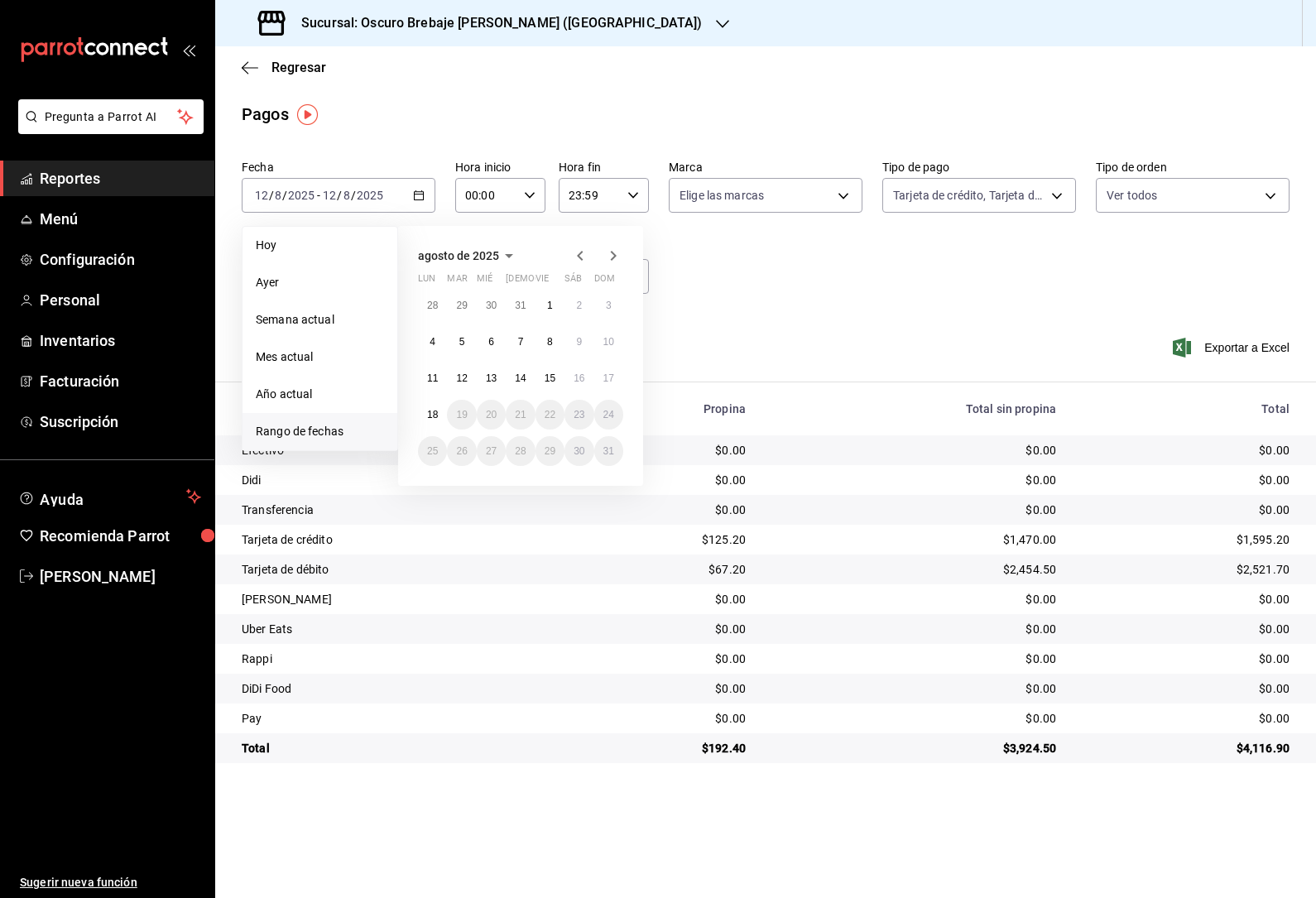
click at [493, 365] on button "13" at bounding box center [491, 378] width 29 height 29
click at [493, 365] on button "13" at bounding box center [491, 378] width 29 height 29
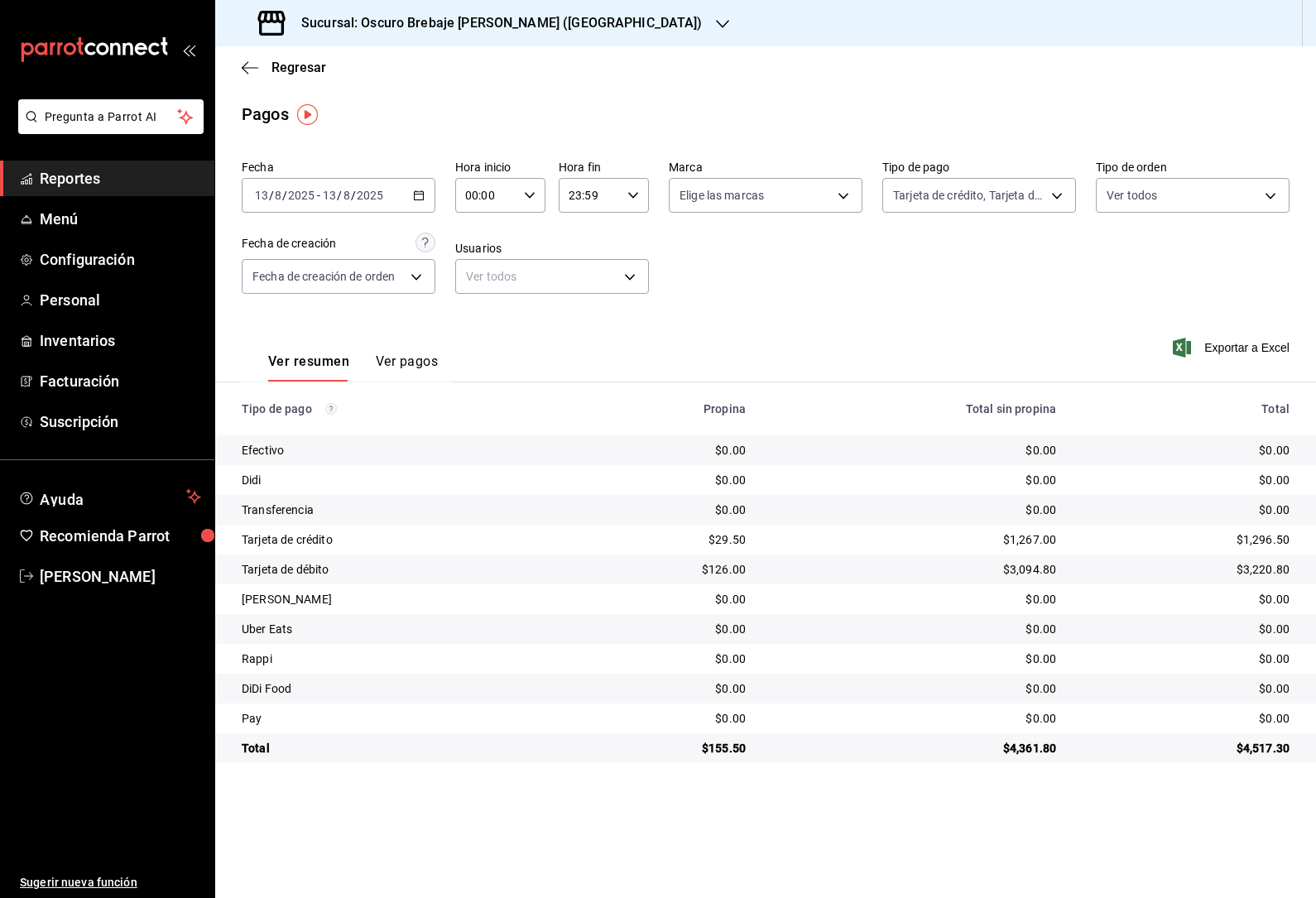
click at [407, 188] on div "2025-08-13 13 / 8 / 2025 - 2025-08-13 13 / 8 / 2025" at bounding box center [338, 196] width 194 height 35
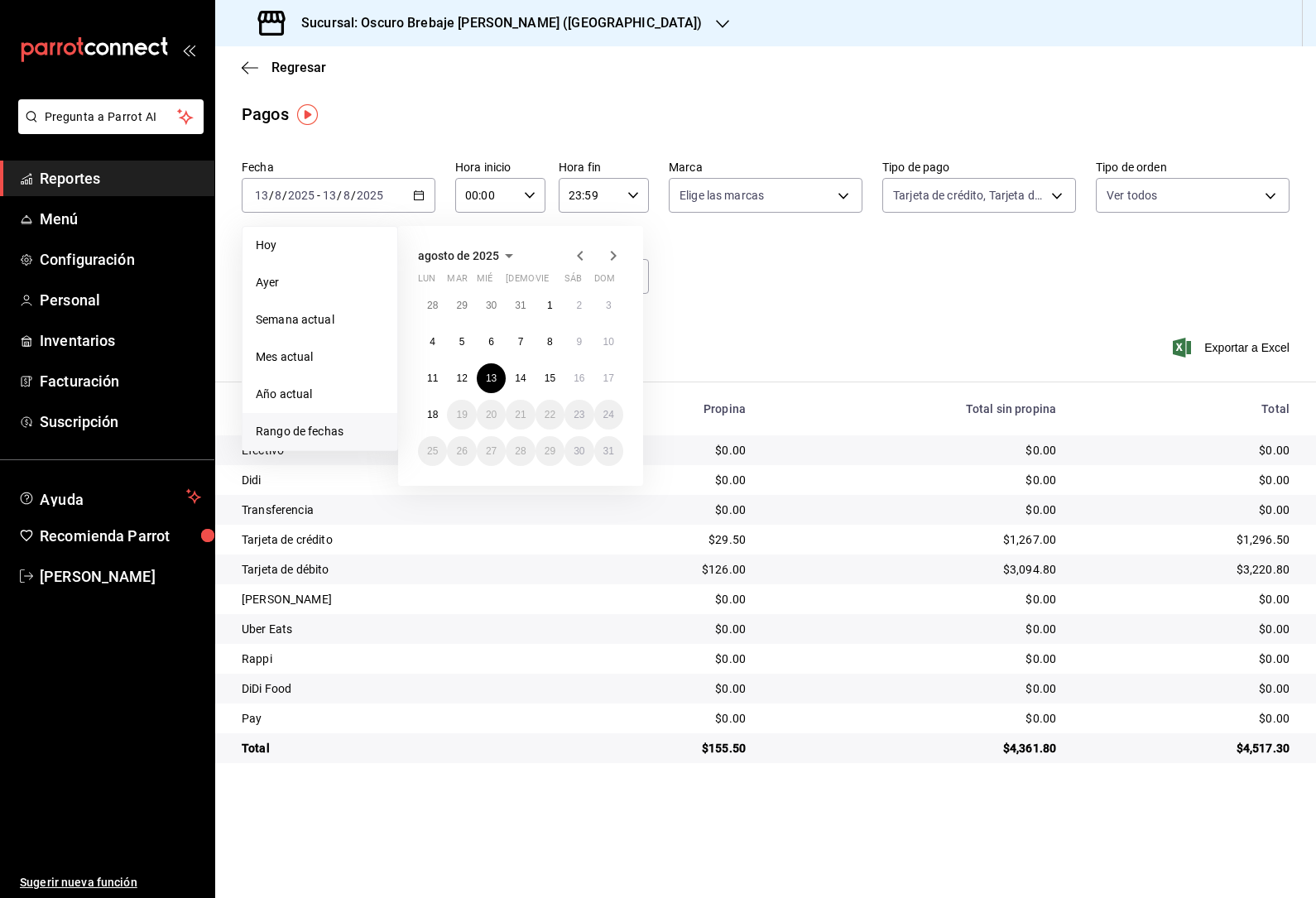
click at [525, 376] on abbr "14" at bounding box center [520, 377] width 11 height 12
click at [525, 375] on abbr "14" at bounding box center [520, 377] width 11 height 12
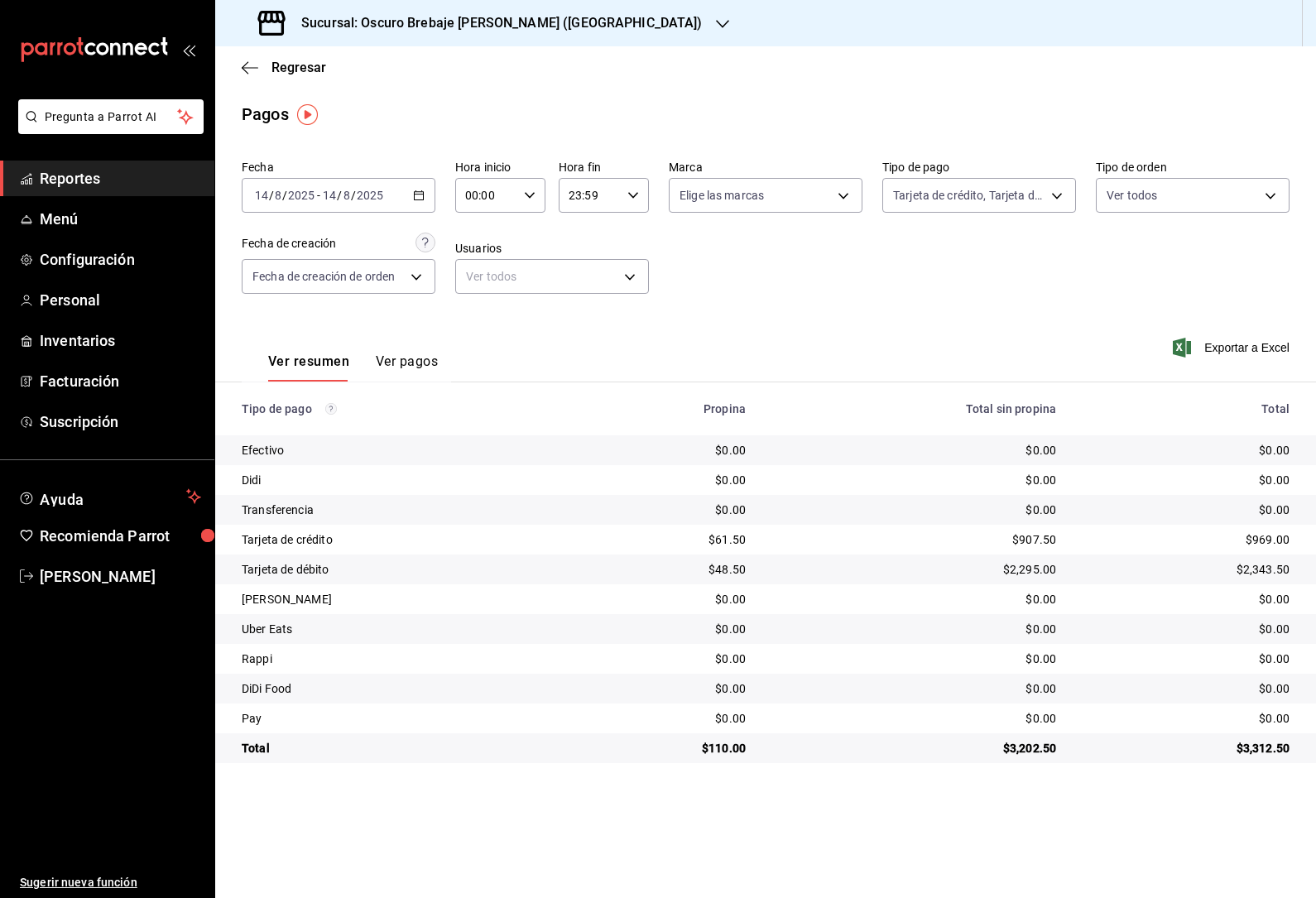
click at [403, 190] on div "2025-08-14 14 / 8 / 2025 - 2025-08-14 14 / 8 / 2025" at bounding box center [338, 196] width 194 height 35
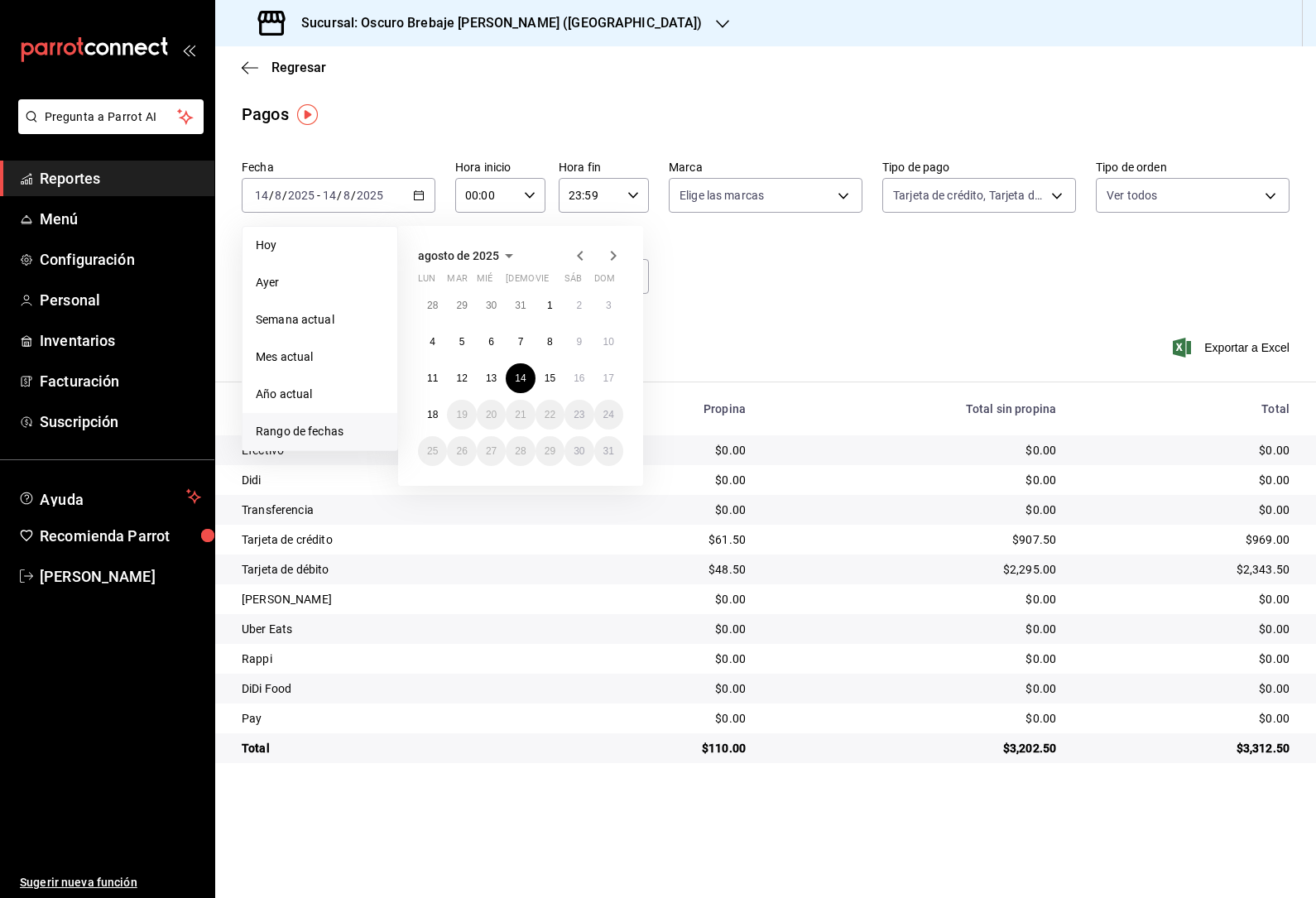
click at [552, 365] on button "15" at bounding box center [550, 378] width 29 height 29
click at [551, 365] on button "15" at bounding box center [550, 378] width 29 height 29
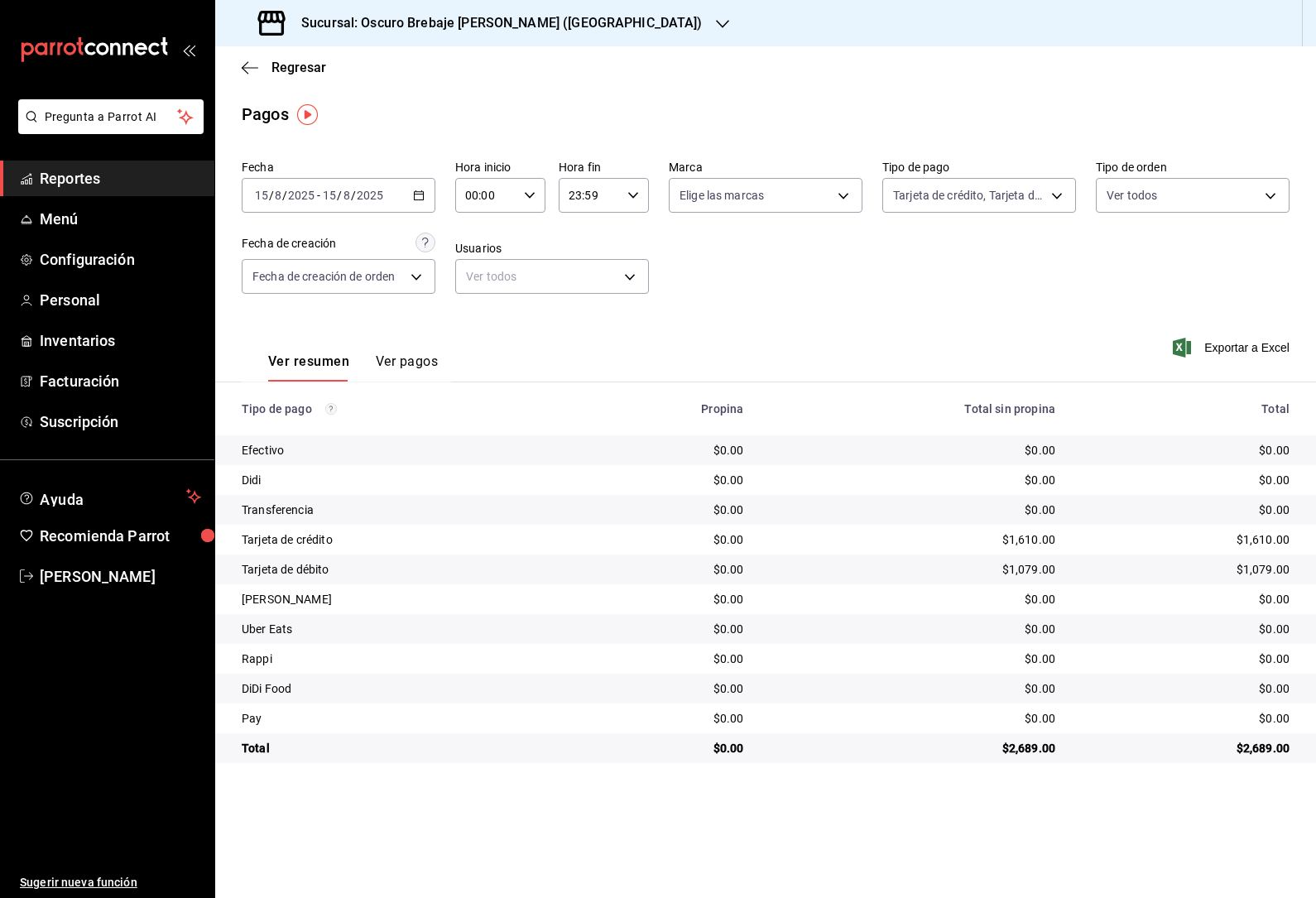
scroll to position [53, 0]
click at [426, 178] on div "2025-08-15 15 / 8 / 2025 - 2025-08-15 15 / 8 / 2025" at bounding box center [338, 196] width 194 height 35
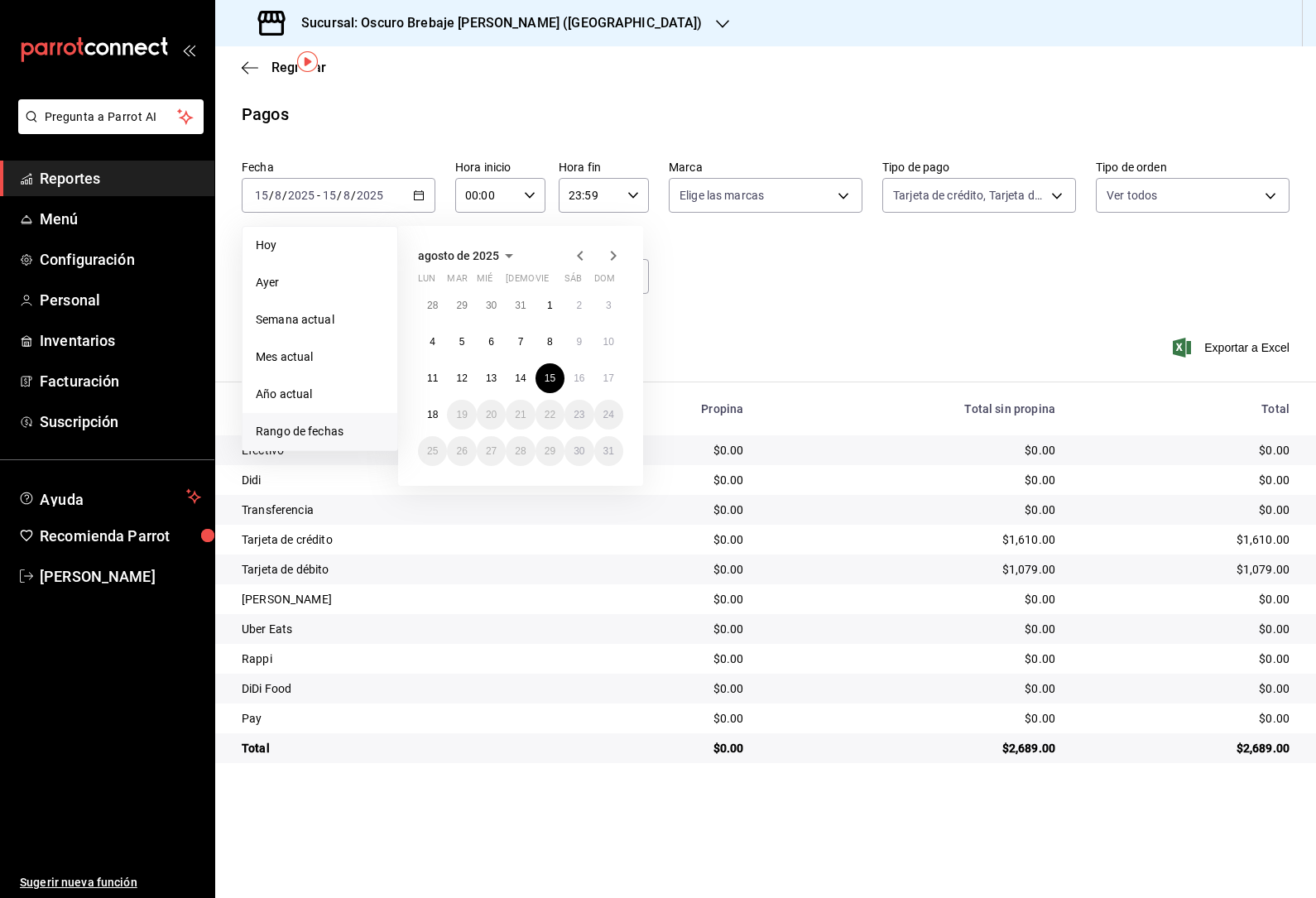
click at [581, 372] on abbr "16" at bounding box center [579, 377] width 11 height 12
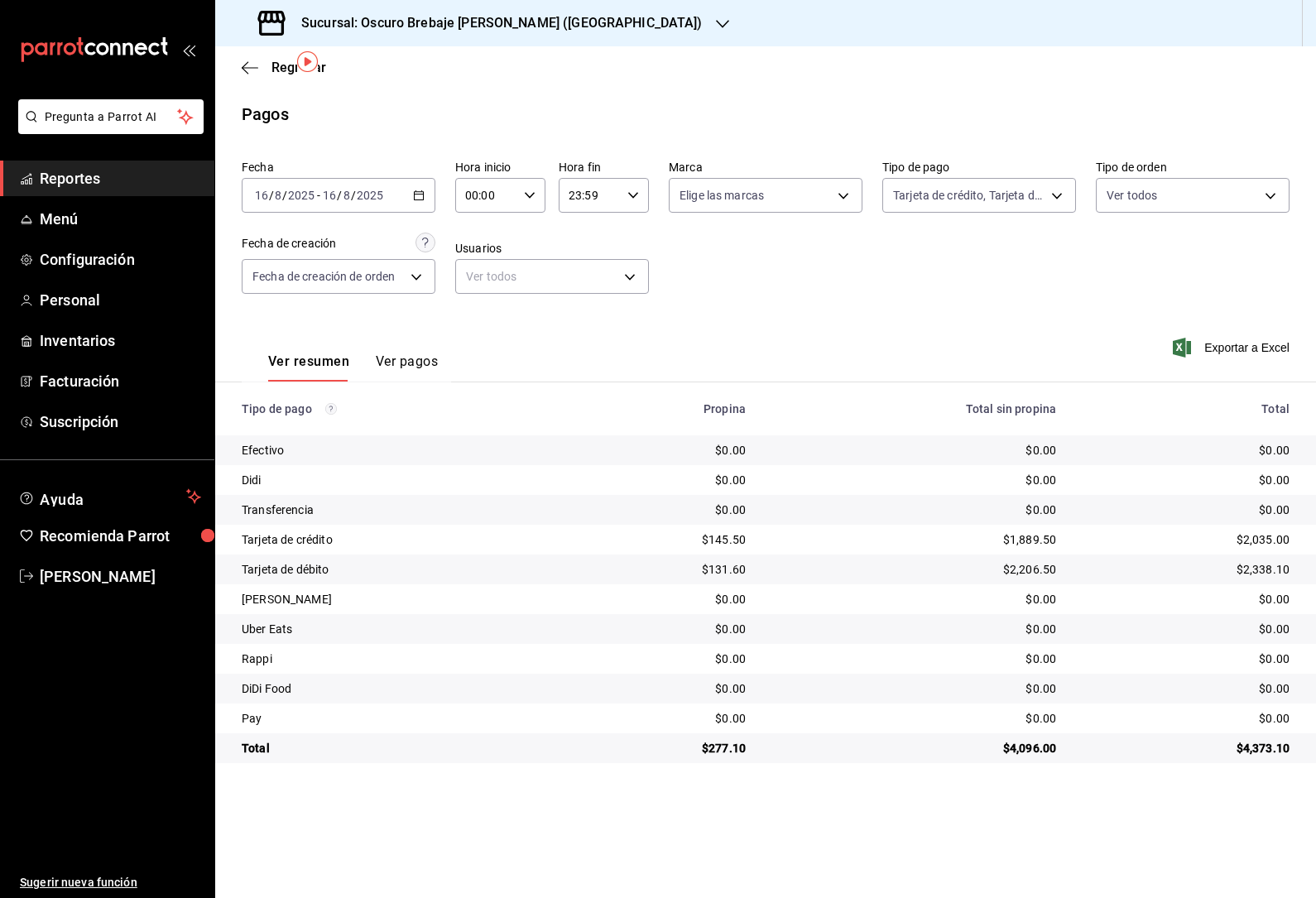
click at [411, 178] on div "2025-08-16 16 / 8 / 2025 - 2025-08-16 16 / 8 / 2025" at bounding box center [338, 196] width 194 height 35
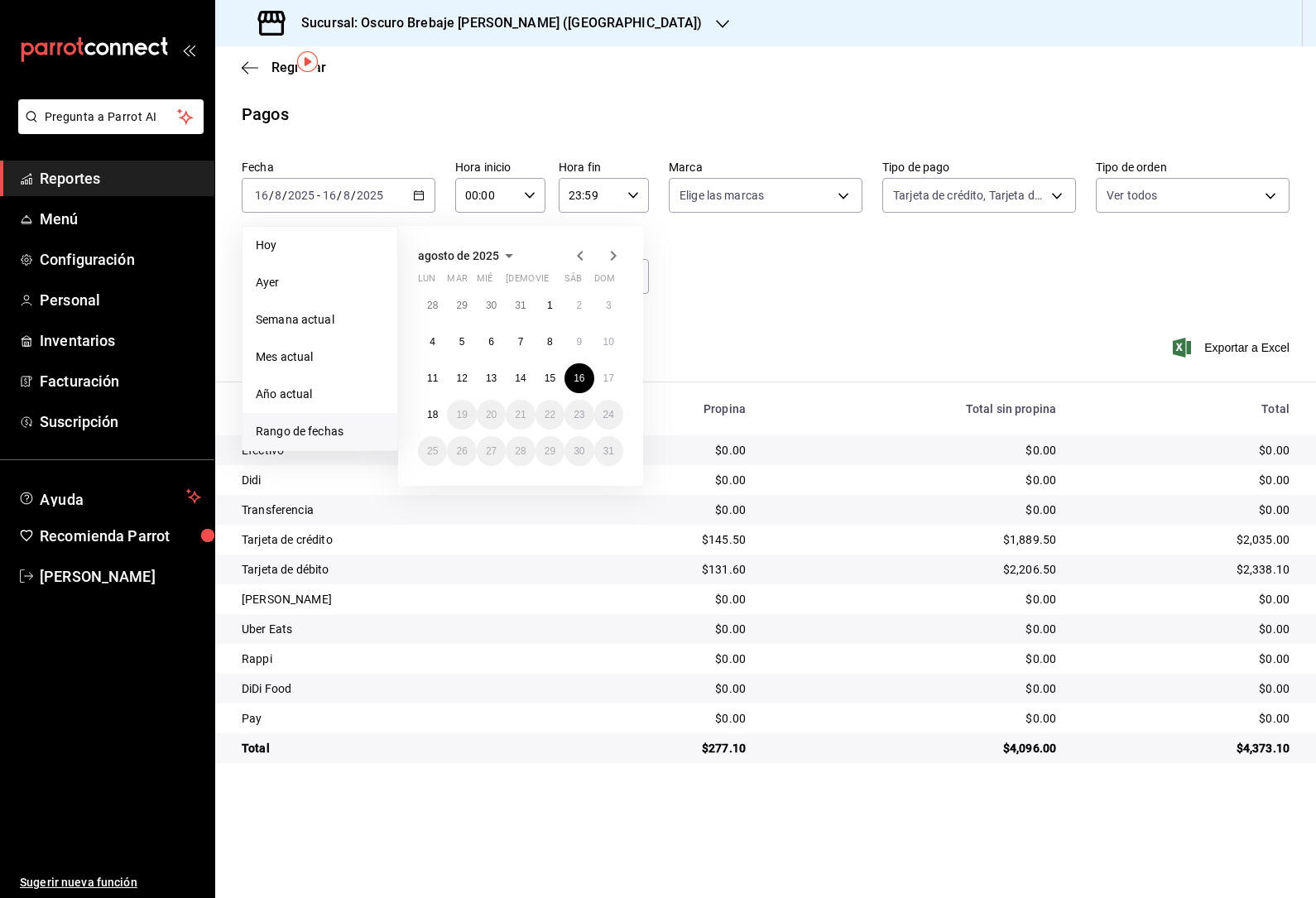
click at [603, 372] on abbr "17" at bounding box center [609, 377] width 11 height 12
click at [609, 372] on abbr "17" at bounding box center [609, 377] width 11 height 12
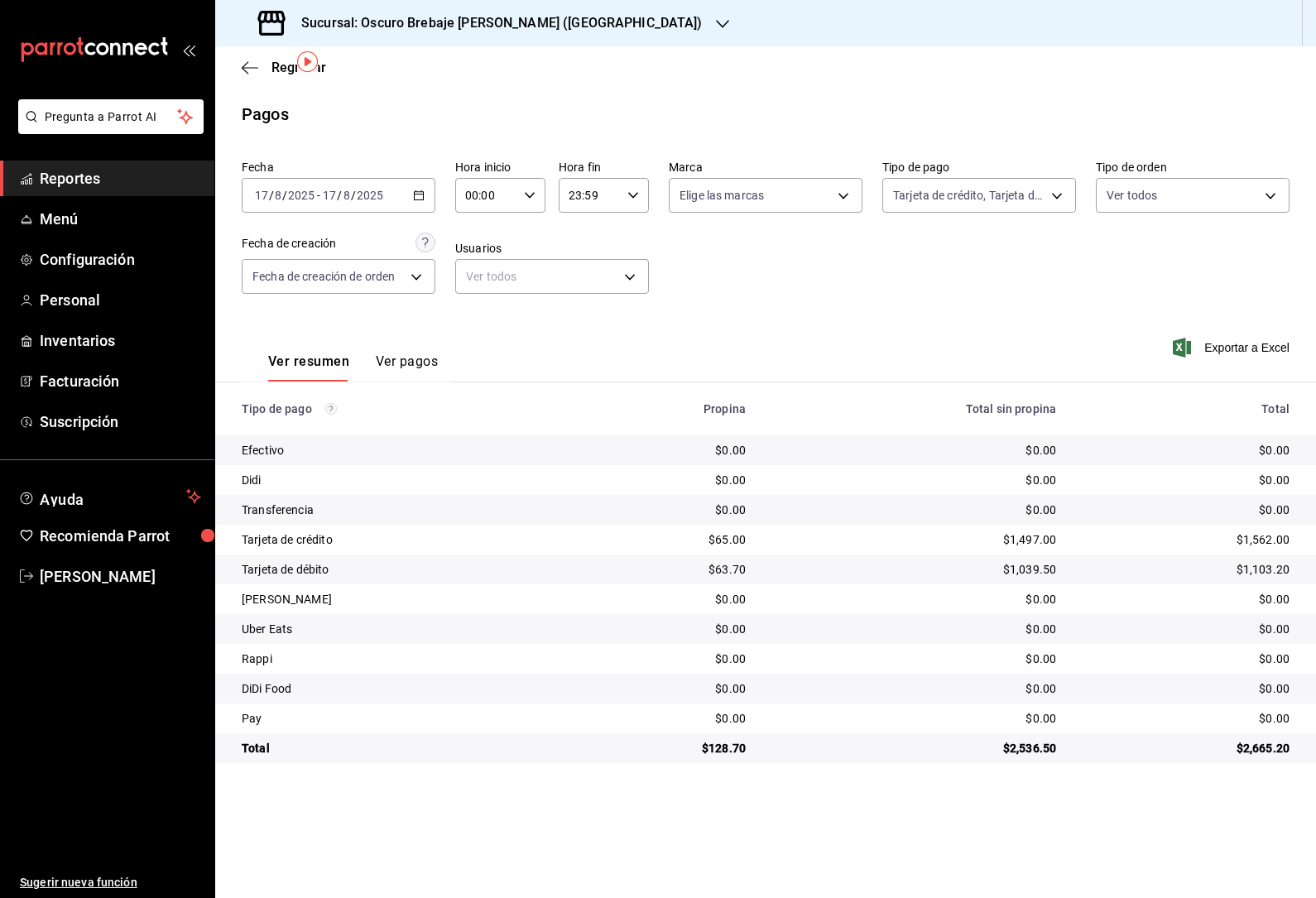
click at [414, 162] on label "Fecha" at bounding box center [338, 167] width 194 height 12
click at [1005, 139] on body "Pregunta a Parrot AI Reportes Menú Configuración Personal Inventarios Facturaci…" at bounding box center [658, 449] width 1316 height 898
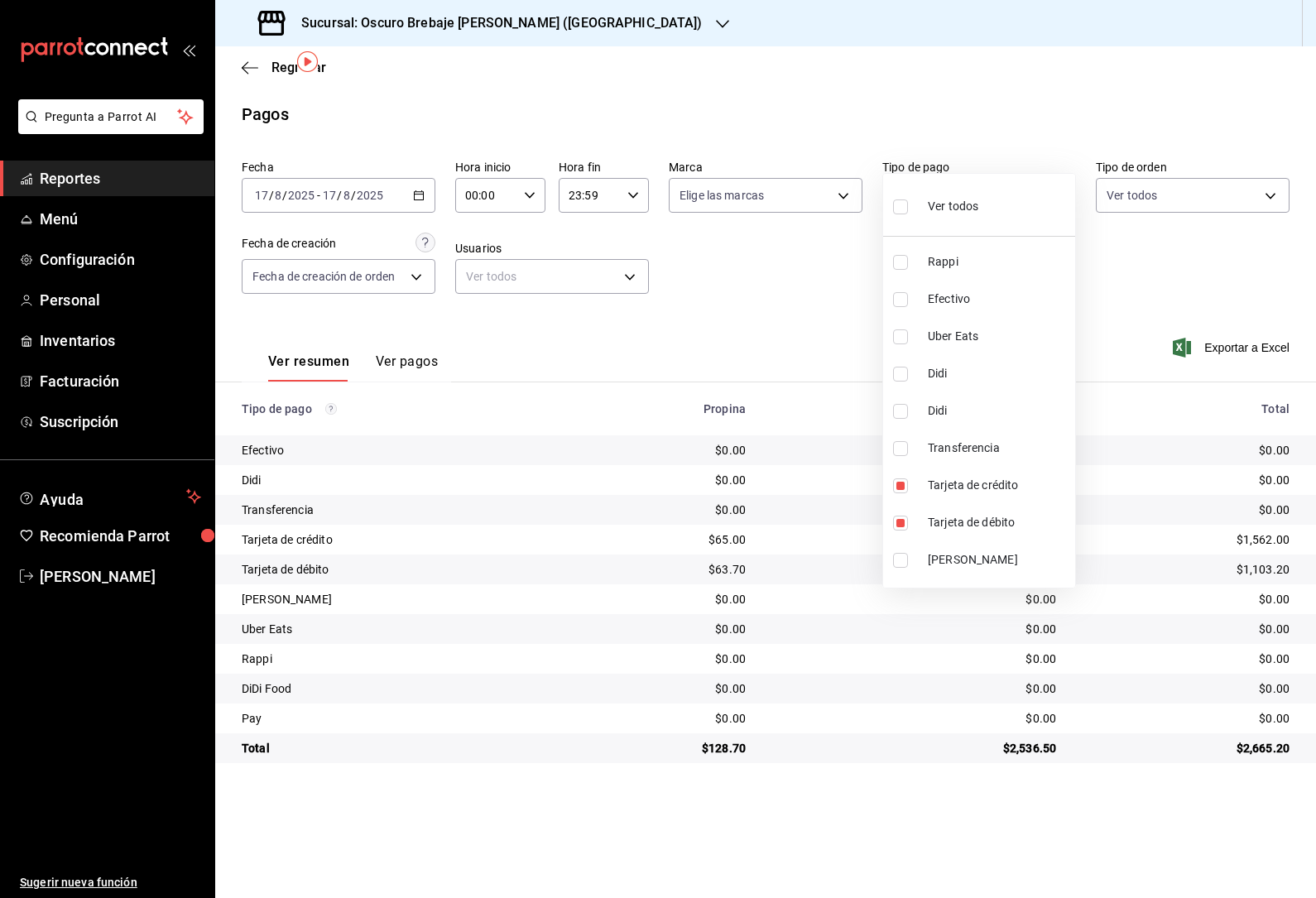
click at [899, 484] on input "checkbox" at bounding box center [900, 486] width 15 height 15
checkbox input "false"
type input "6561023c-1829-4e10-8604-f9ff50501773"
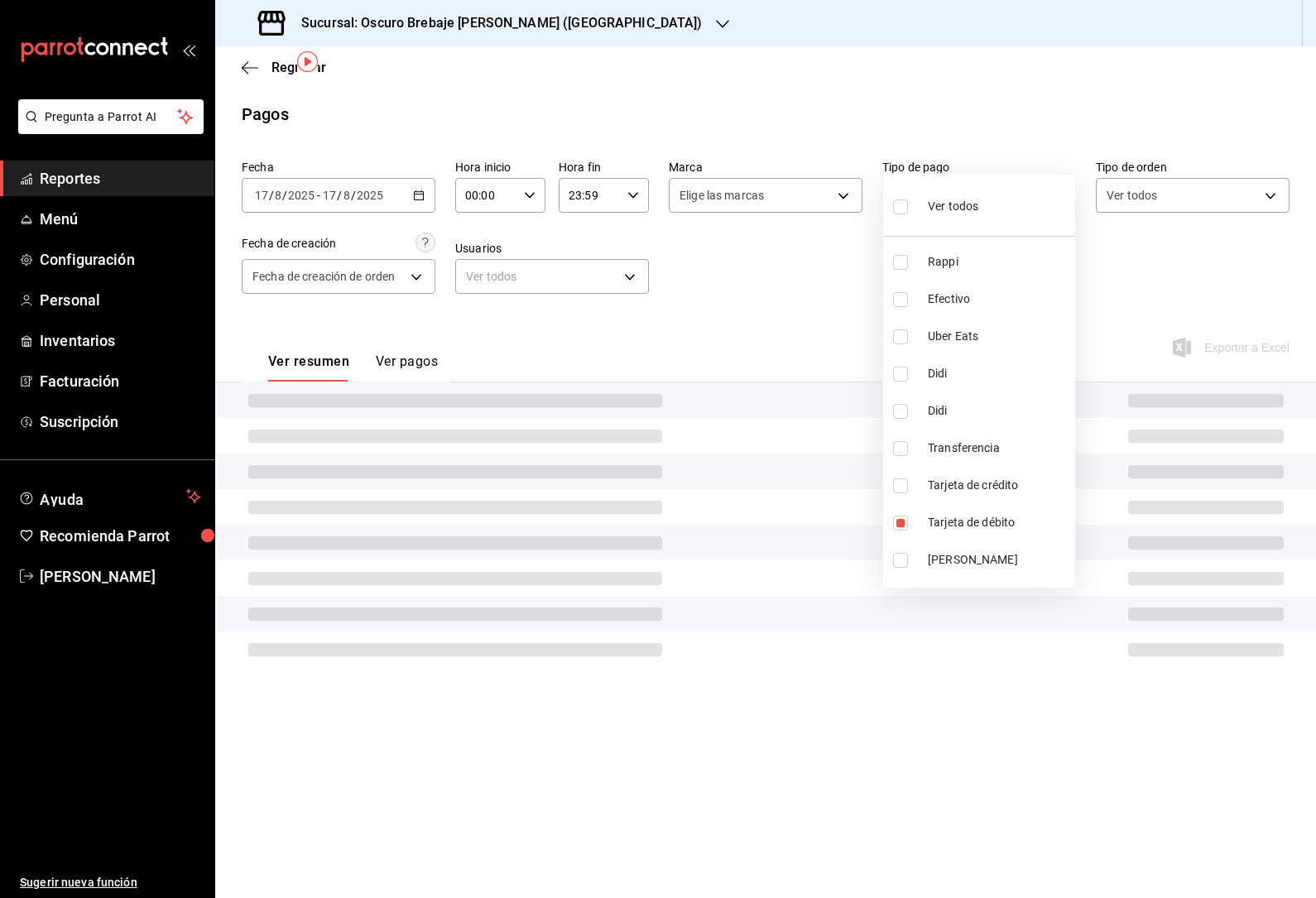
click at [903, 520] on input "checkbox" at bounding box center [900, 522] width 15 height 15
checkbox input "false"
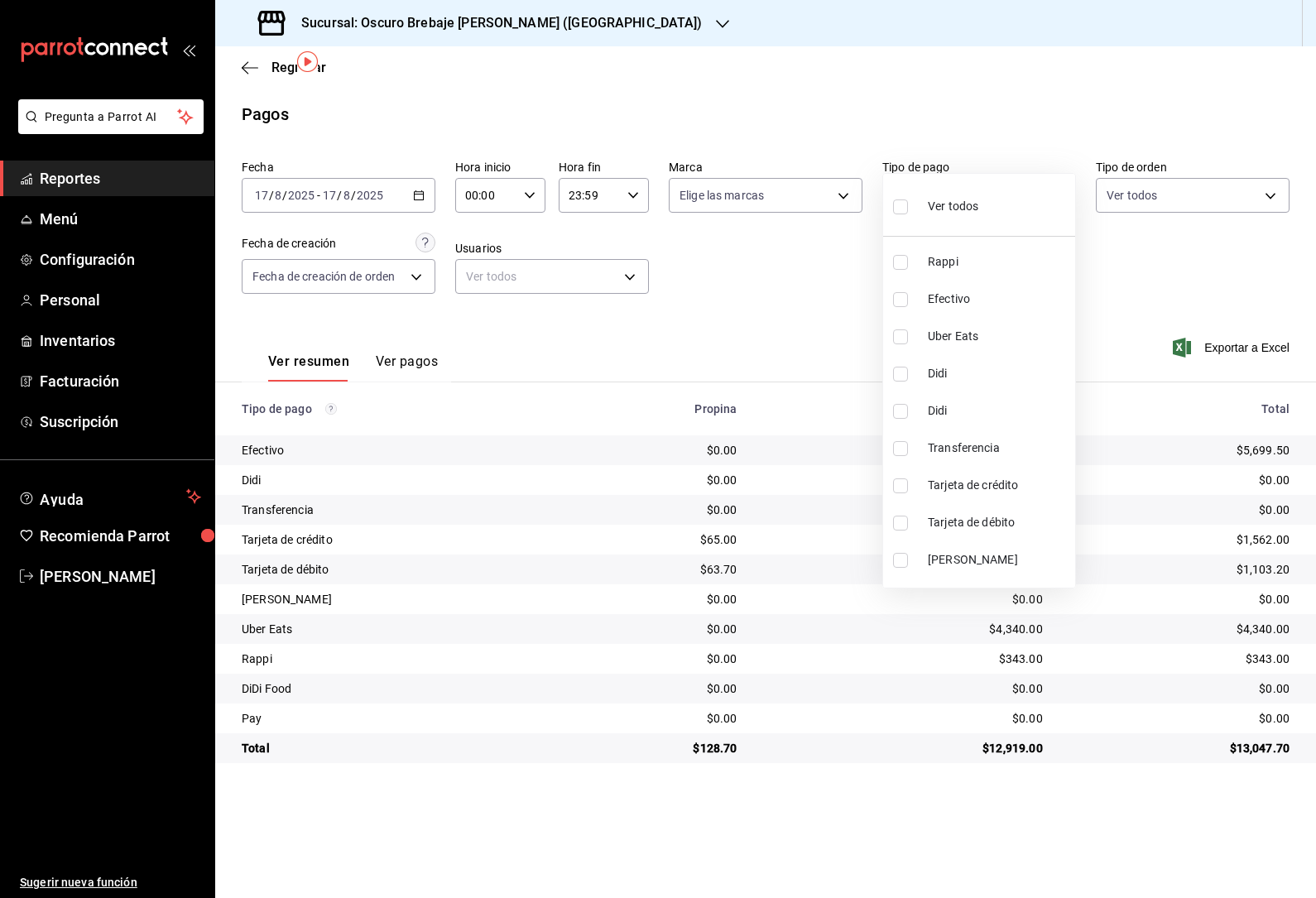
click at [905, 455] on input "checkbox" at bounding box center [900, 448] width 15 height 15
checkbox input "true"
type input "3f638ca9-f3ea-452b-89d0-8ce3a7733992"
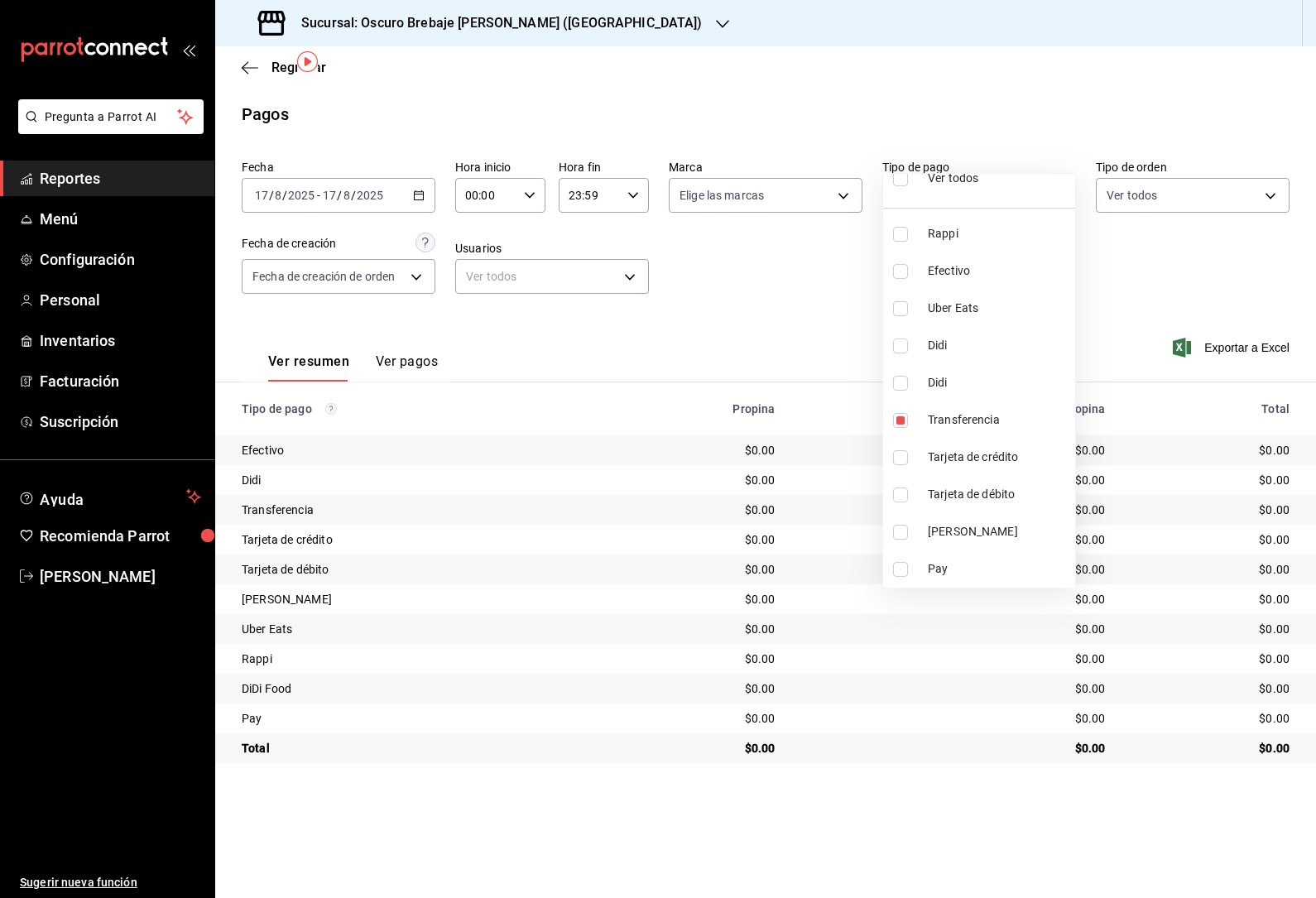
scroll to position [28, 0]
click at [912, 566] on label at bounding box center [903, 569] width 21 height 15
click at [908, 566] on input "checkbox" at bounding box center [900, 569] width 15 height 15
checkbox input "false"
type input "3f638ca9-f3ea-452b-89d0-8ce3a7733992"
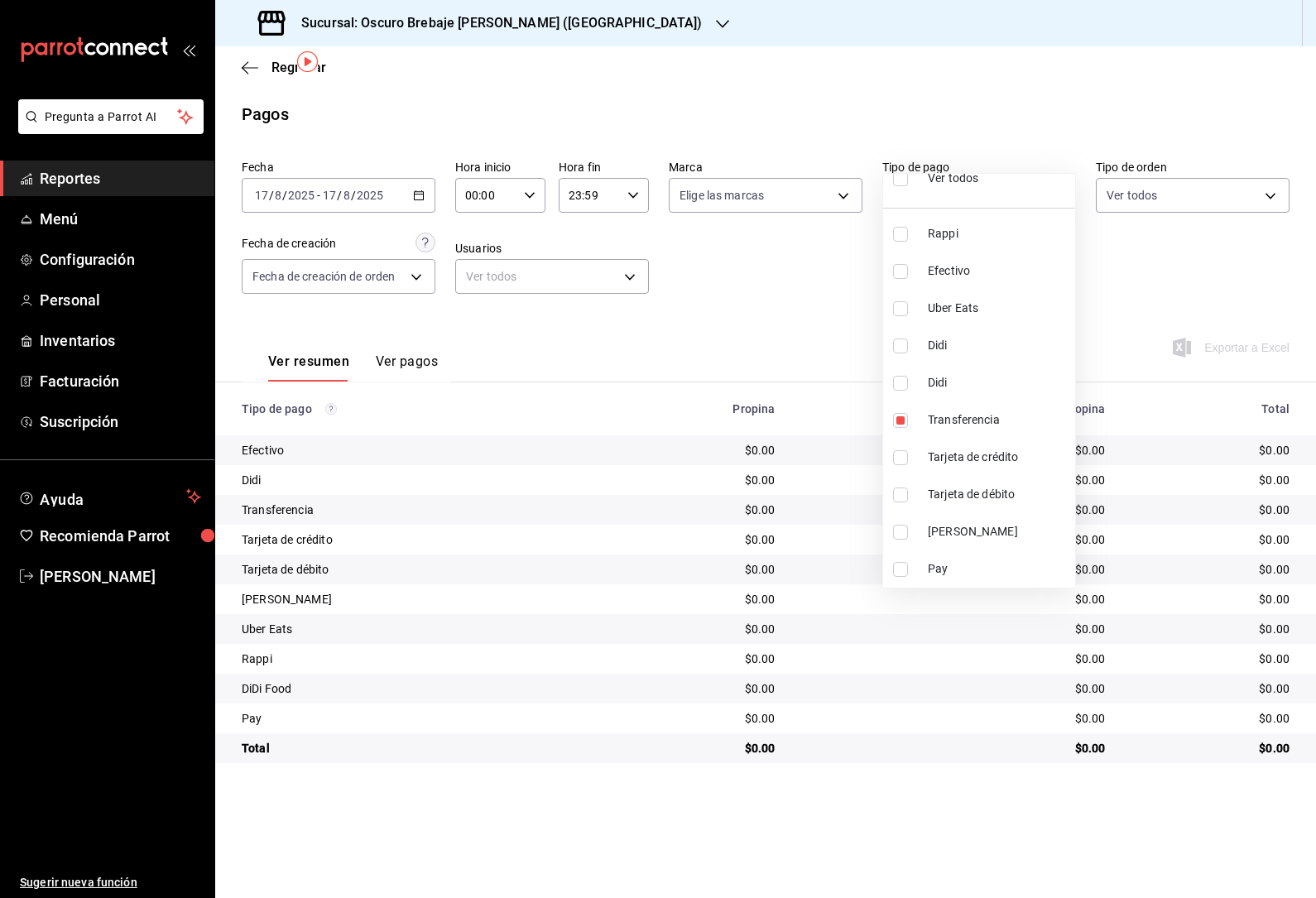
click at [898, 570] on input "checkbox" at bounding box center [900, 569] width 15 height 15
checkbox input "true"
type input "3f638ca9-f3ea-452b-89d0-8ce3a7733992,fbae9f46-7612-4837-a729-29343b9711c1"
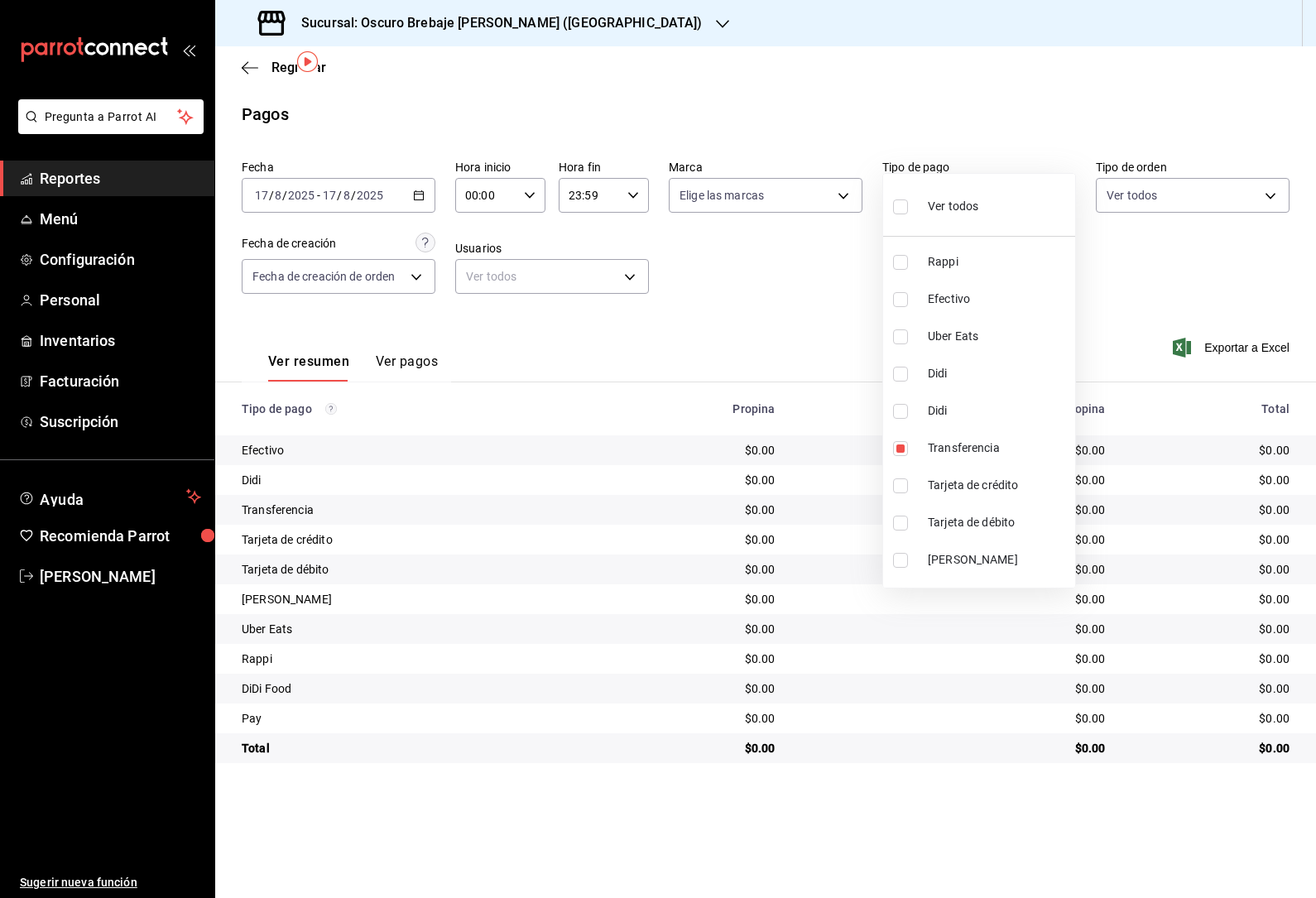
click at [1171, 235] on div at bounding box center [658, 449] width 1316 height 898
click at [434, 178] on div "2025-08-17 17 / 8 / 2025 - 2025-08-17 17 / 8 / 2025" at bounding box center [338, 196] width 194 height 35
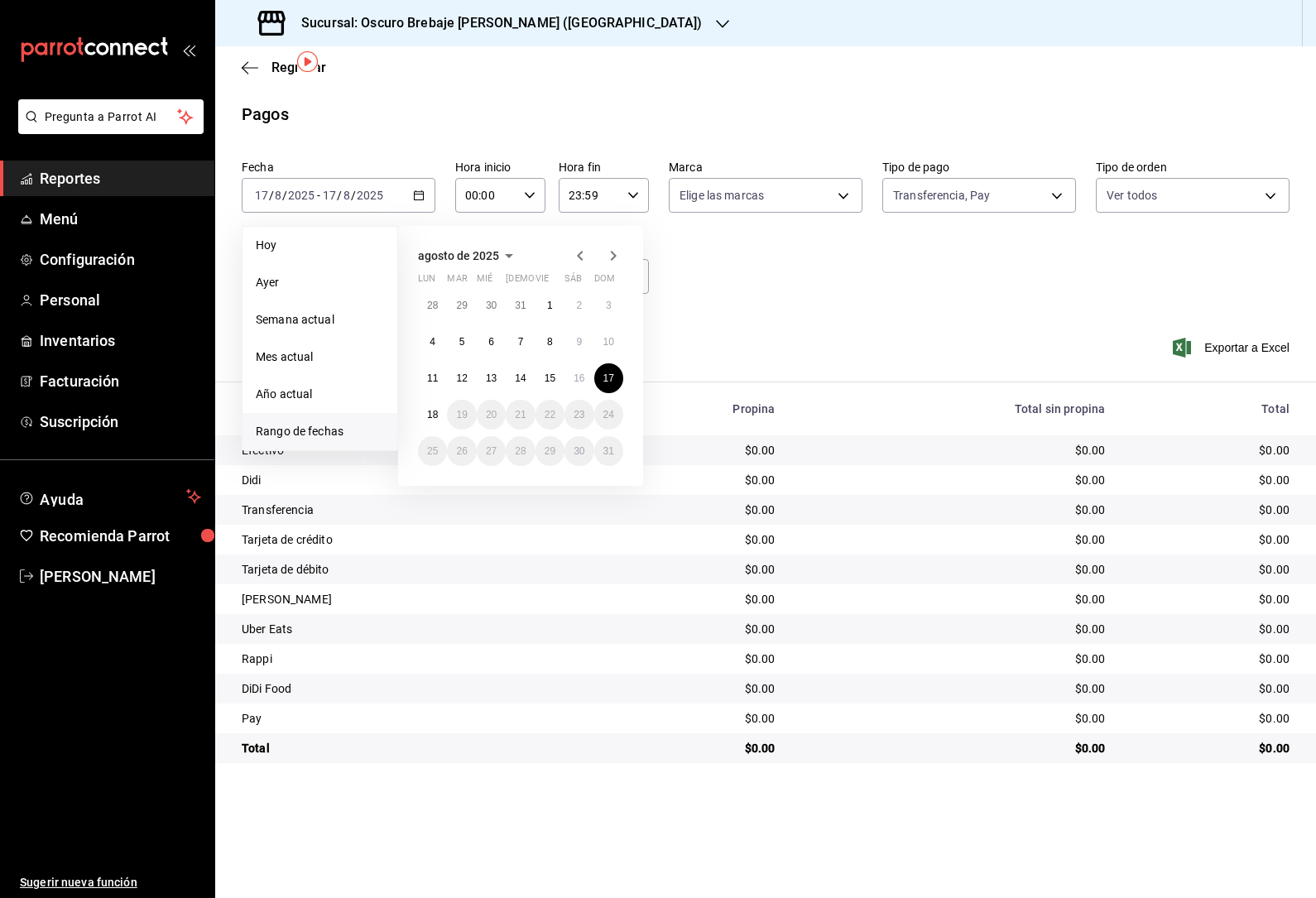
click at [458, 364] on button "12" at bounding box center [462, 378] width 29 height 29
click at [464, 364] on button "12" at bounding box center [462, 378] width 29 height 29
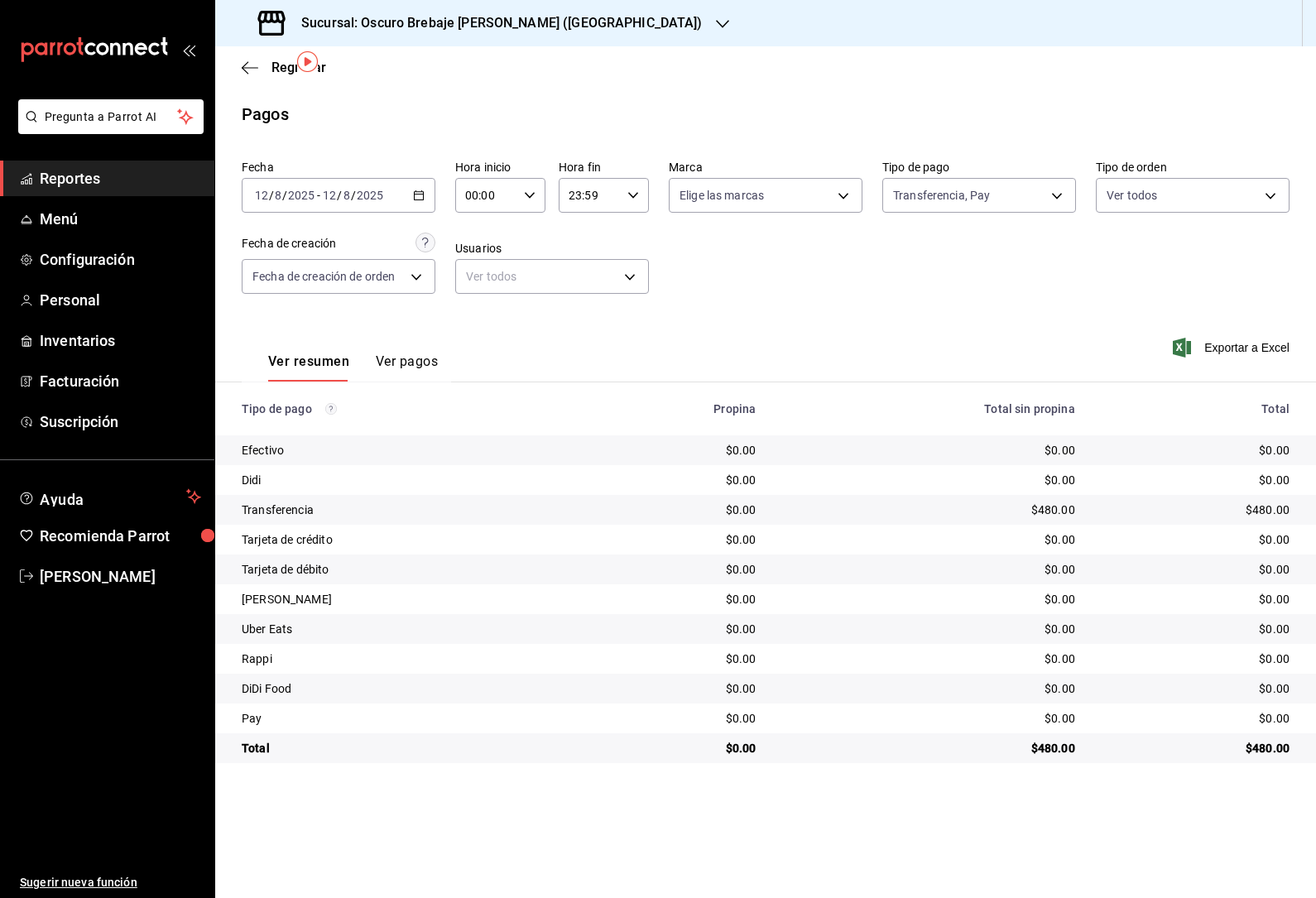
click at [377, 188] on input "2025" at bounding box center [369, 195] width 28 height 13
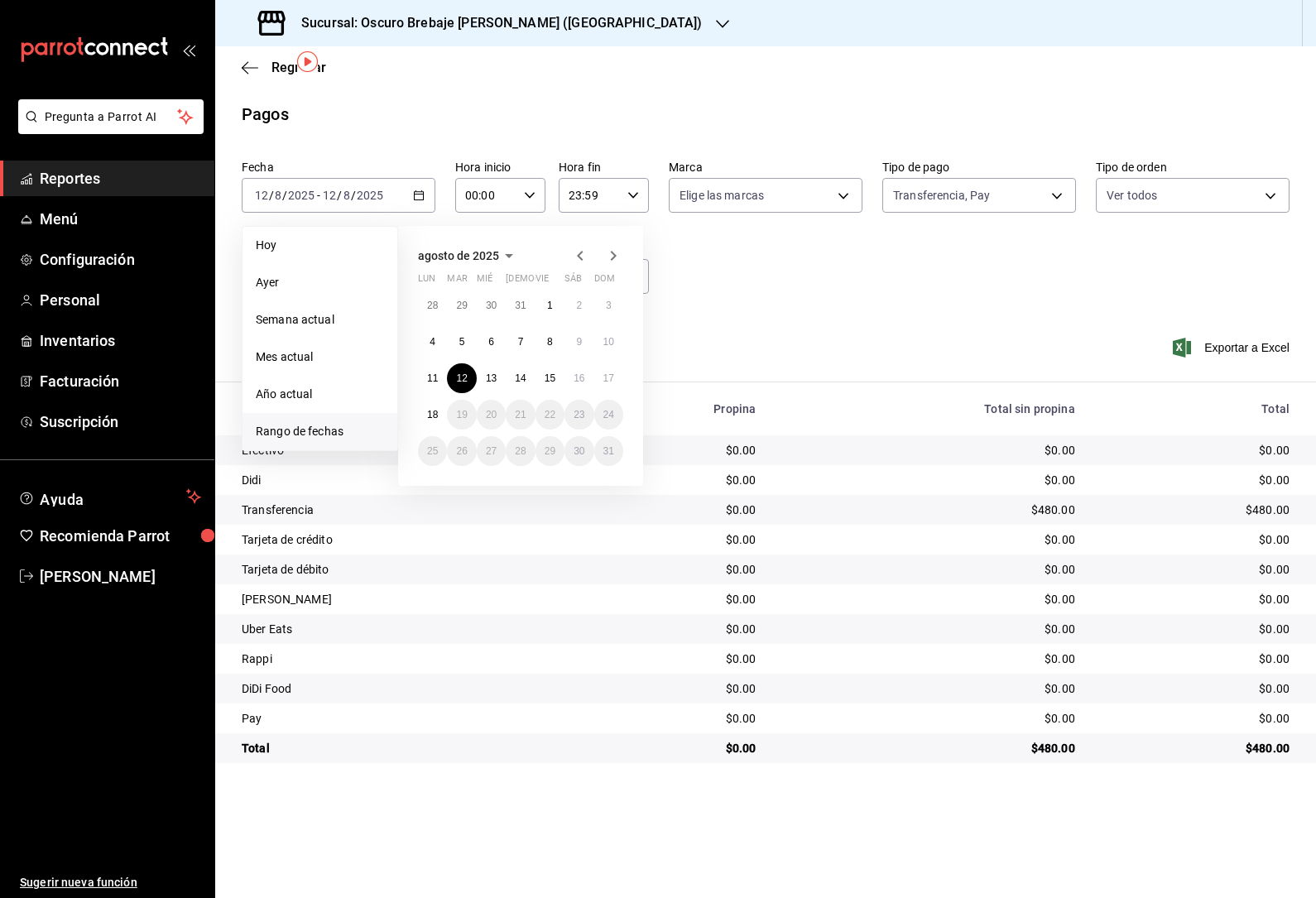
click at [492, 372] on abbr "13" at bounding box center [491, 377] width 11 height 12
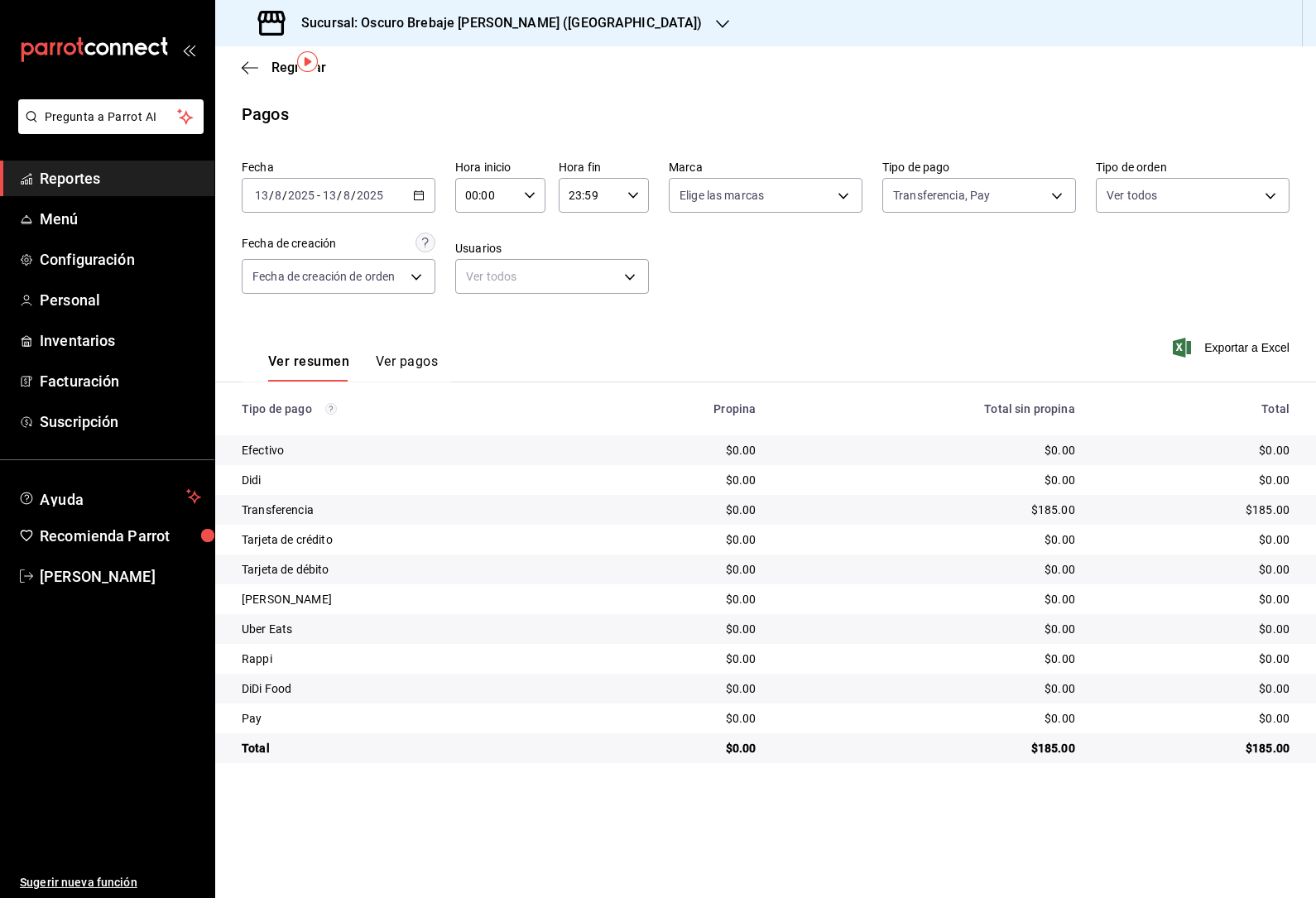
click at [421, 189] on icon "button" at bounding box center [419, 195] width 12 height 12
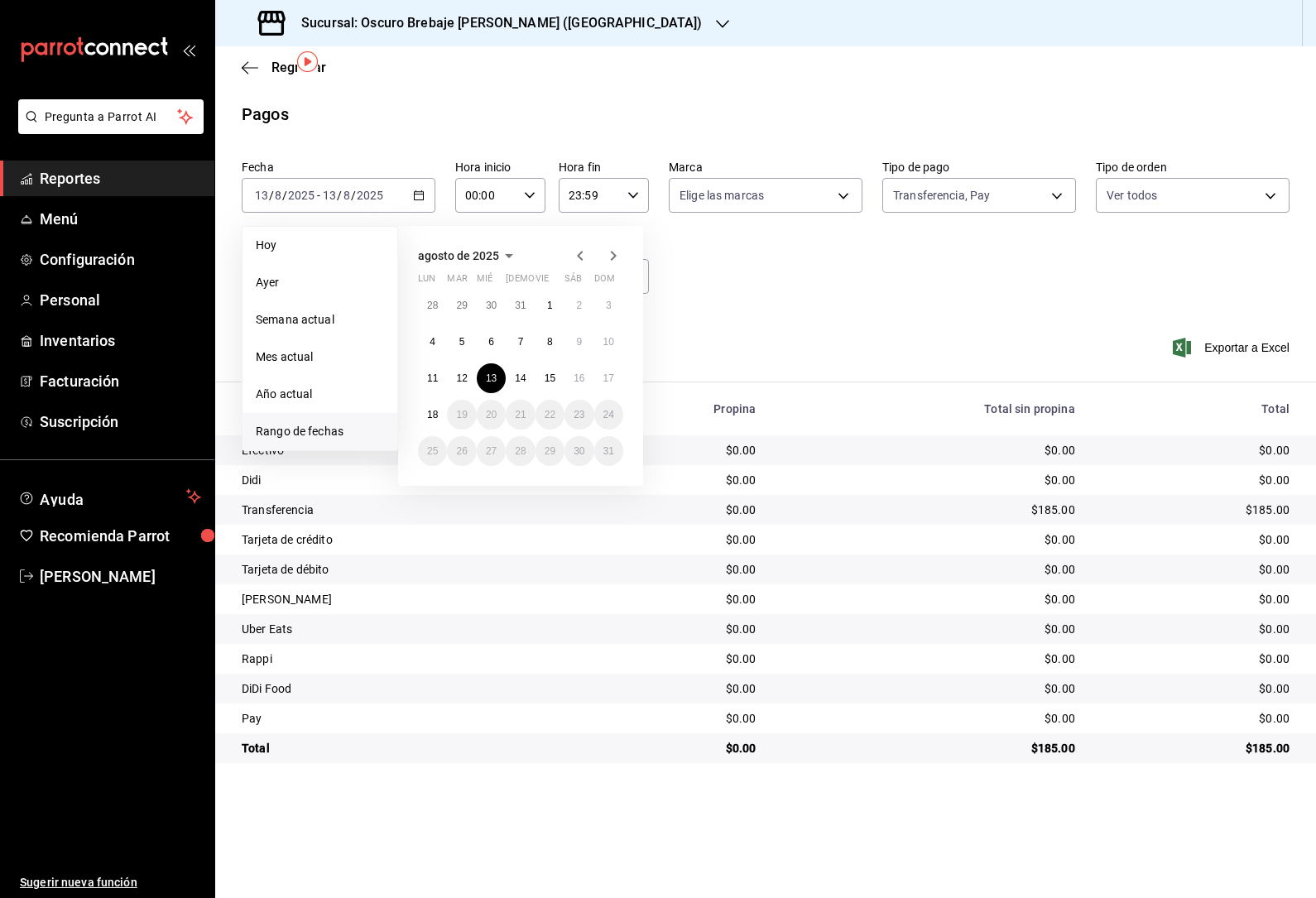
click at [523, 372] on abbr "14" at bounding box center [520, 377] width 11 height 12
click at [523, 364] on button "14" at bounding box center [521, 378] width 29 height 29
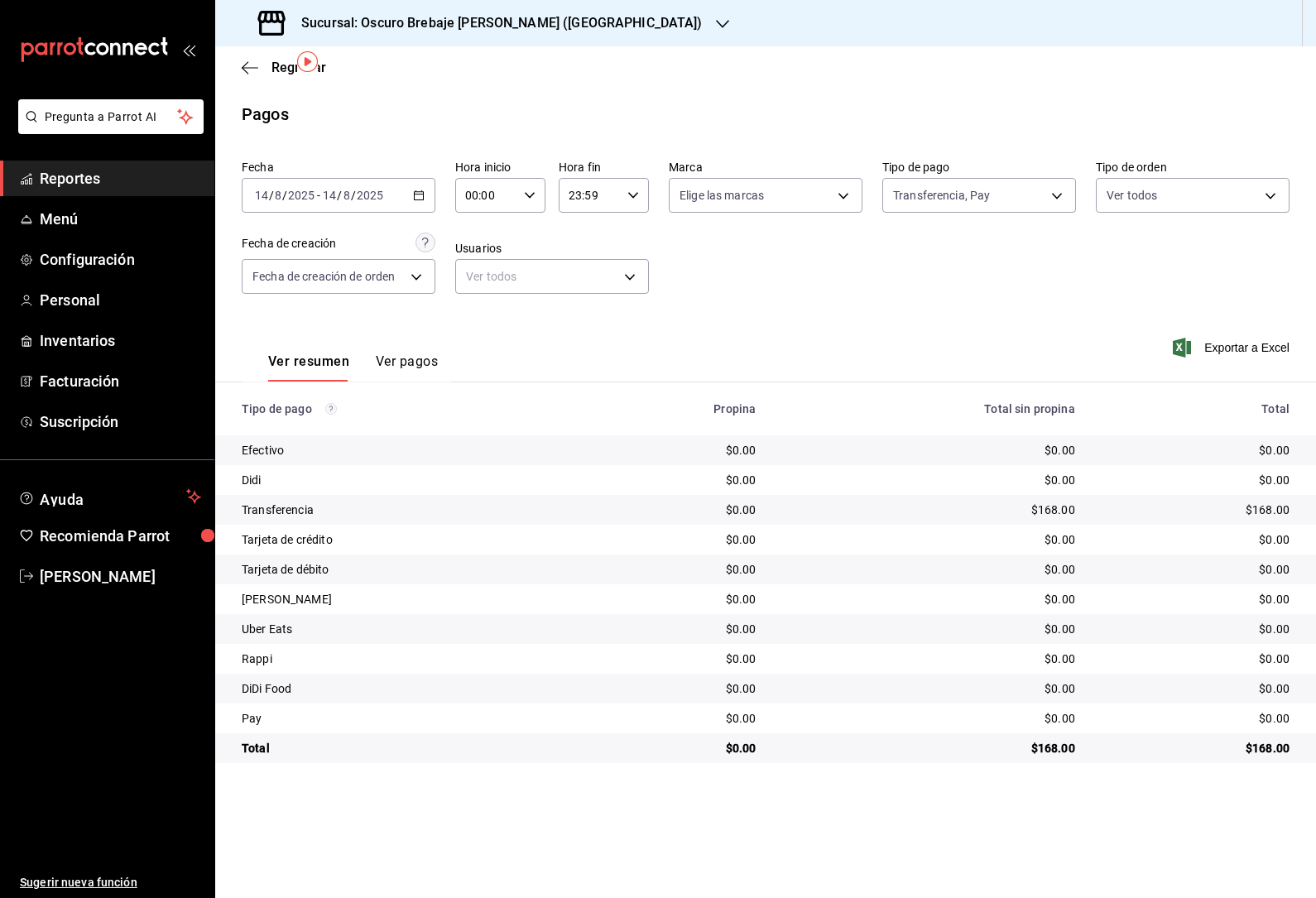
click at [388, 178] on div "2025-08-14 14 / 8 / 2025 - 2025-08-14 14 / 8 / 2025" at bounding box center [338, 196] width 194 height 35
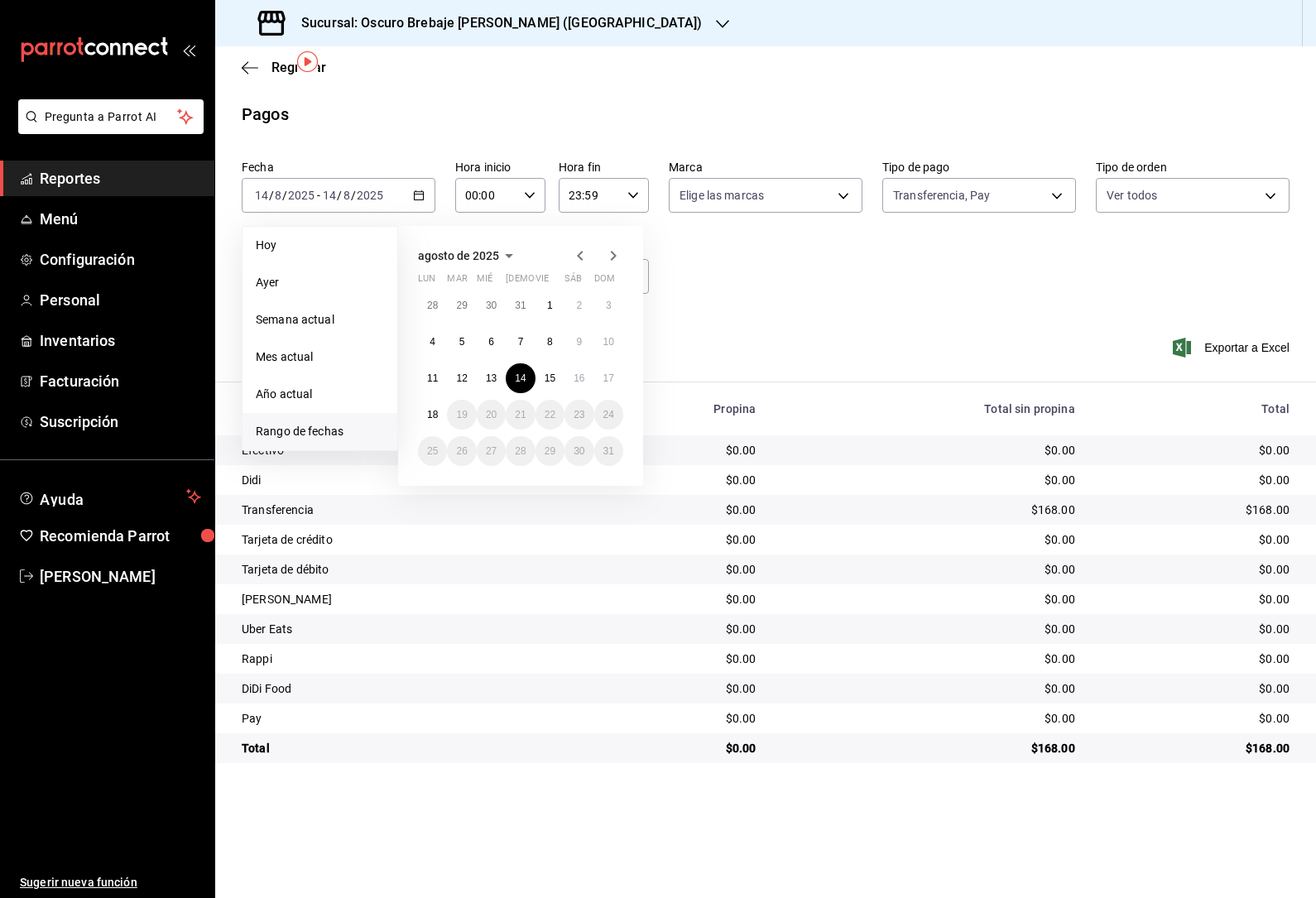
click at [558, 364] on button "15" at bounding box center [550, 378] width 29 height 29
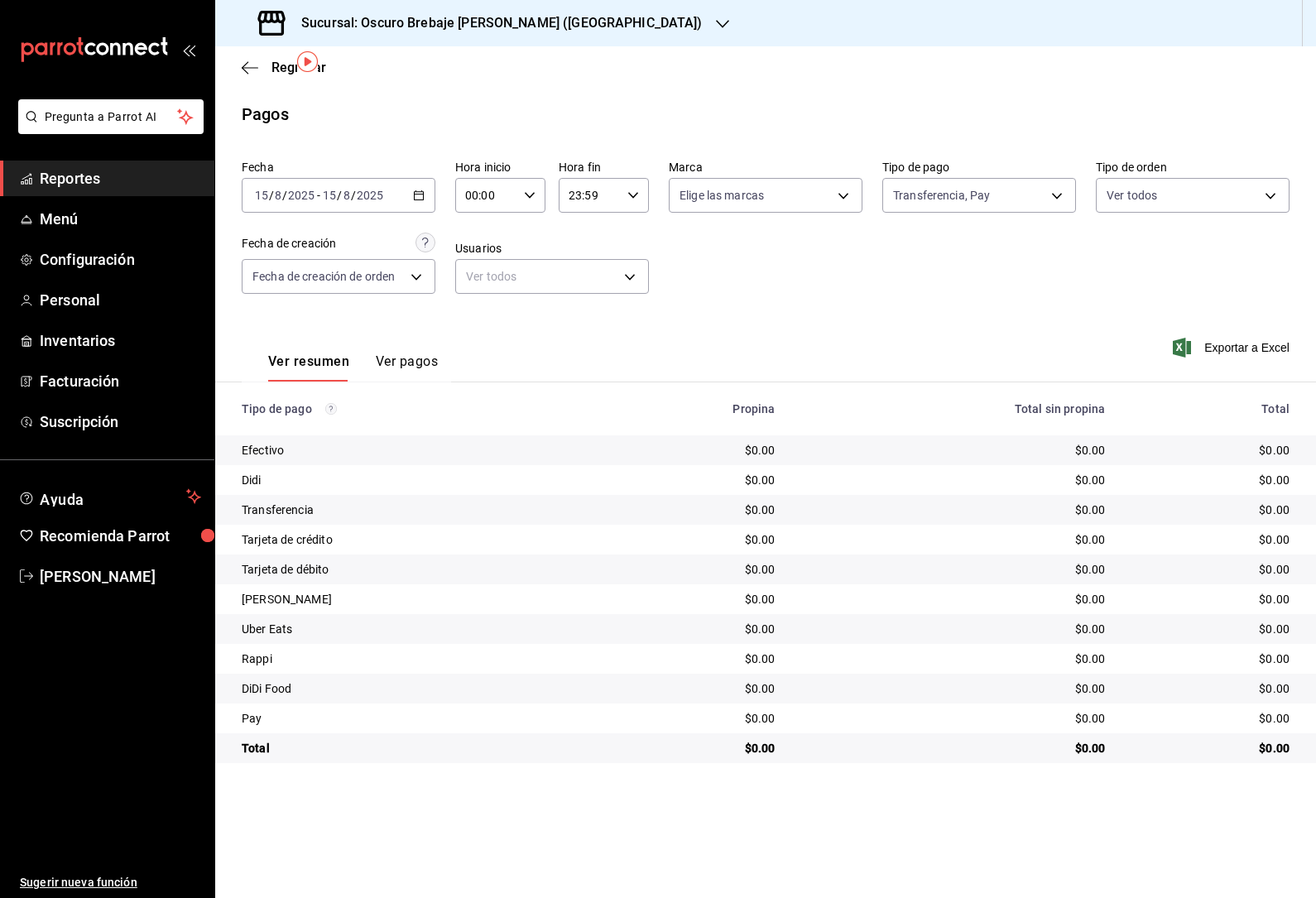
click at [433, 178] on div "2025-08-15 15 / 8 / 2025 - 2025-08-15 15 / 8 / 2025" at bounding box center [338, 196] width 194 height 35
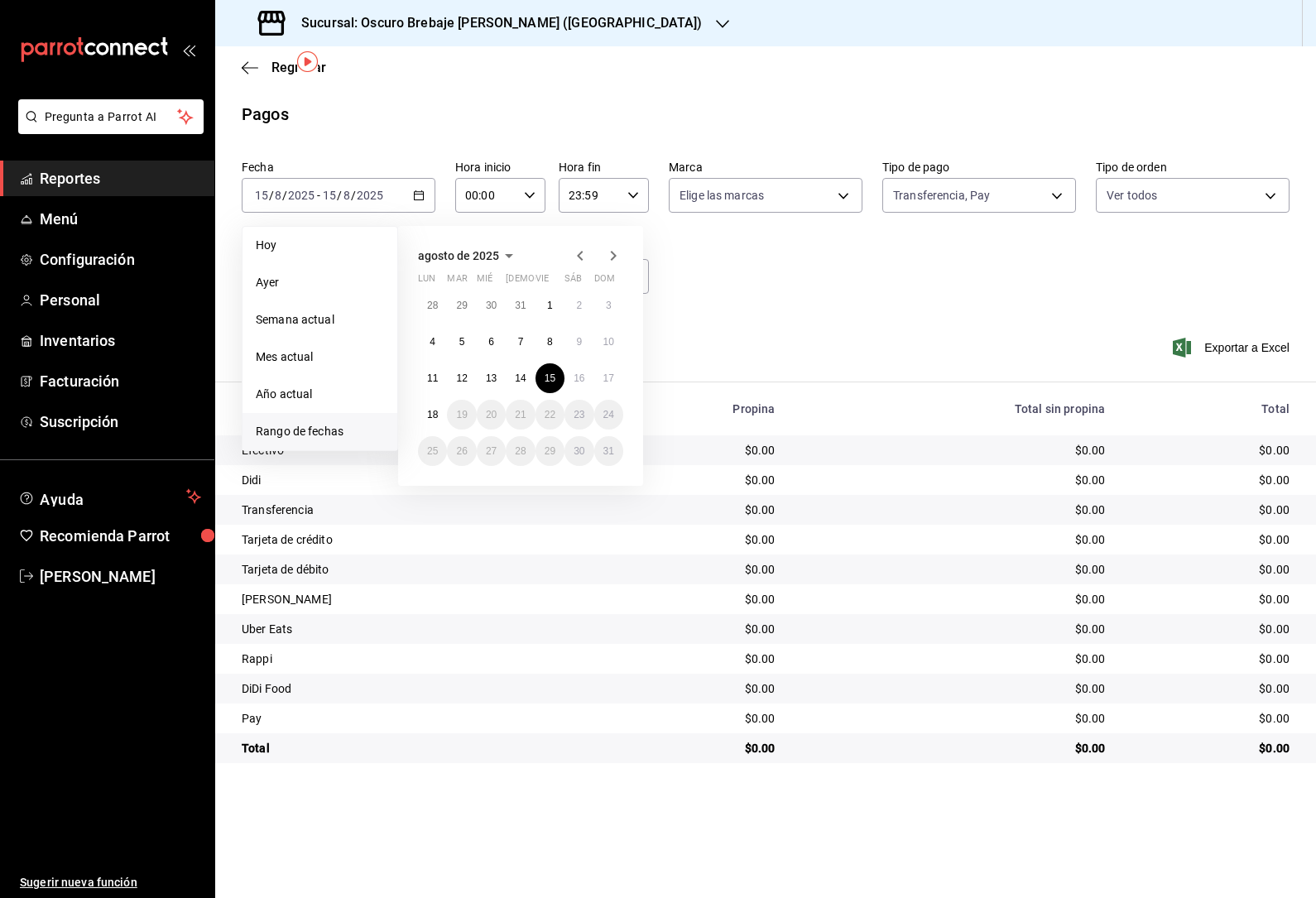
click at [581, 372] on abbr "16" at bounding box center [579, 377] width 11 height 12
click at [580, 372] on abbr "16" at bounding box center [579, 377] width 11 height 12
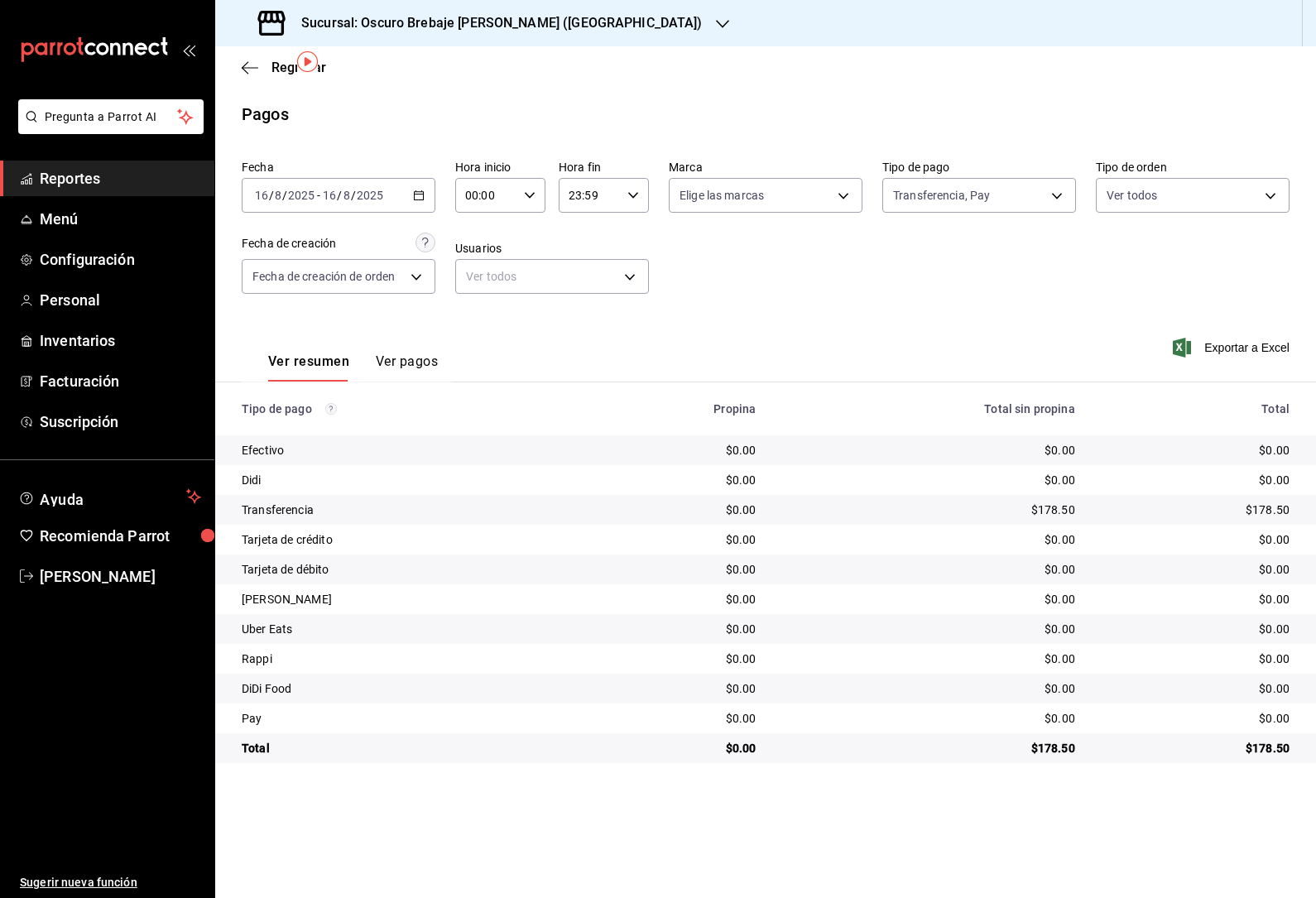
click at [382, 188] on input "2025" at bounding box center [369, 195] width 28 height 13
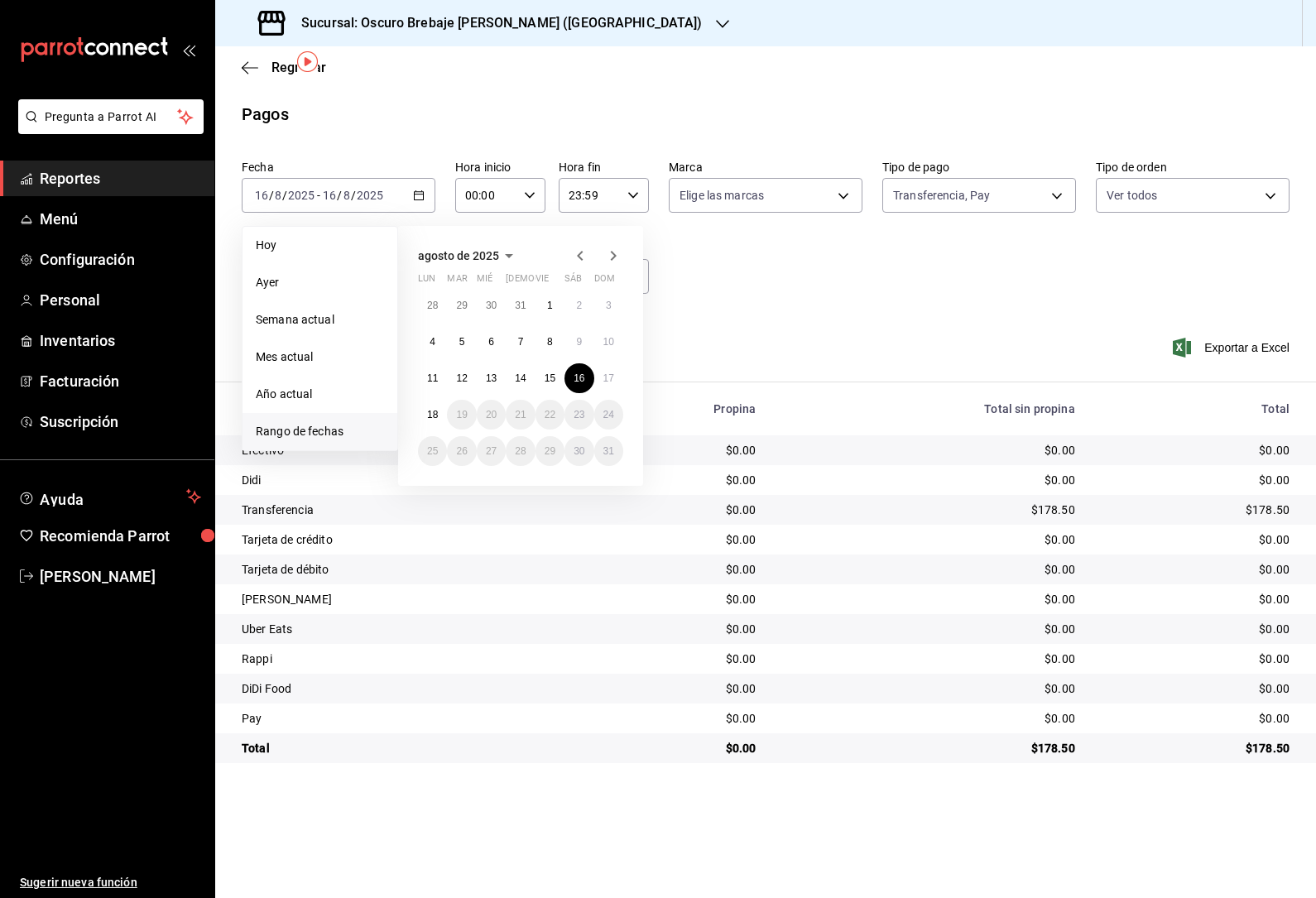
click at [616, 364] on button "17" at bounding box center [609, 378] width 29 height 29
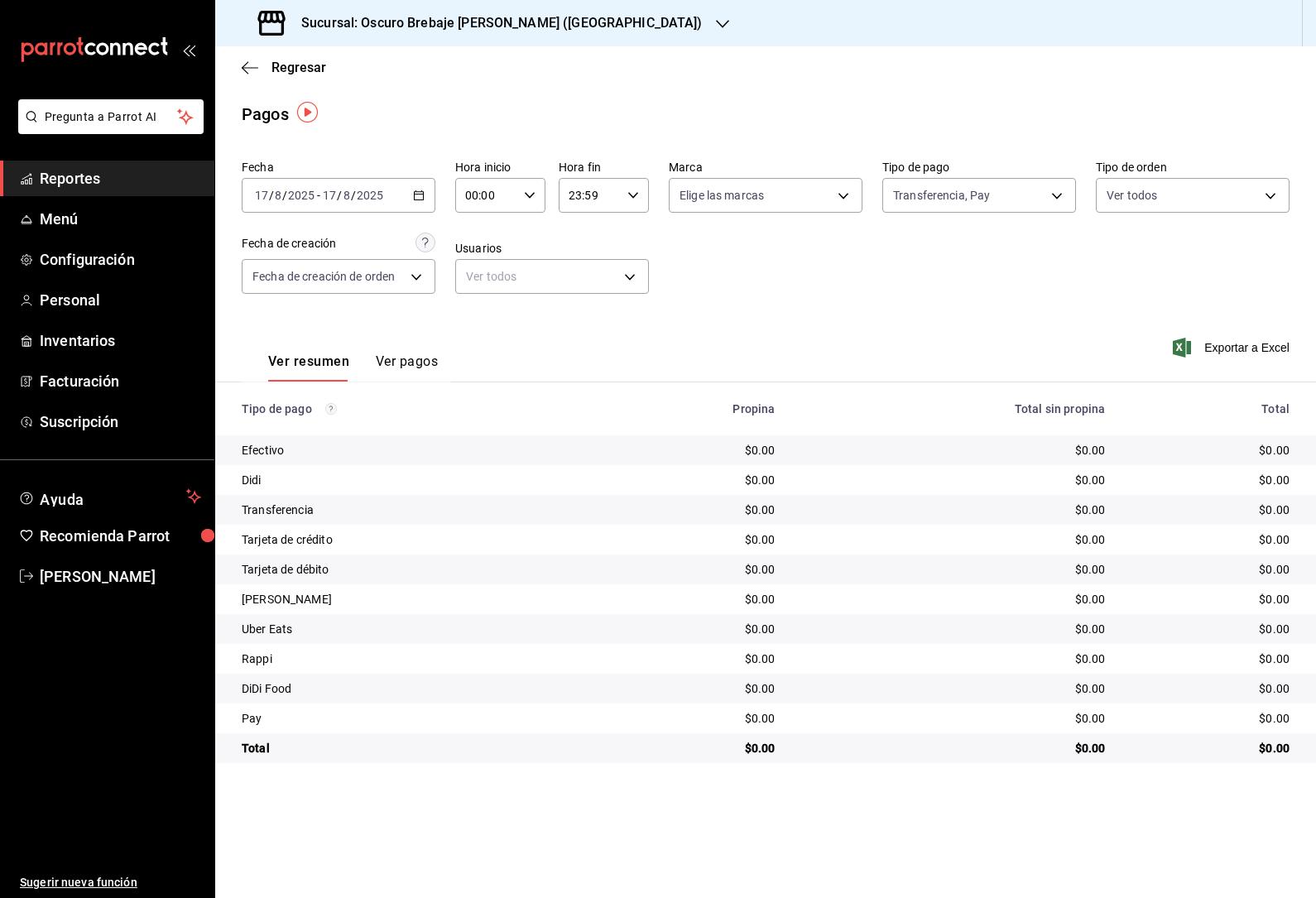
scroll to position [1, 0]
